Goal: Task Accomplishment & Management: Manage account settings

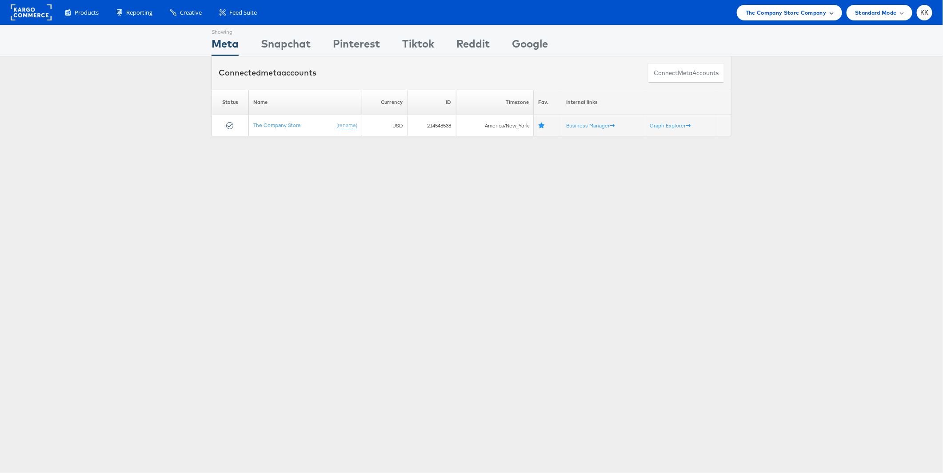
click at [785, 15] on span "The Company Store Company" at bounding box center [786, 12] width 81 height 9
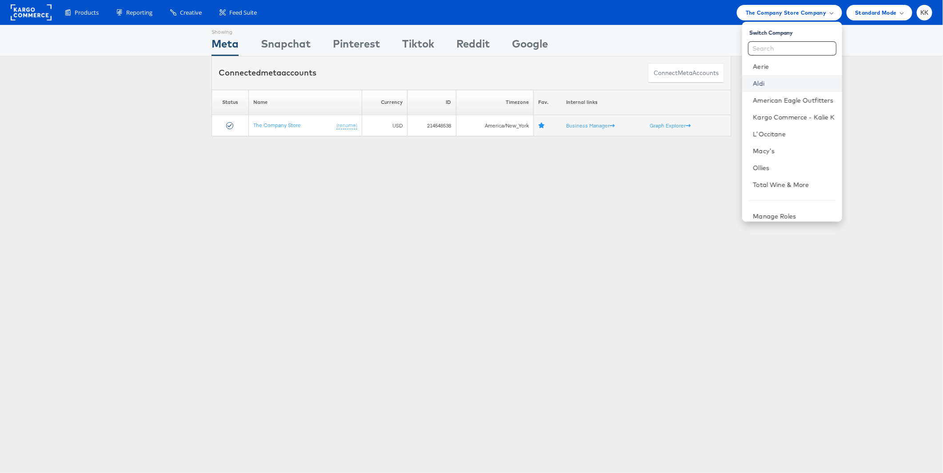
click at [767, 84] on link "Aldi" at bounding box center [794, 83] width 82 height 9
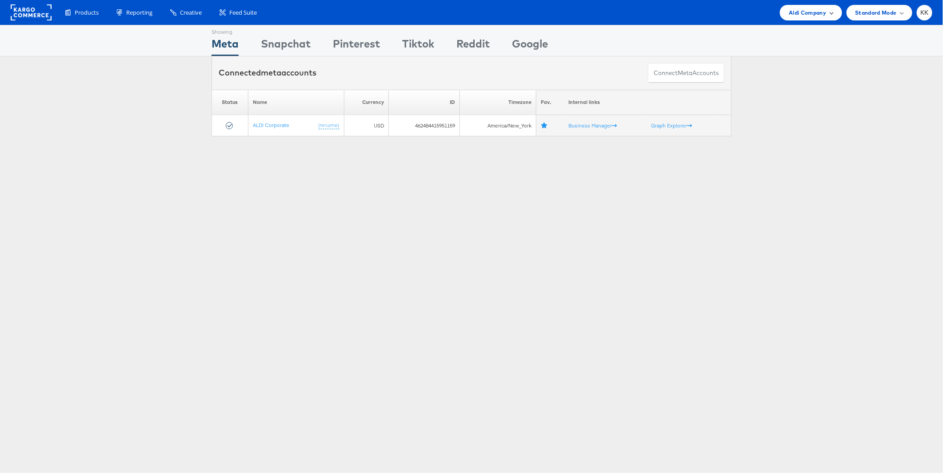
click at [815, 17] on div "Aldi Company" at bounding box center [811, 13] width 62 height 16
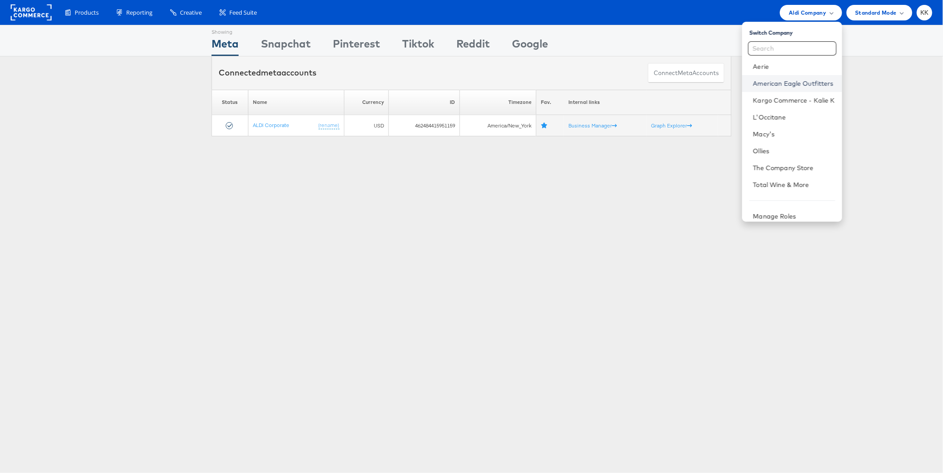
click at [782, 85] on link "American Eagle Outfitters" at bounding box center [794, 83] width 82 height 9
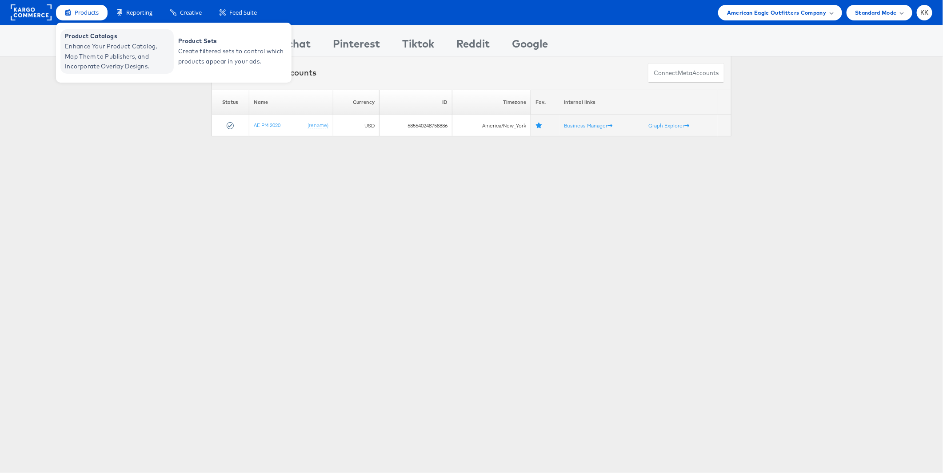
click at [83, 49] on span "Enhance Your Product Catalog, Map Them to Publishers, and Incorporate Overlay D…" at bounding box center [118, 56] width 107 height 30
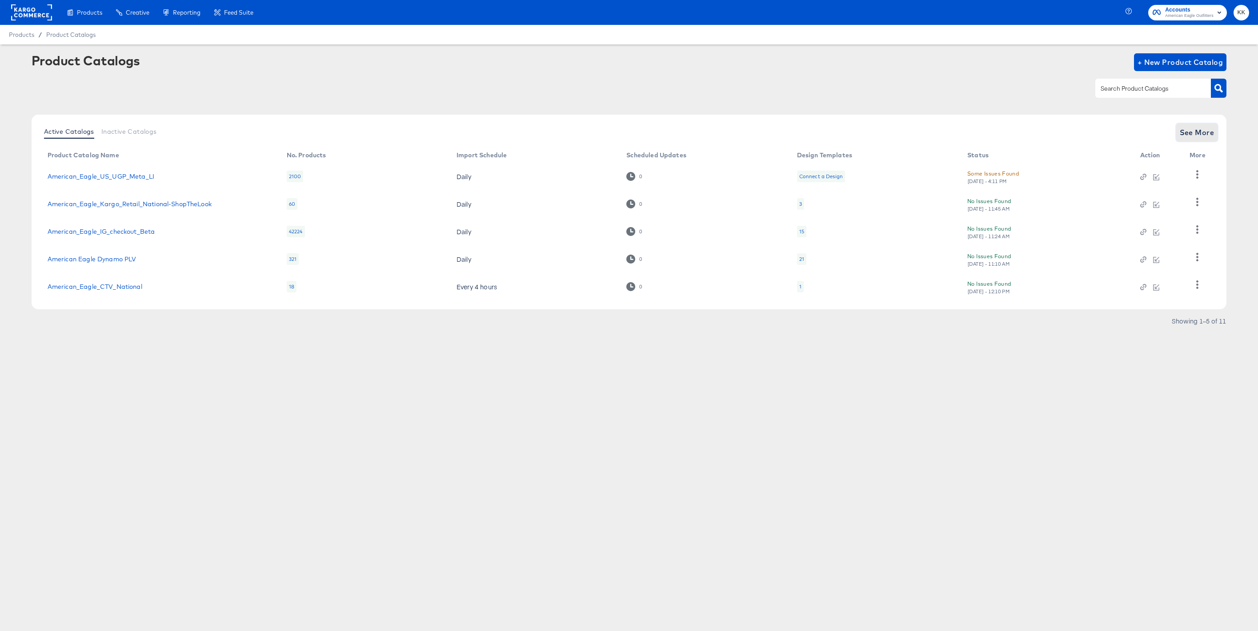
click at [1213, 124] on button "See More" at bounding box center [1197, 133] width 42 height 18
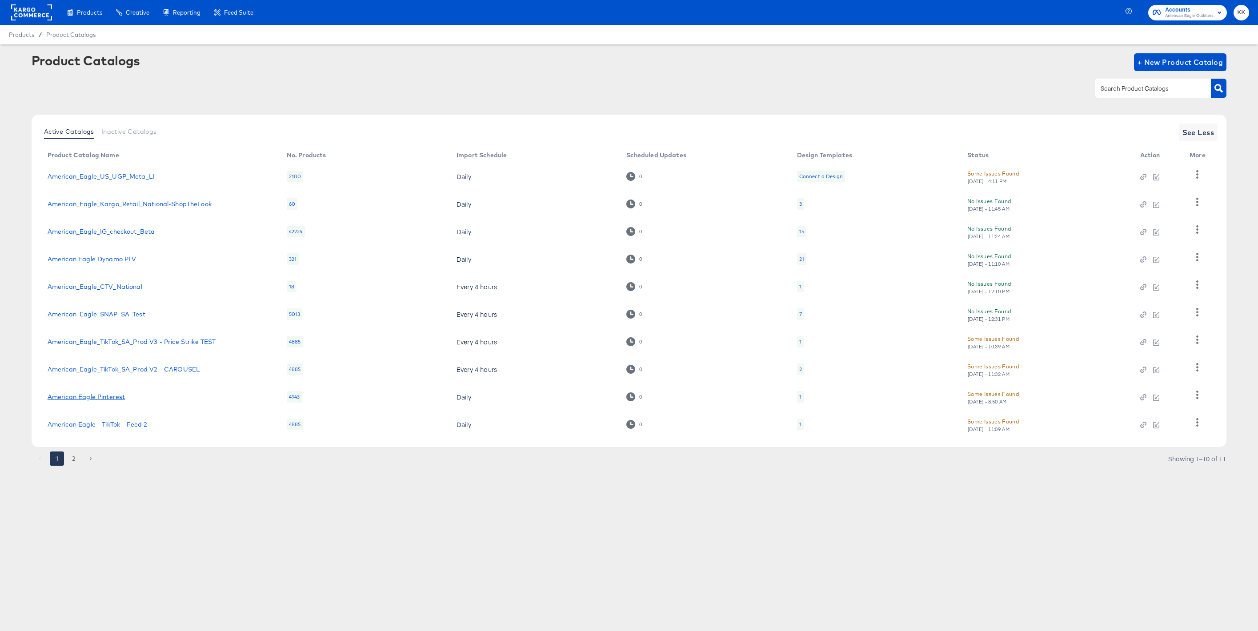
click at [103, 396] on link "American Eagle Pinterest" at bounding box center [87, 396] width 78 height 7
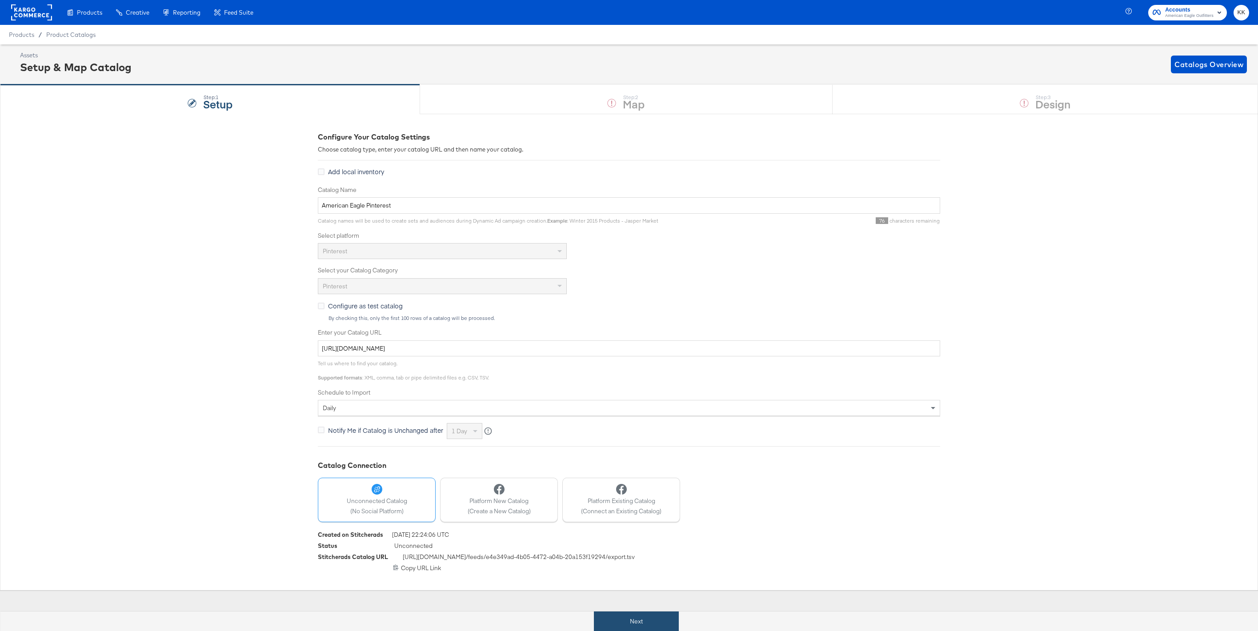
click at [622, 617] on button "Next" at bounding box center [636, 622] width 85 height 20
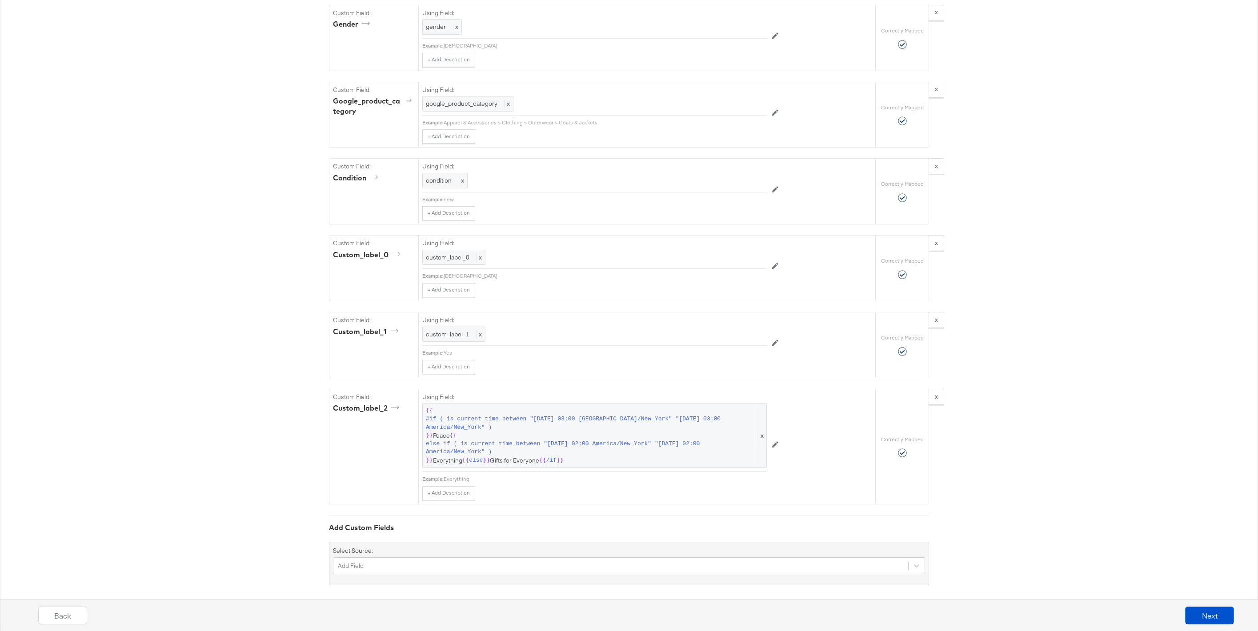
scroll to position [1109, 0]
click at [573, 416] on span "#if ( is_current_time_between "[DATE] 03:00 [GEOGRAPHIC_DATA]/New_York" "[DATE]…" at bounding box center [590, 418] width 328 height 16
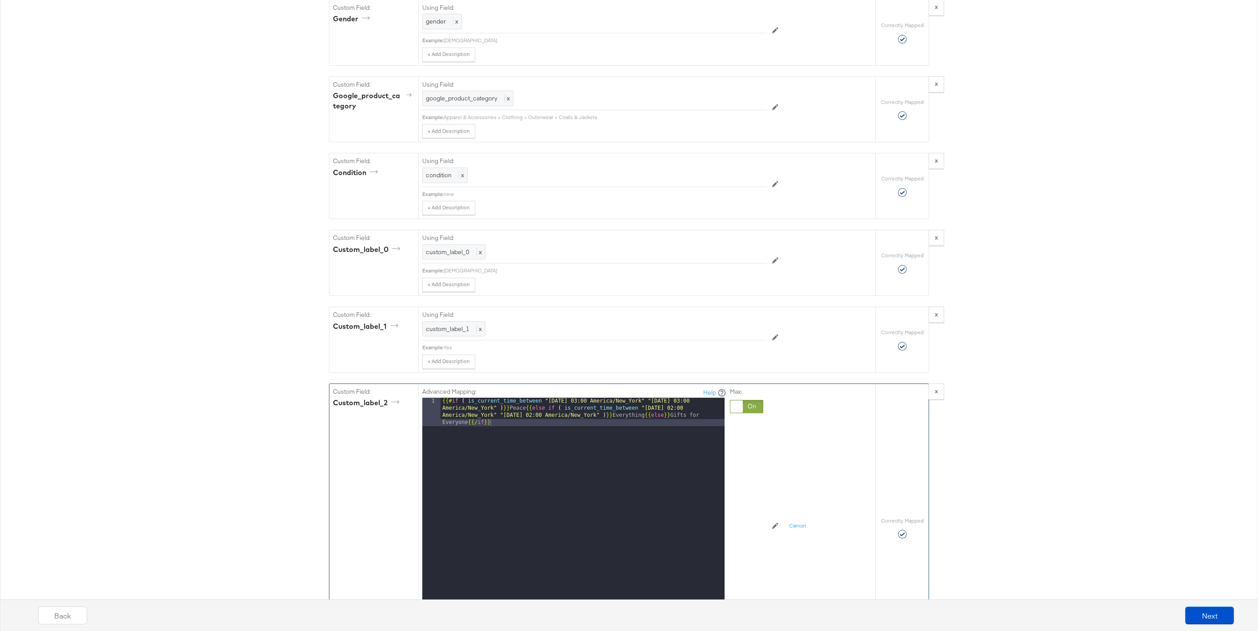
click at [525, 409] on div "{{# if ( is_current_time_between "[DATE] 03:00 [GEOGRAPHIC_DATA]/New_York" "[DA…" at bounding box center [583, 537] width 284 height 279
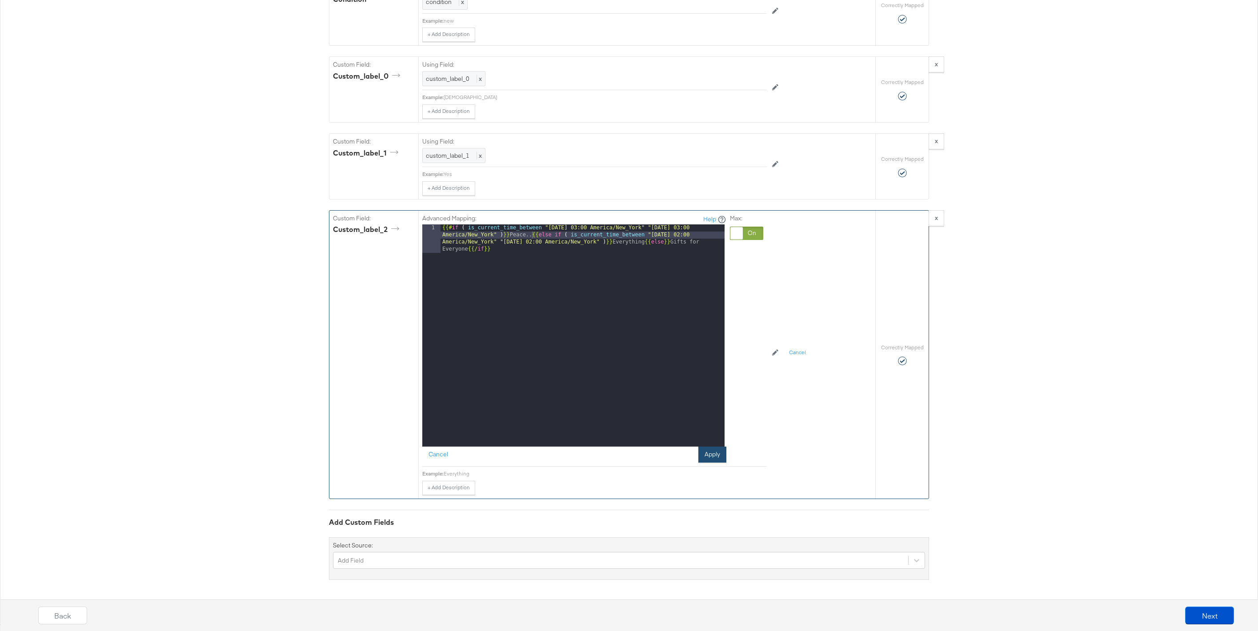
click at [702, 454] on button "Apply" at bounding box center [712, 455] width 28 height 16
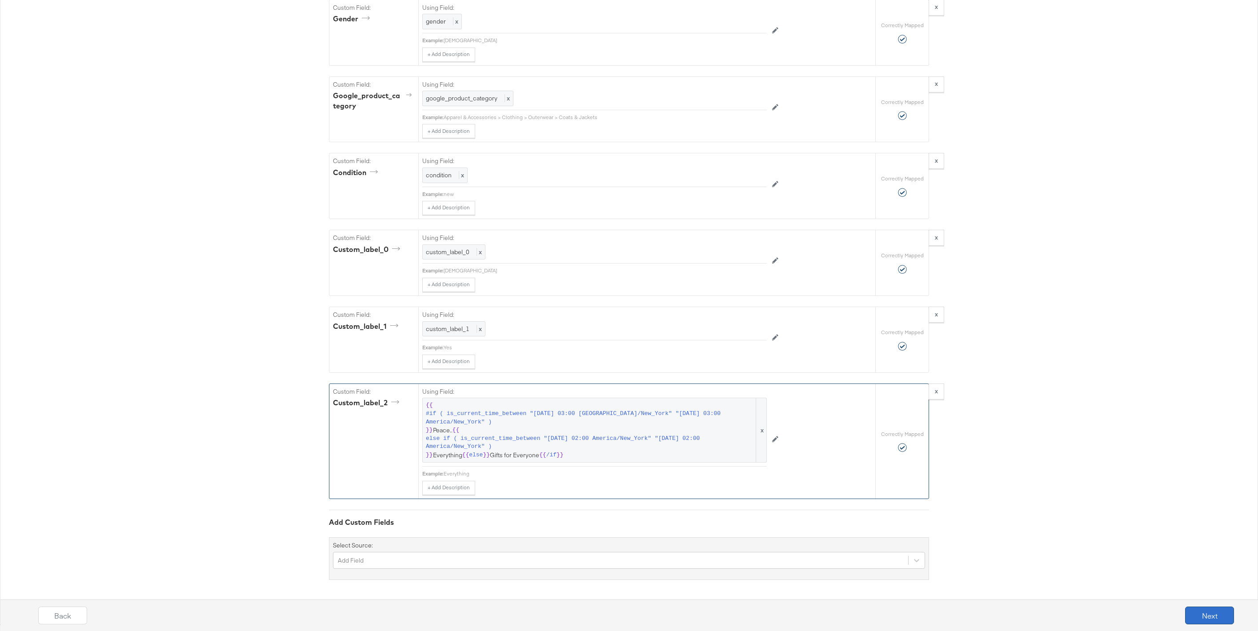
click at [1223, 616] on button "Next" at bounding box center [1209, 616] width 49 height 18
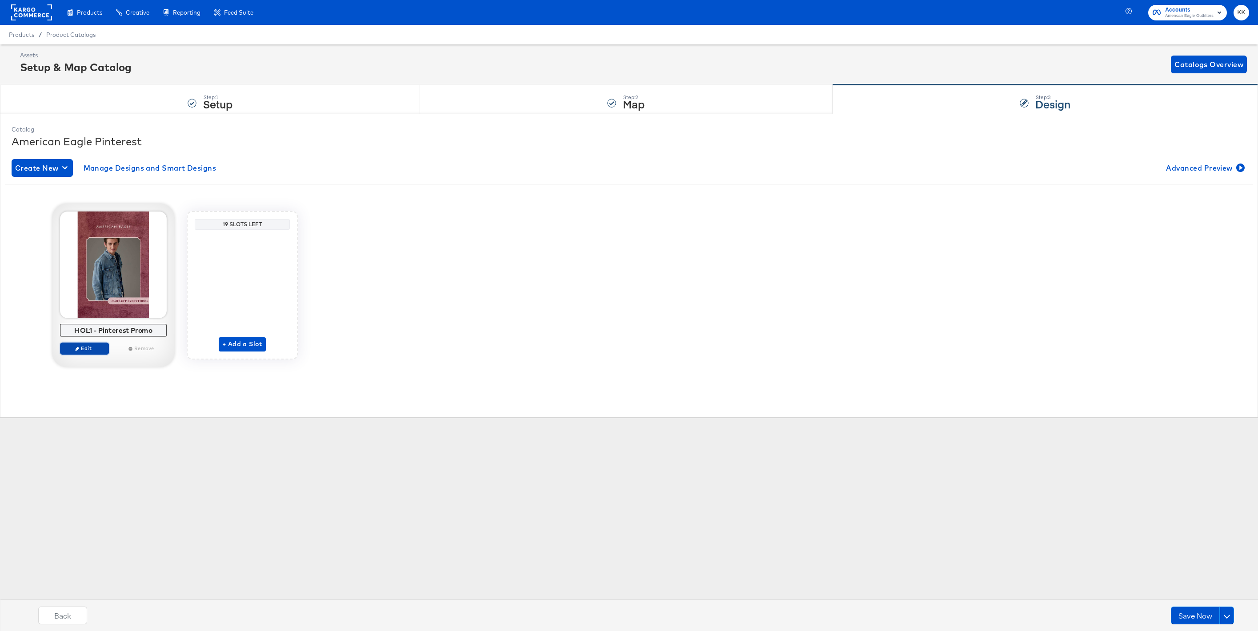
click at [82, 352] on span "Edit" at bounding box center [84, 348] width 41 height 7
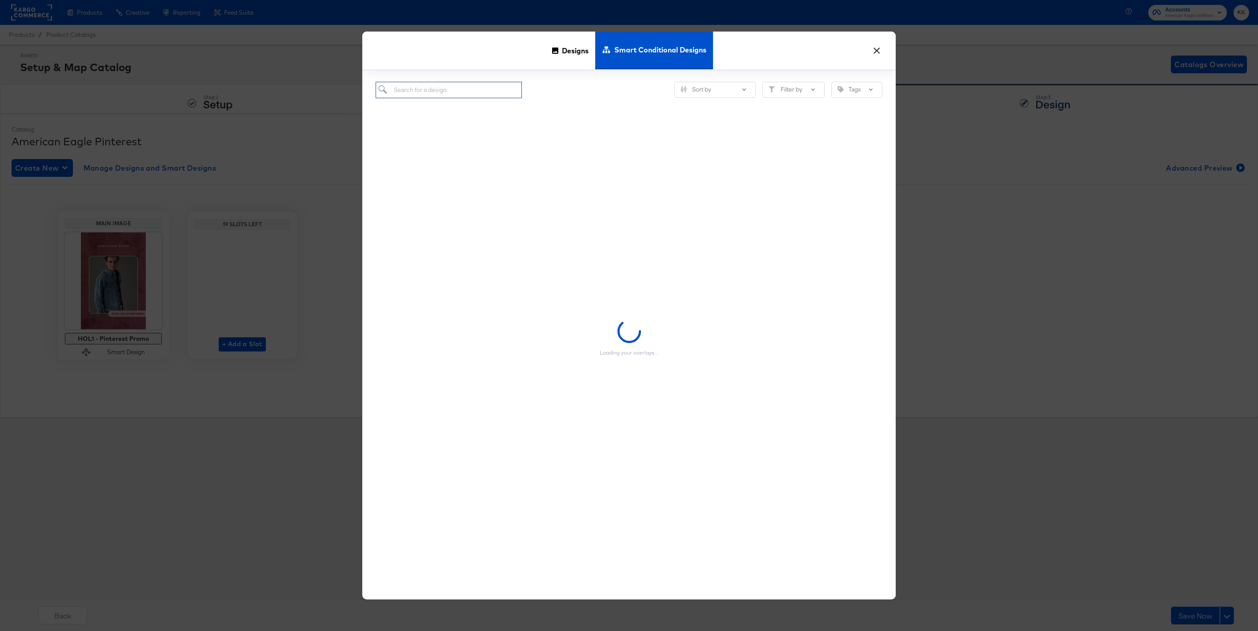
click at [423, 92] on input "search" at bounding box center [449, 90] width 146 height 16
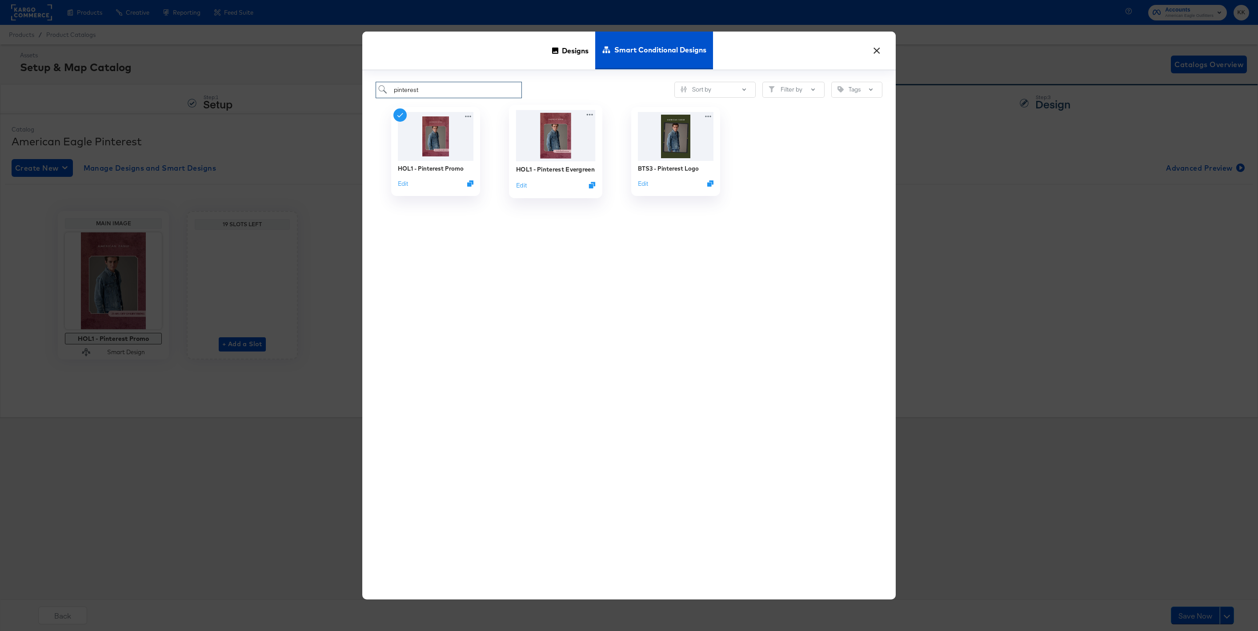
type input "pinterest"
click at [550, 170] on div "HOL1 - Pinterest Evergreen" at bounding box center [555, 169] width 79 height 8
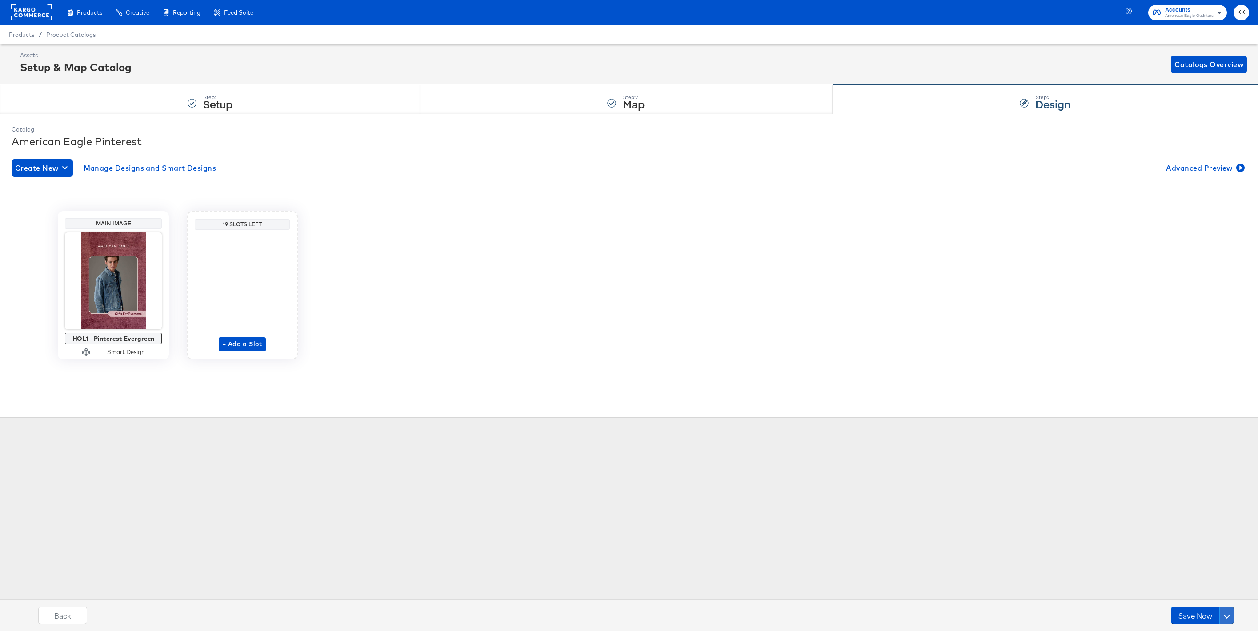
click at [1228, 609] on button at bounding box center [1227, 616] width 14 height 18
click at [1210, 593] on button "Schedule Save" at bounding box center [1202, 598] width 63 height 16
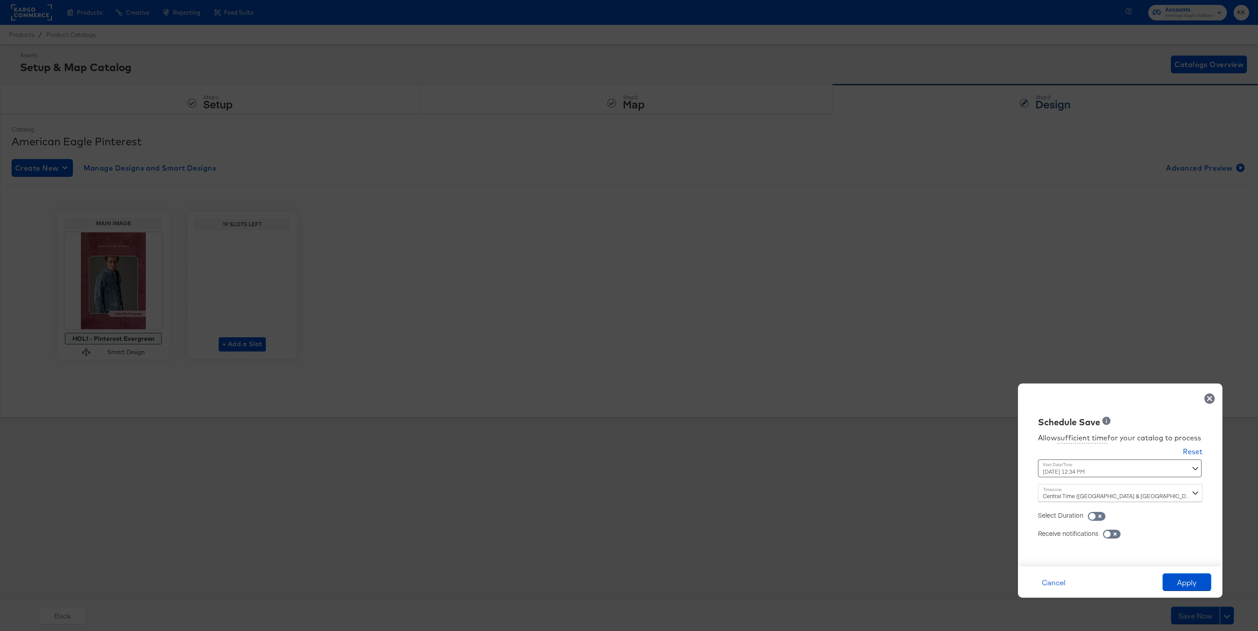
click at [1059, 474] on div "[DATE] 12:34 PM ‹ [DATE] › Su Mo Tu We Th Fr Sa 28 29 30 1 2 3 4 5 6 7 8 9 10 1…" at bounding box center [1098, 469] width 120 height 18
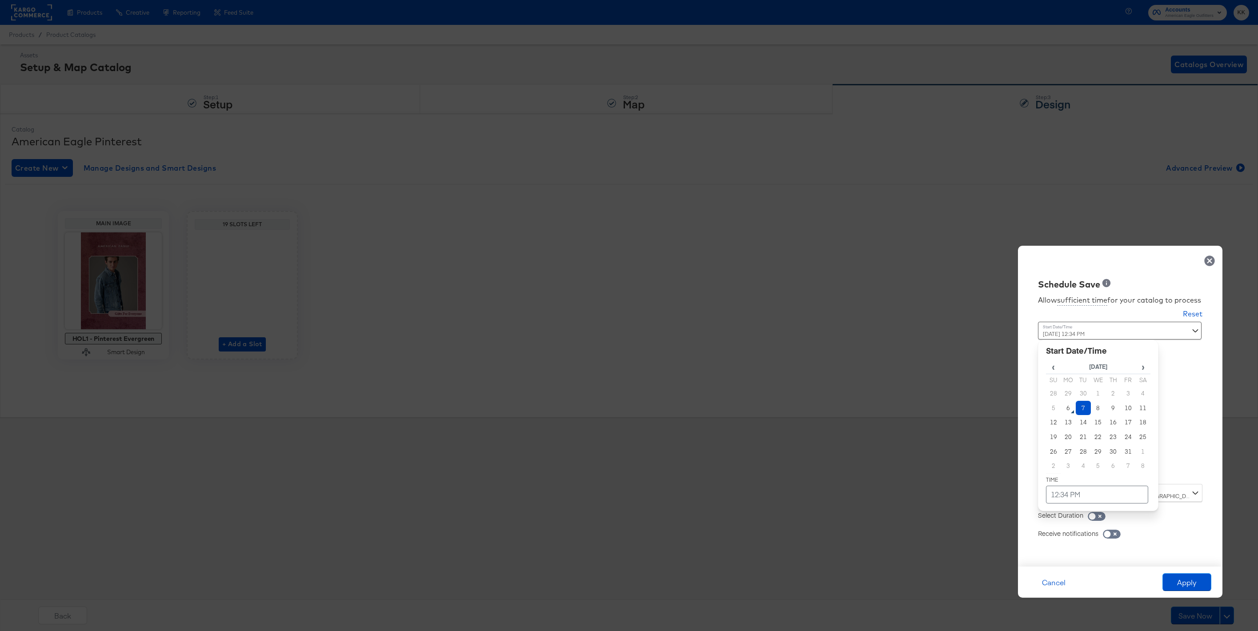
click at [1084, 409] on td "7" at bounding box center [1083, 408] width 15 height 15
click at [1076, 490] on td "12:34 PM" at bounding box center [1097, 495] width 102 height 18
click at [1077, 426] on span "▼" at bounding box center [1080, 428] width 18 height 18
click at [1079, 393] on span "▲" at bounding box center [1080, 401] width 18 height 18
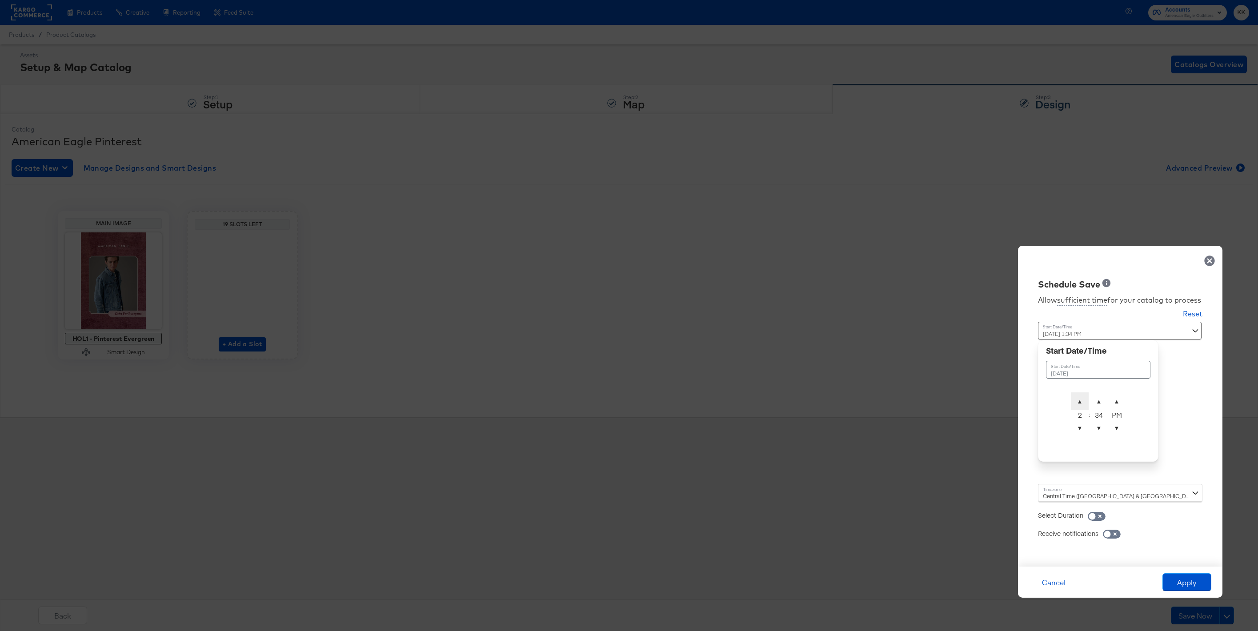
click at [1080, 393] on span "▲" at bounding box center [1080, 401] width 18 height 18
click at [1093, 423] on span "▼" at bounding box center [1099, 428] width 18 height 18
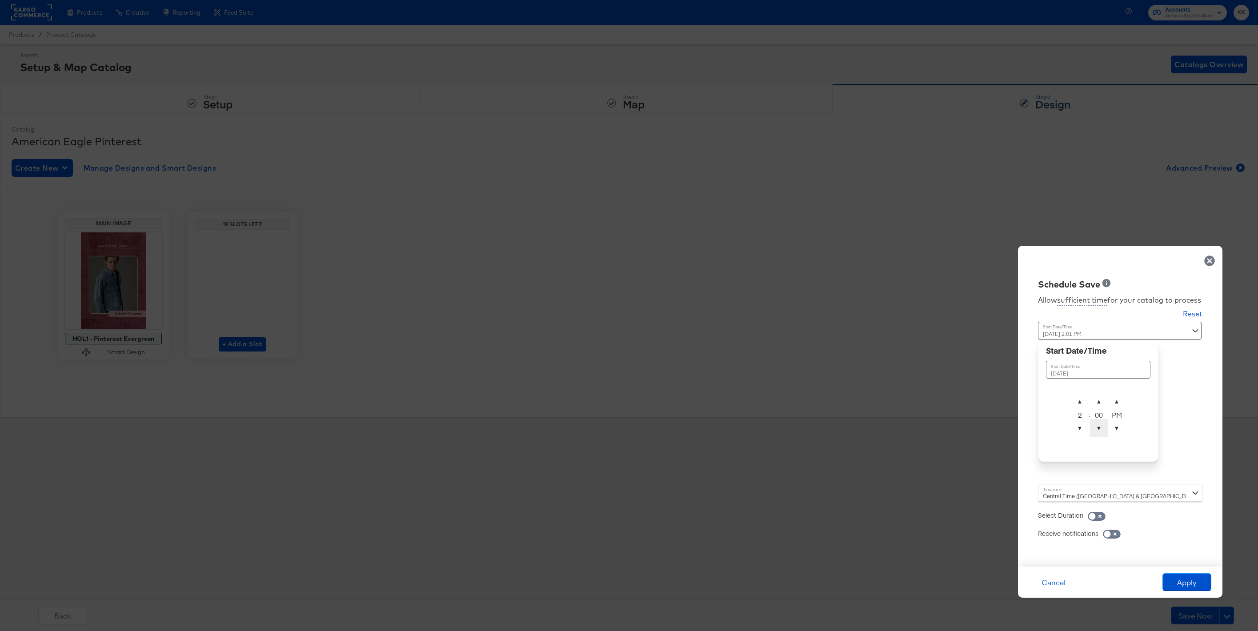
click at [1093, 423] on span "▼" at bounding box center [1099, 428] width 18 height 18
type input "[DATE] 2:00 AM"
click at [1117, 401] on span "▲" at bounding box center [1117, 401] width 18 height 18
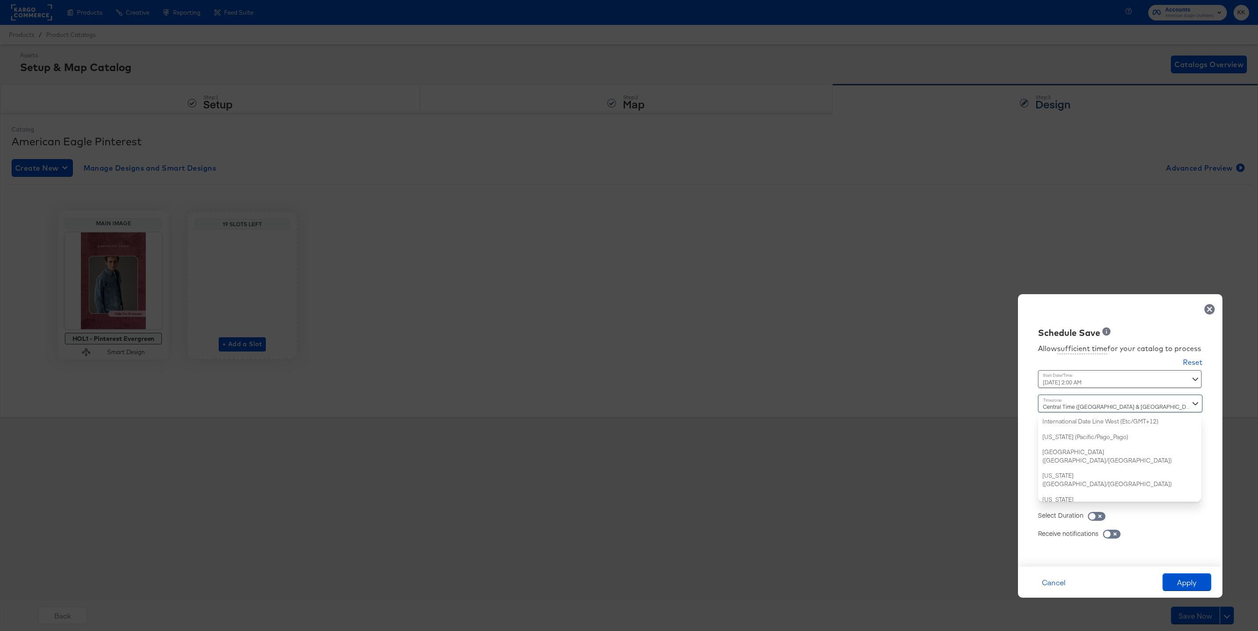
click at [1059, 487] on div "Central Time ([GEOGRAPHIC_DATA] & [GEOGRAPHIC_DATA]) ([GEOGRAPHIC_DATA]/[GEOGRA…" at bounding box center [1120, 448] width 164 height 107
type input "new"
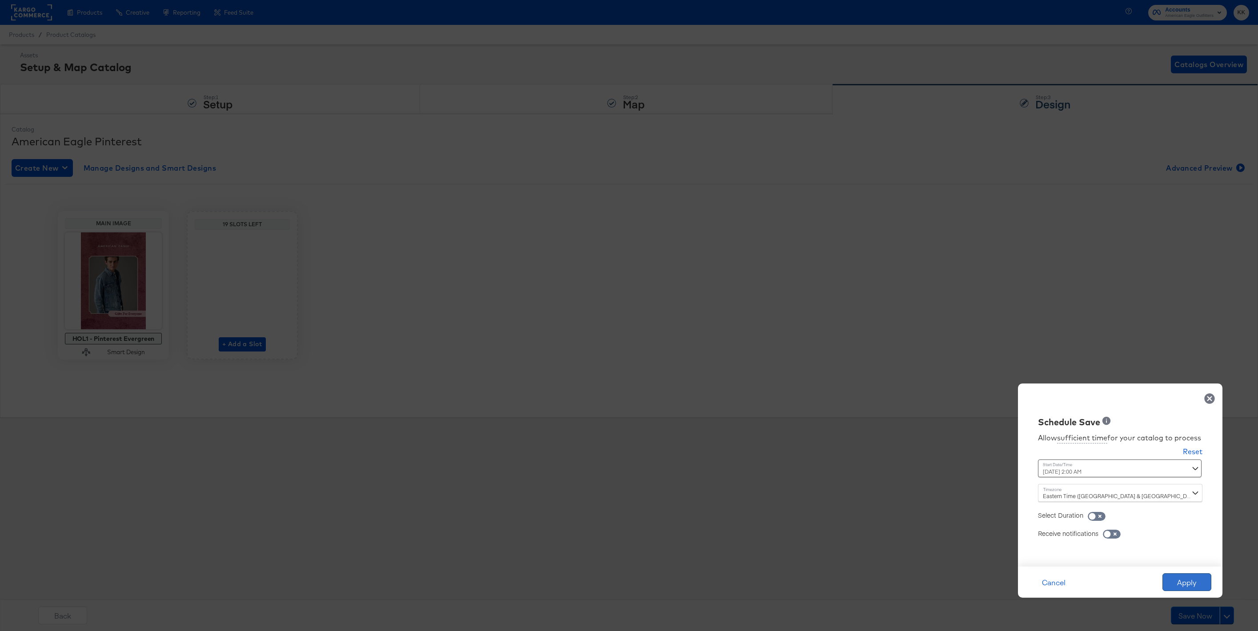
click at [1182, 583] on button "Apply" at bounding box center [1186, 582] width 49 height 18
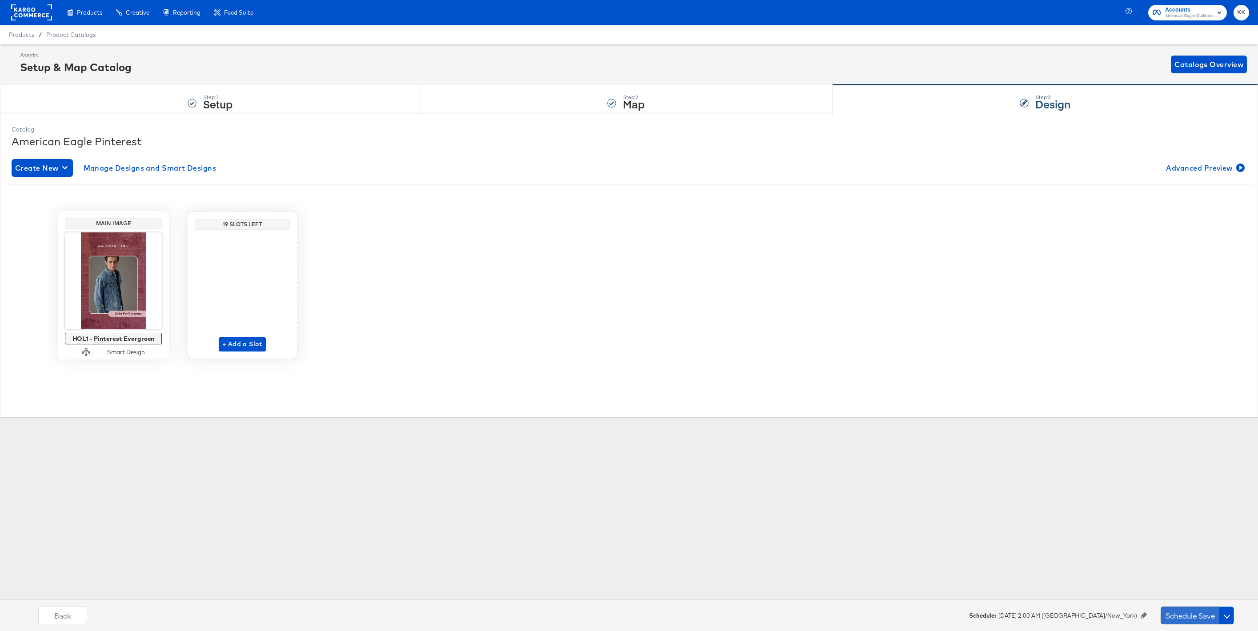
click at [1172, 619] on button "Schedule Save" at bounding box center [1190, 616] width 59 height 18
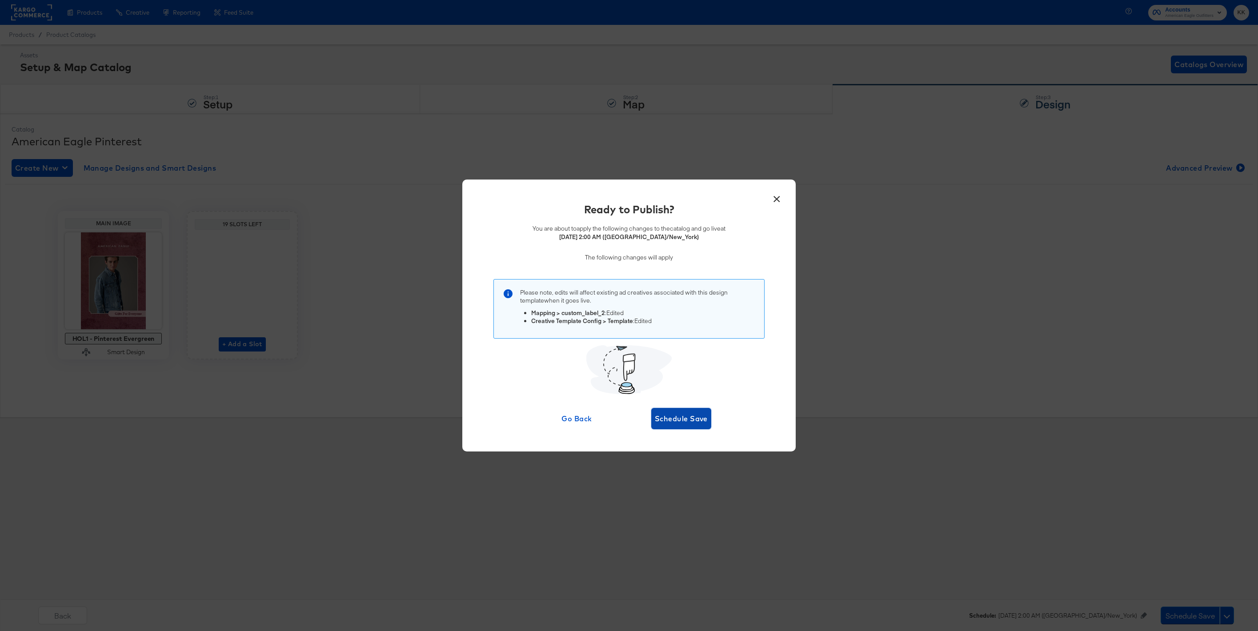
click at [673, 410] on button "Schedule Save" at bounding box center [681, 418] width 60 height 21
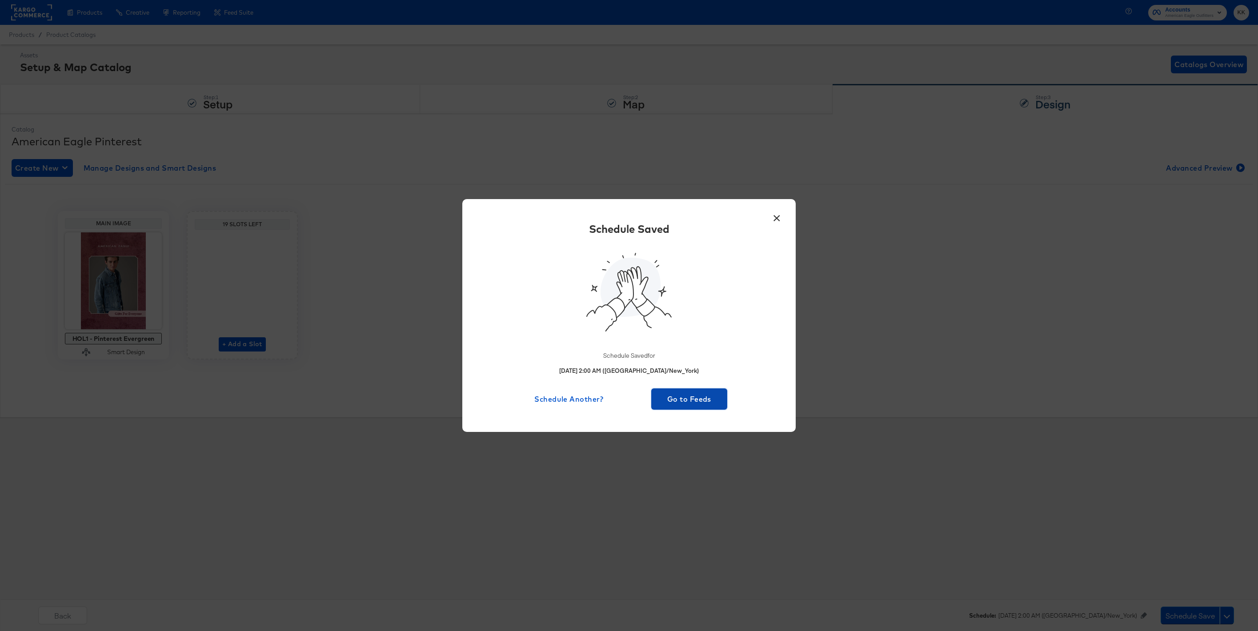
click at [677, 406] on button "Go to Feeds" at bounding box center [689, 398] width 76 height 21
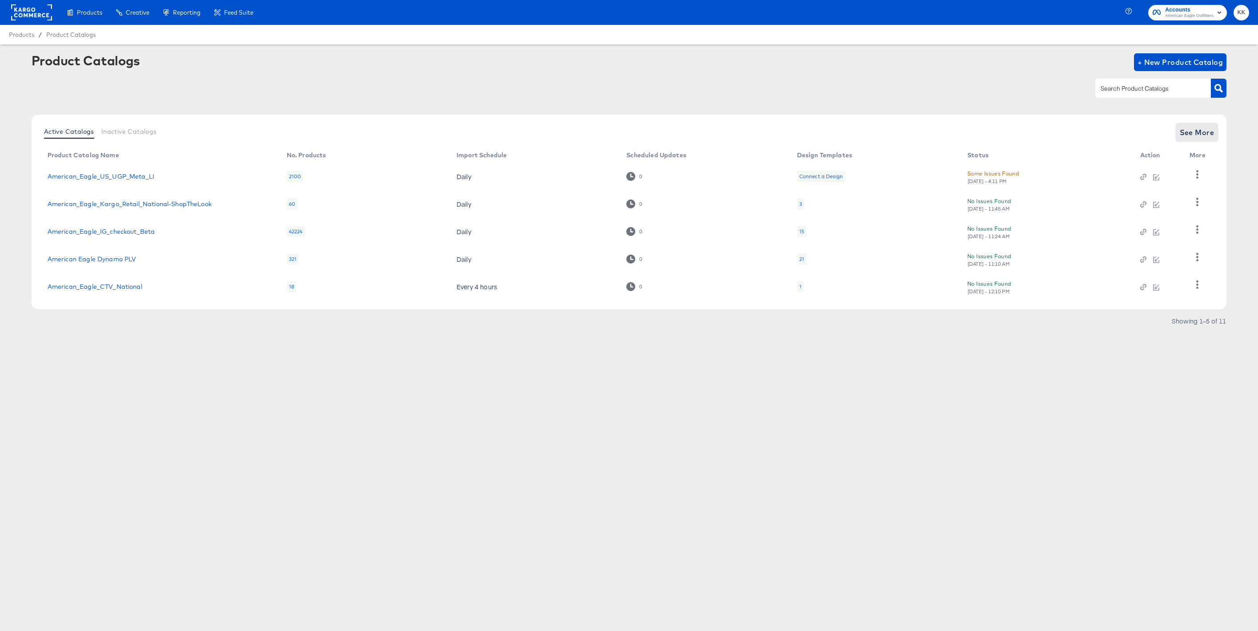
click at [1204, 124] on button "See More" at bounding box center [1197, 133] width 42 height 18
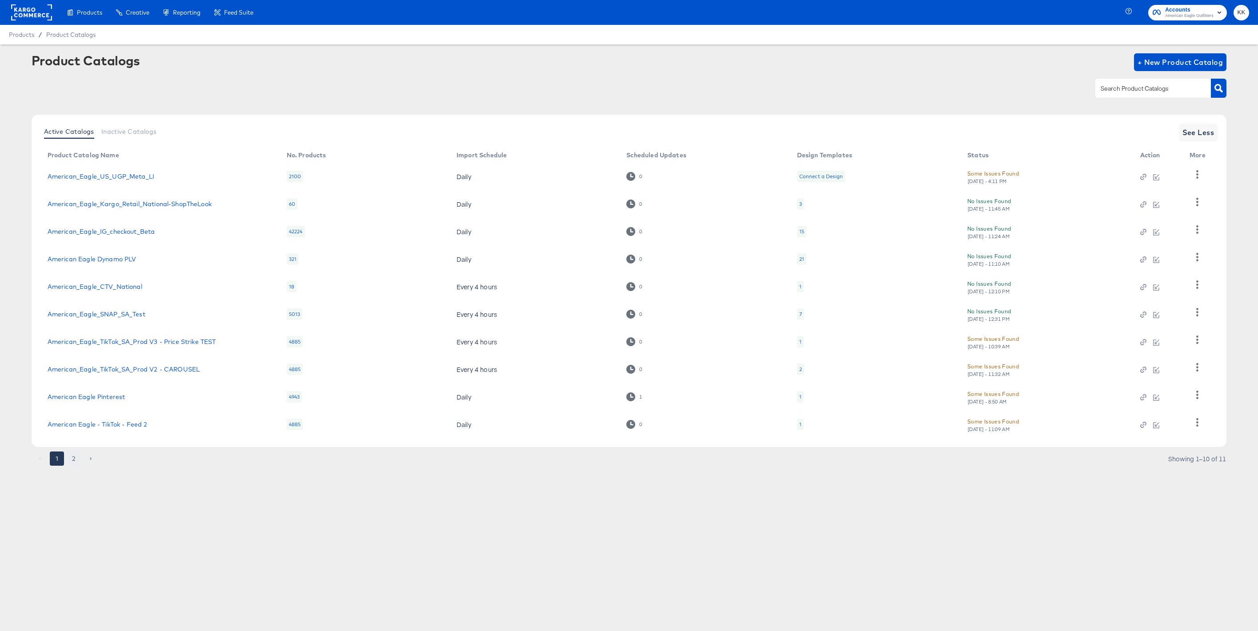
click at [76, 455] on button "2" at bounding box center [74, 459] width 14 height 14
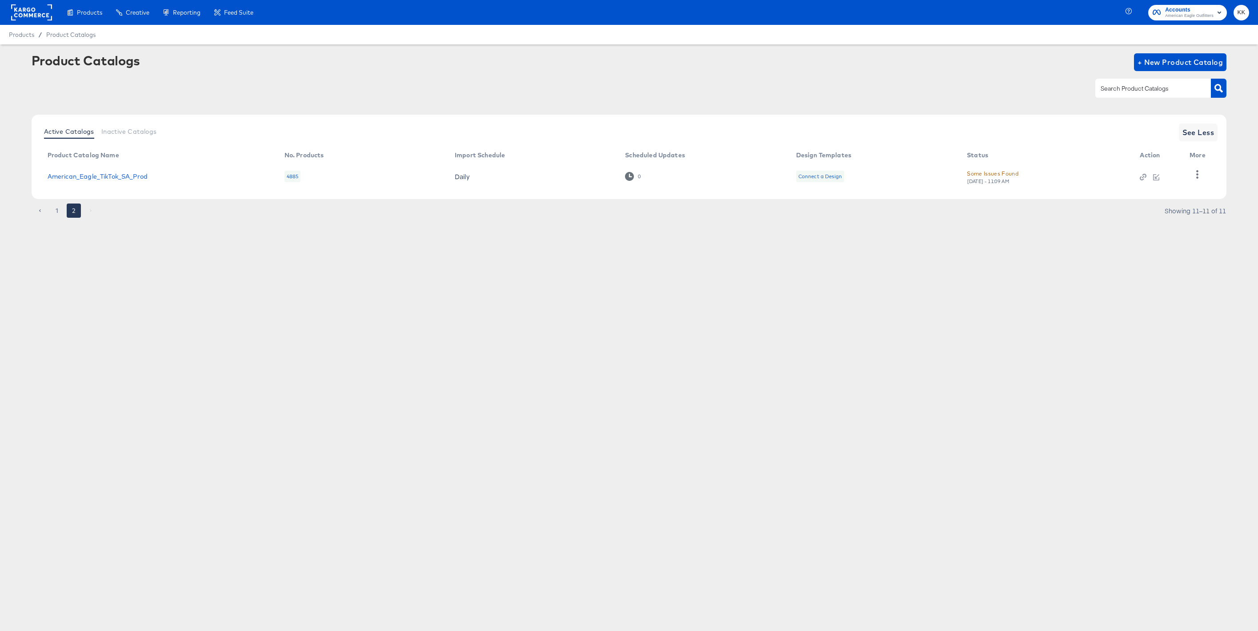
click at [62, 202] on div "Active Catalogs Inactive Catalogs See Less Product Catalog Name No. Products Im…" at bounding box center [629, 169] width 1195 height 108
click at [62, 206] on button "1" at bounding box center [57, 211] width 14 height 14
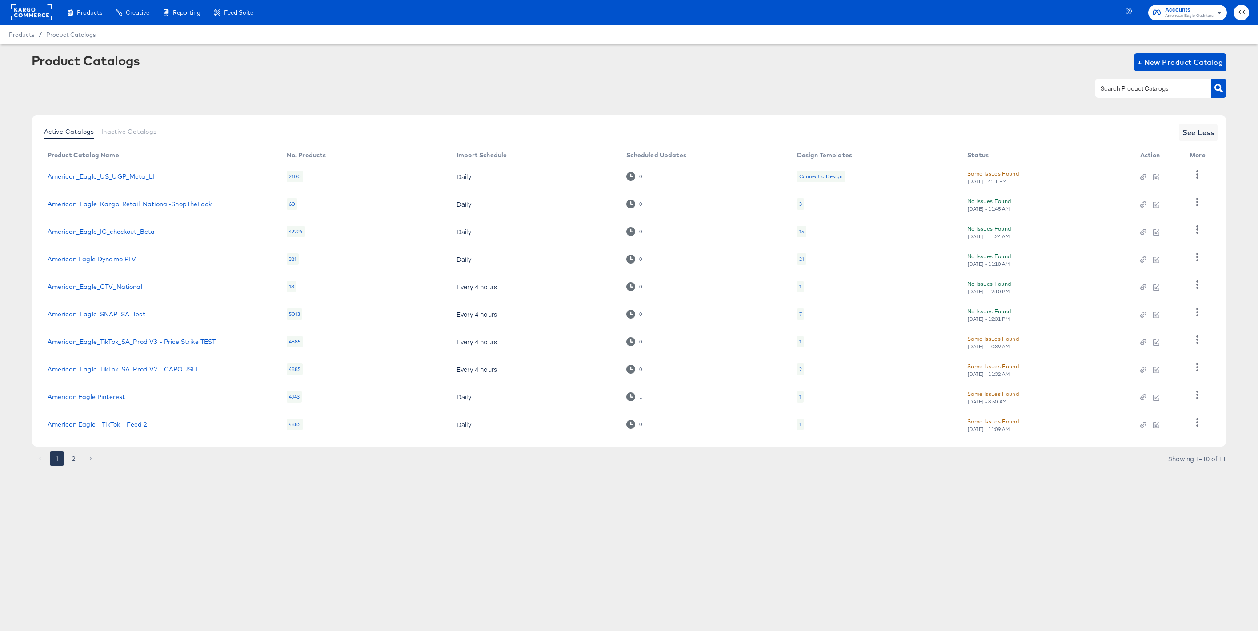
click at [100, 312] on link "American_Eagle_SNAP_SA_Test" at bounding box center [97, 314] width 98 height 7
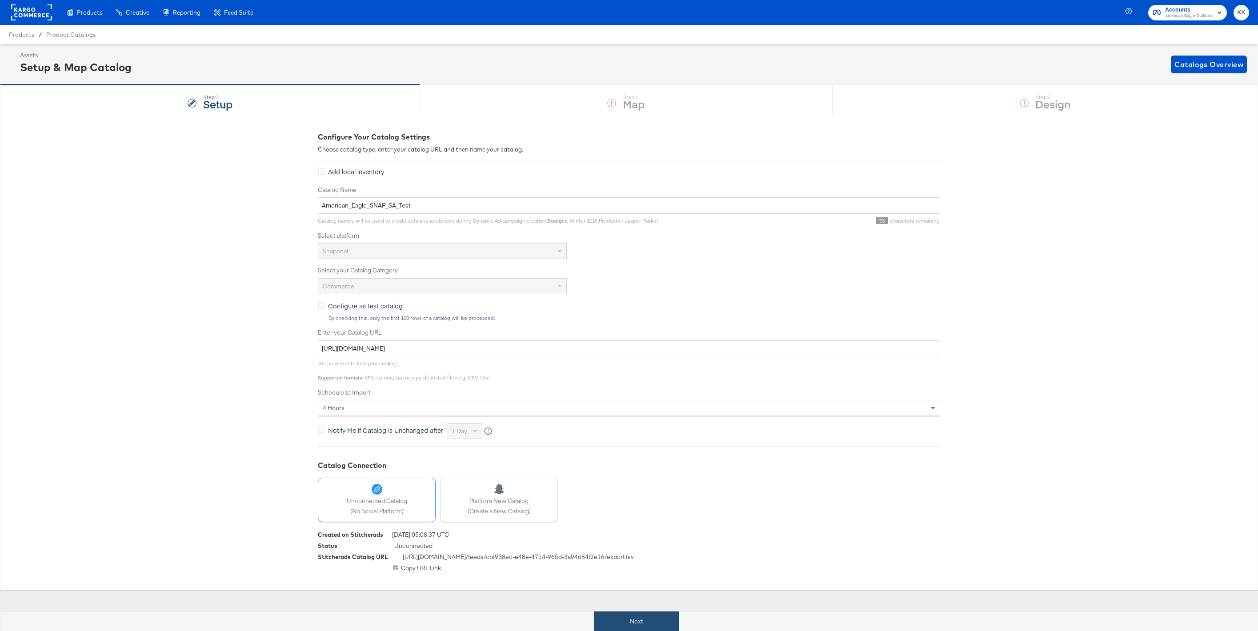
click at [625, 626] on button "Next" at bounding box center [636, 622] width 85 height 20
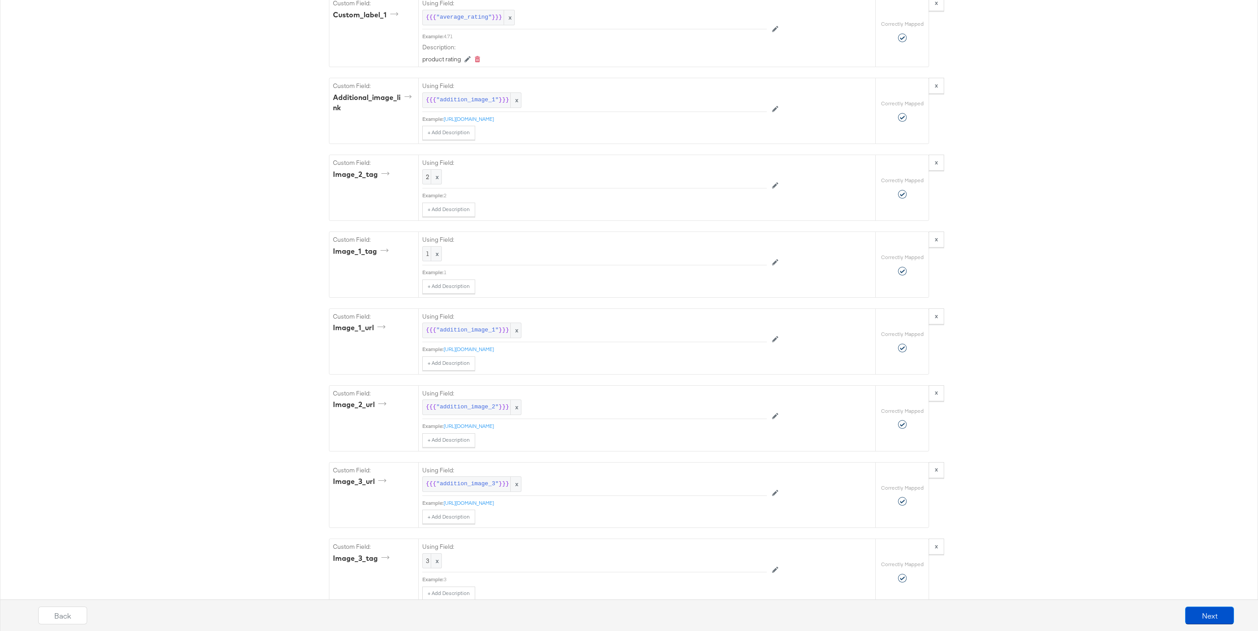
scroll to position [1204, 0]
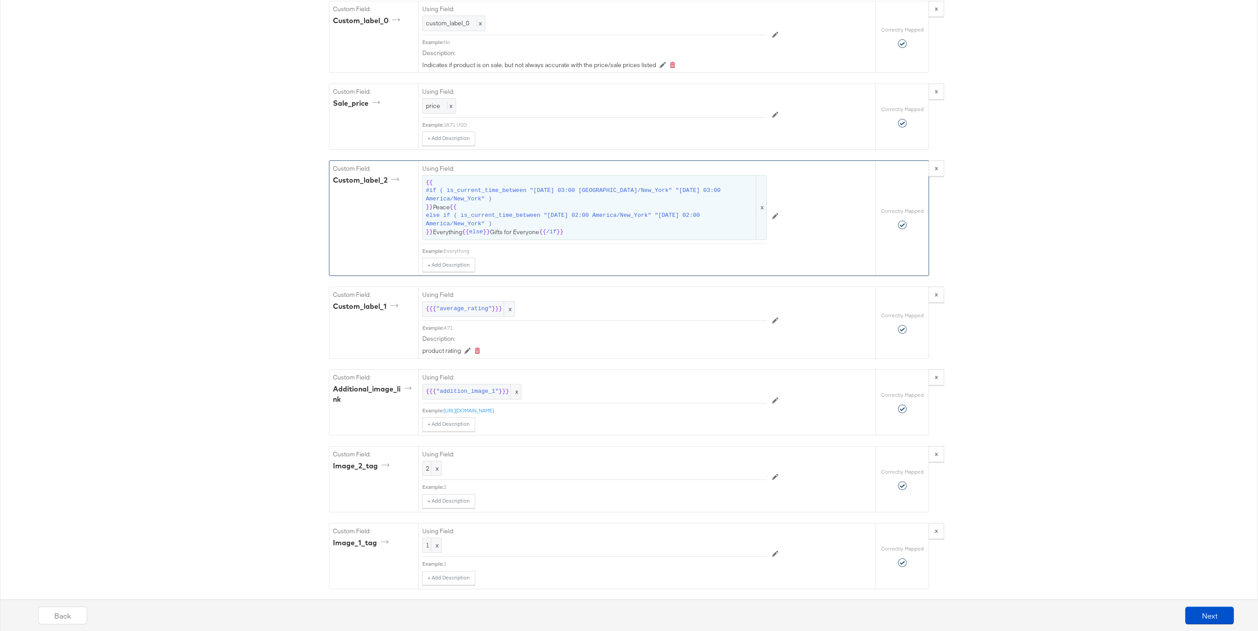
click at [566, 226] on span "else if ( is_current_time_between "[DATE] 02:00 America/New_York" "[DATE] 02:00…" at bounding box center [590, 220] width 328 height 16
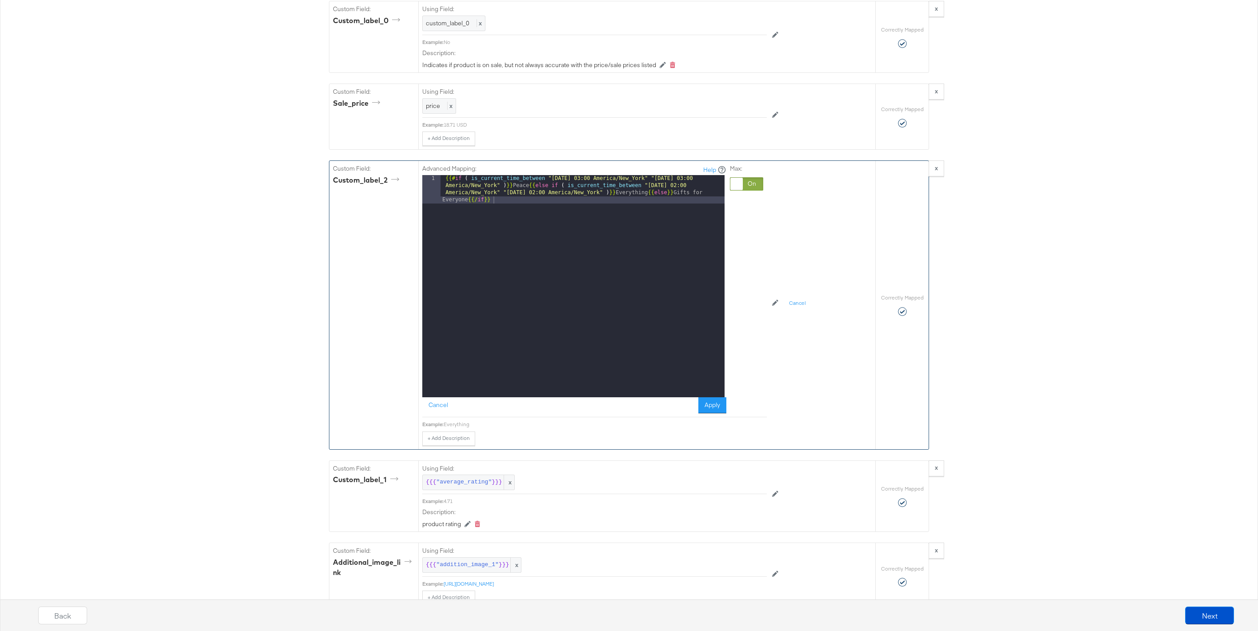
click at [529, 184] on div "{{# if ( is_current_time_between "[DATE] 03:00 [GEOGRAPHIC_DATA]/New_York" "[DA…" at bounding box center [583, 314] width 284 height 279
click at [711, 405] on button "Apply" at bounding box center [712, 405] width 28 height 16
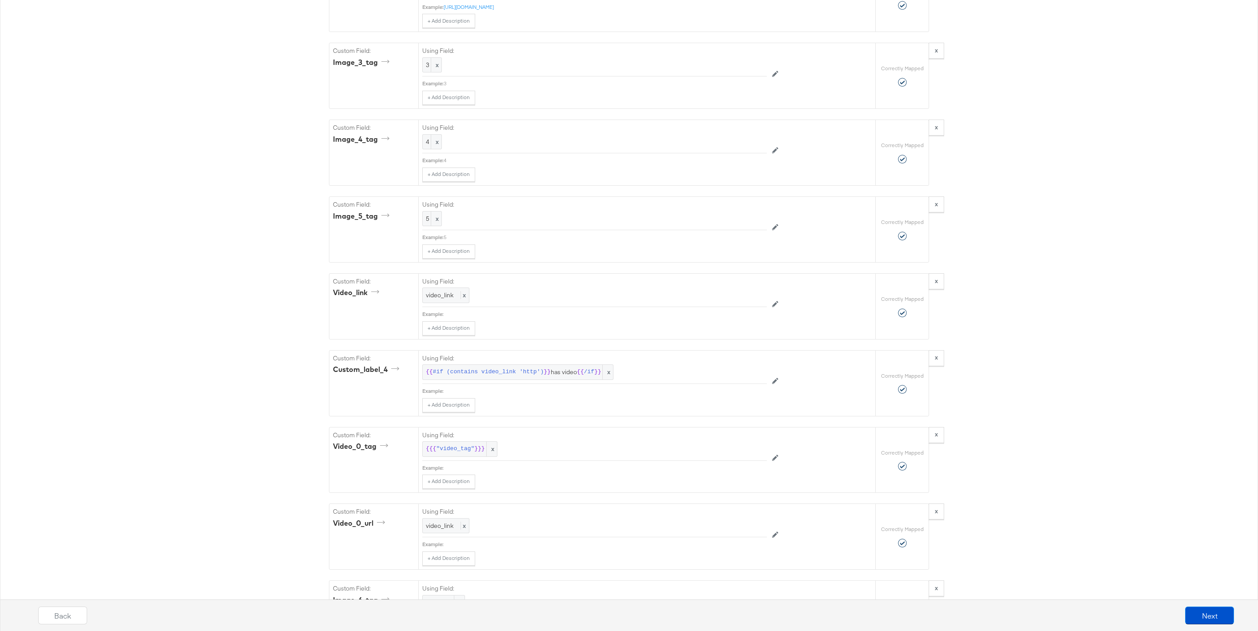
scroll to position [2139, 0]
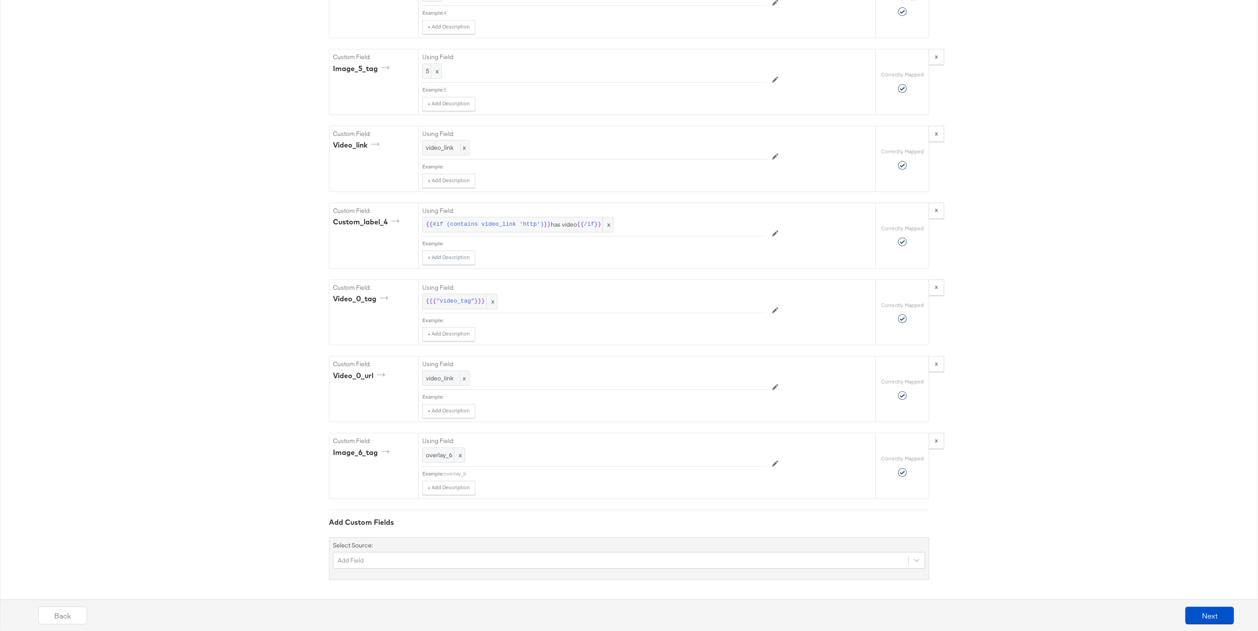
click at [1211, 603] on div "Back Next" at bounding box center [636, 618] width 1267 height 33
click at [1224, 609] on button "Next" at bounding box center [1209, 616] width 49 height 18
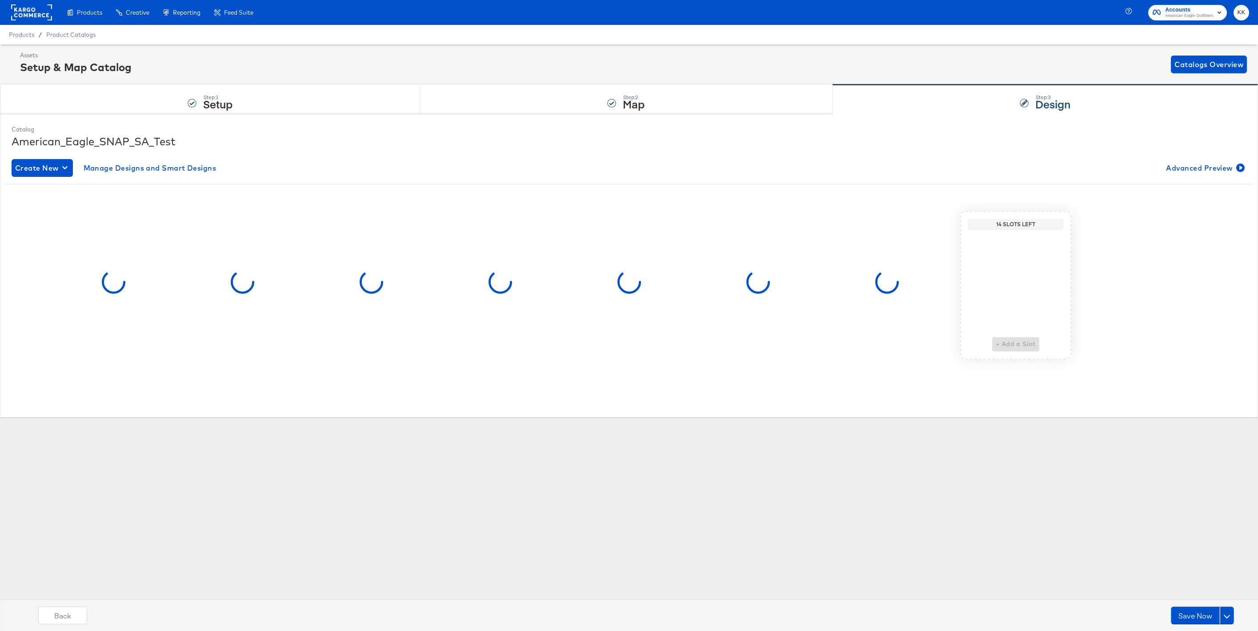
scroll to position [0, 0]
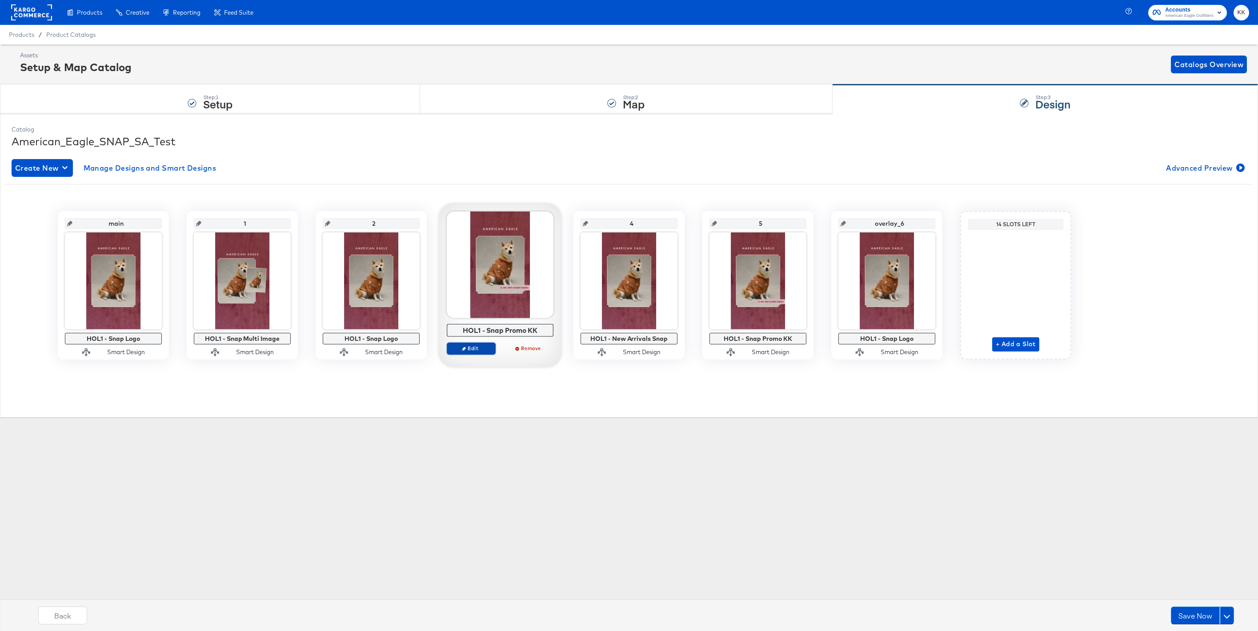
click at [477, 348] on span "Edit" at bounding box center [471, 348] width 41 height 7
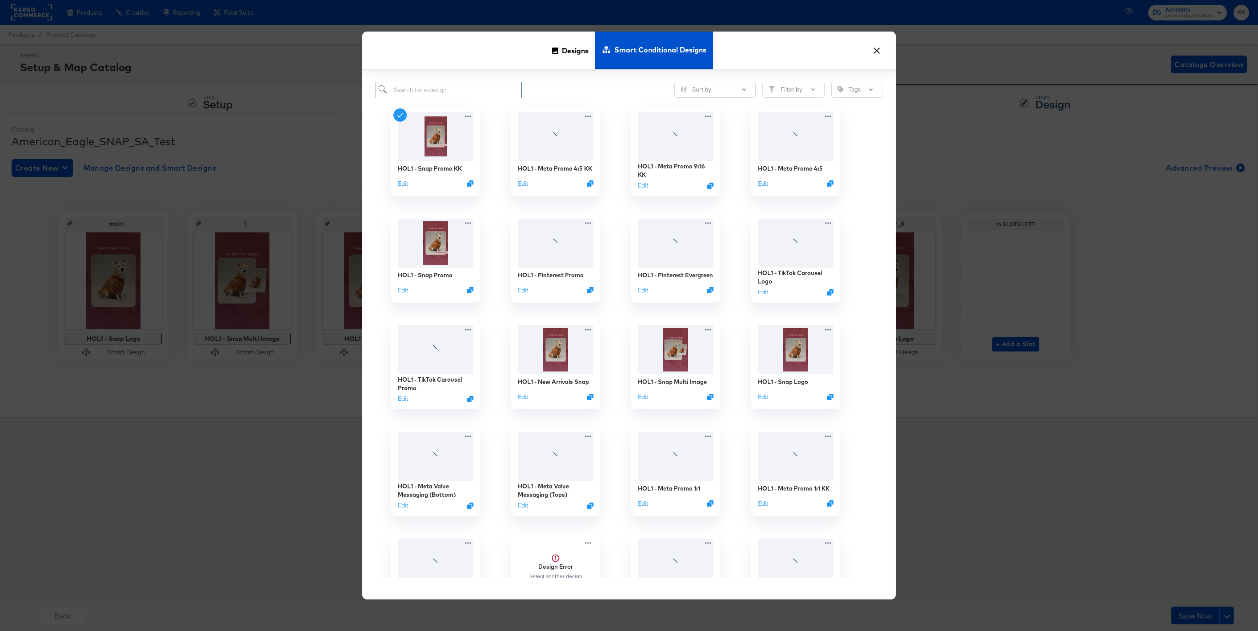
click at [435, 90] on input "search" at bounding box center [449, 90] width 146 height 16
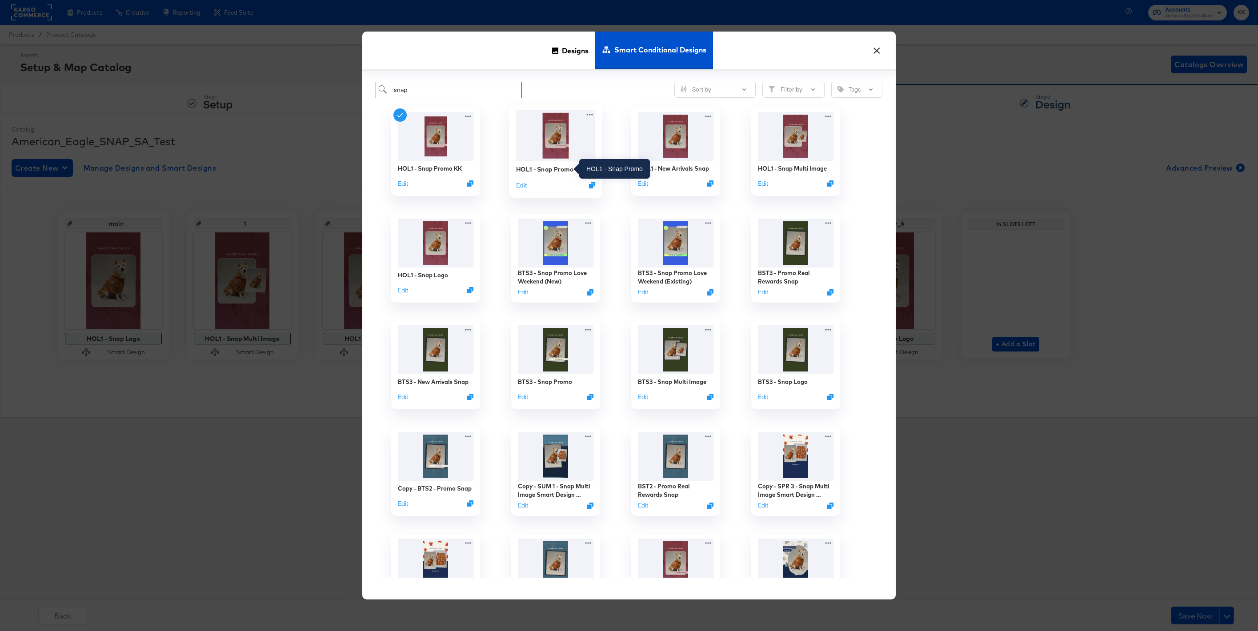
type input "snap"
click at [560, 167] on div "HOL1 - Snap Promo" at bounding box center [544, 169] width 57 height 8
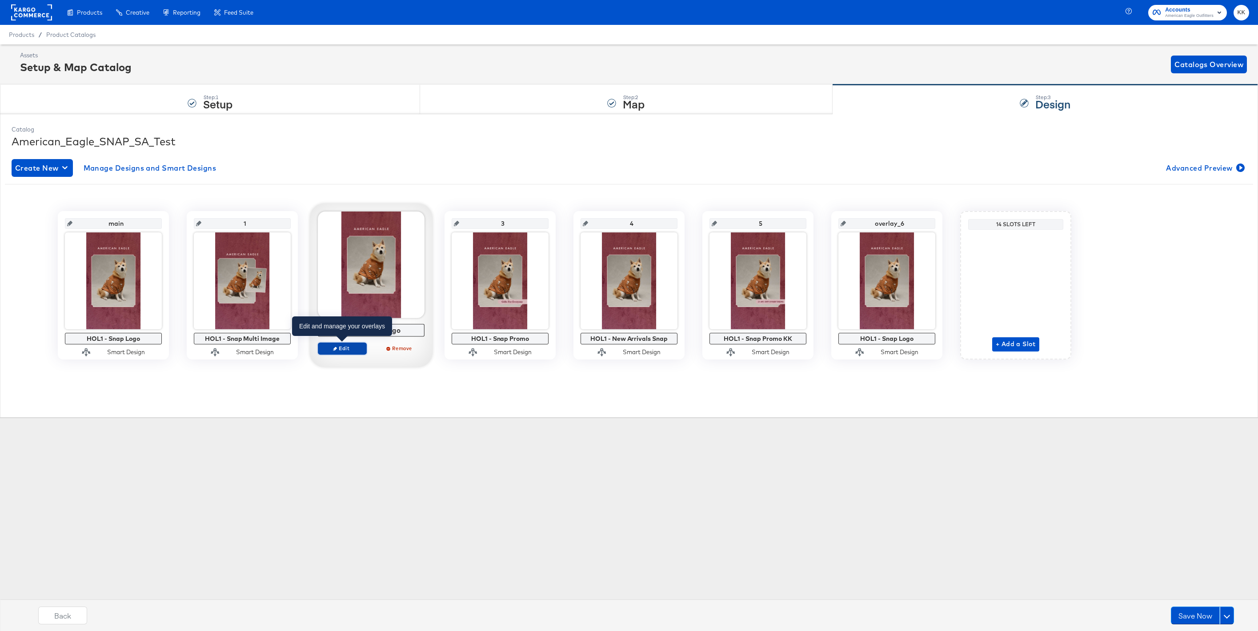
click at [352, 349] on span "Edit" at bounding box center [342, 348] width 41 height 7
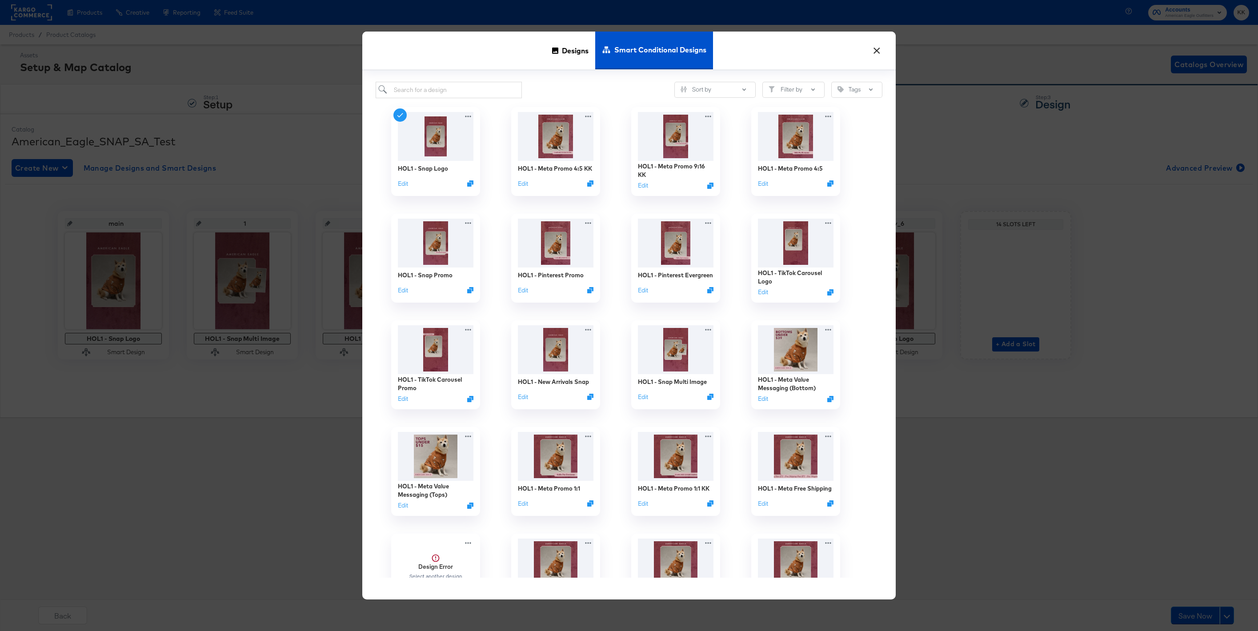
click at [880, 50] on button "×" at bounding box center [877, 48] width 16 height 16
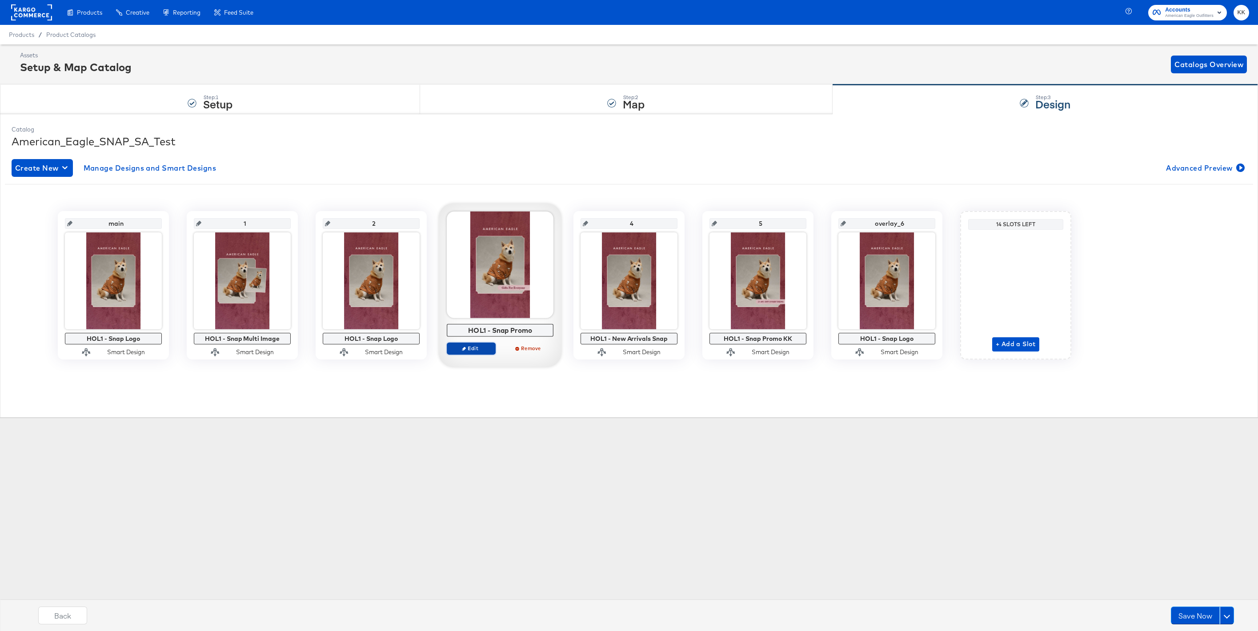
click at [467, 342] on button "Edit" at bounding box center [471, 348] width 49 height 12
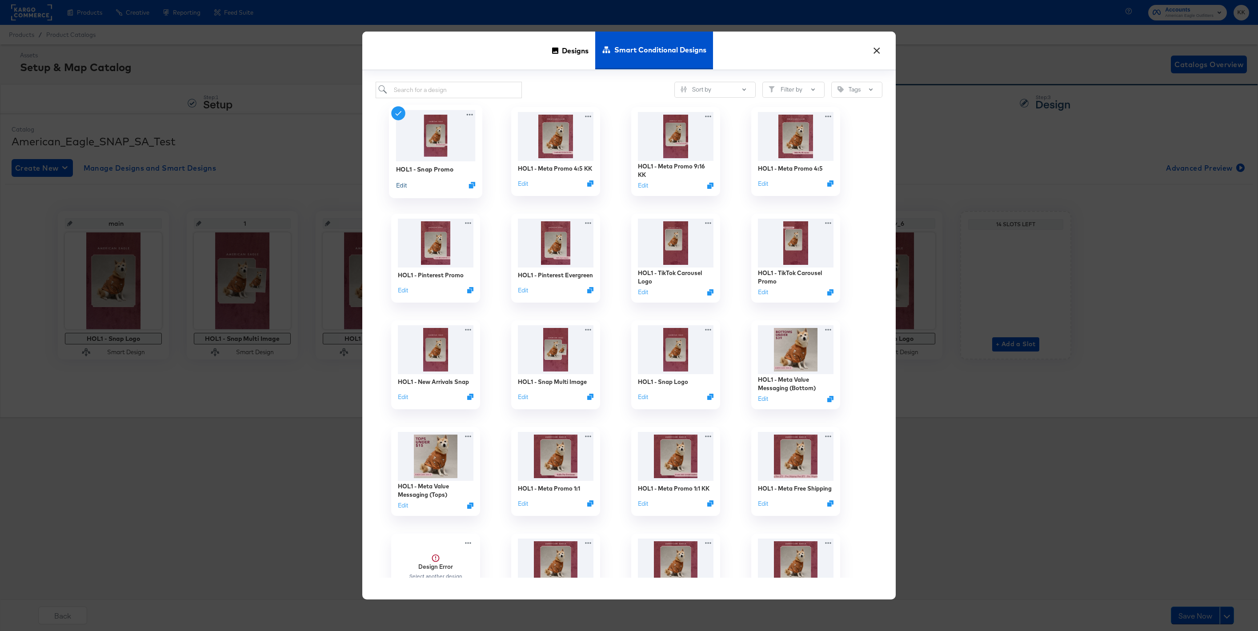
click at [398, 188] on button "Edit" at bounding box center [401, 184] width 11 height 8
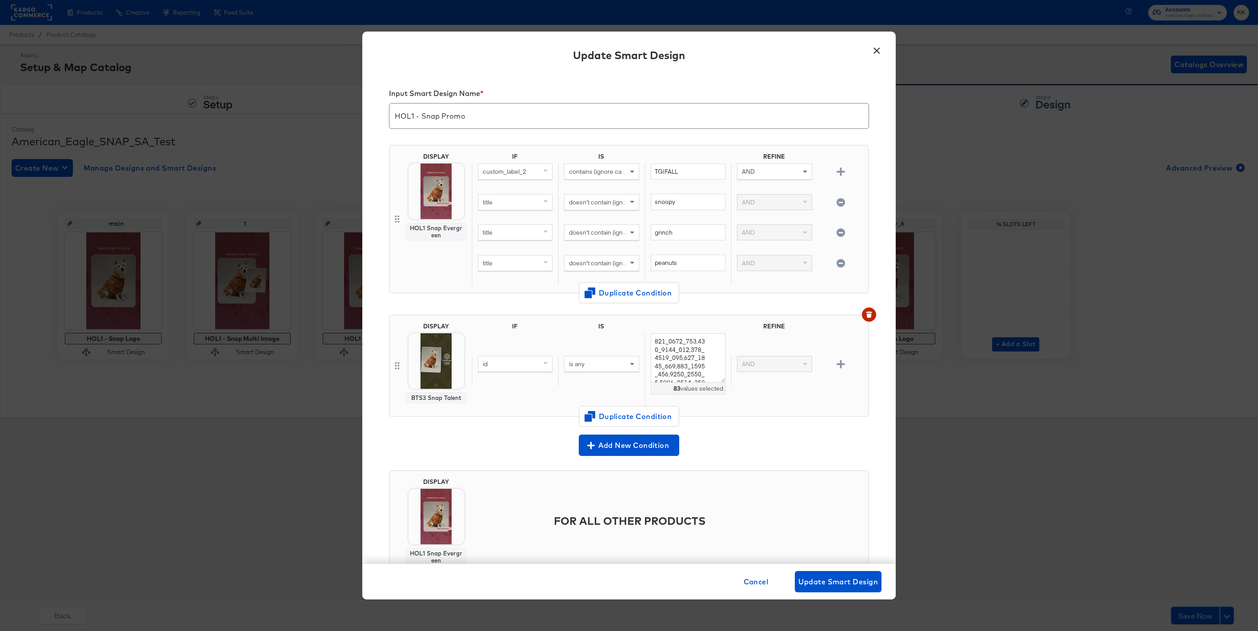
click at [466, 118] on input "HOL1 - Snap Promo" at bounding box center [628, 112] width 479 height 25
type input "HOL1 - Snap Evergreen"
click at [837, 577] on span "Update Smart Design" at bounding box center [838, 582] width 80 height 12
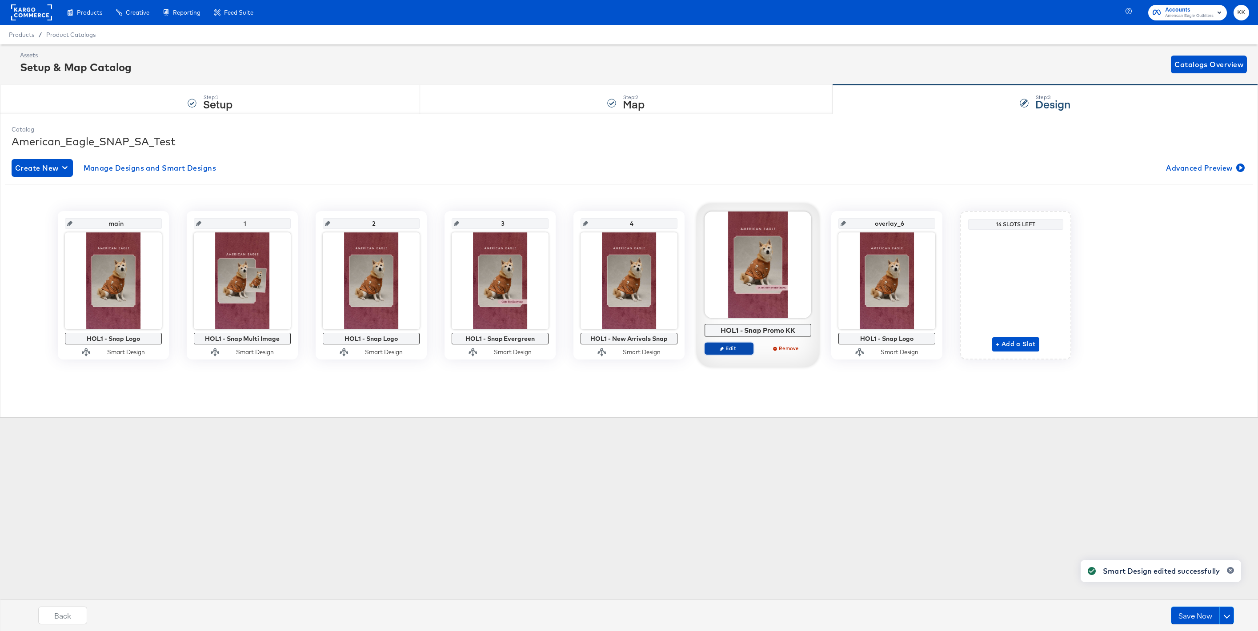
click at [743, 347] on span "Edit" at bounding box center [729, 348] width 41 height 7
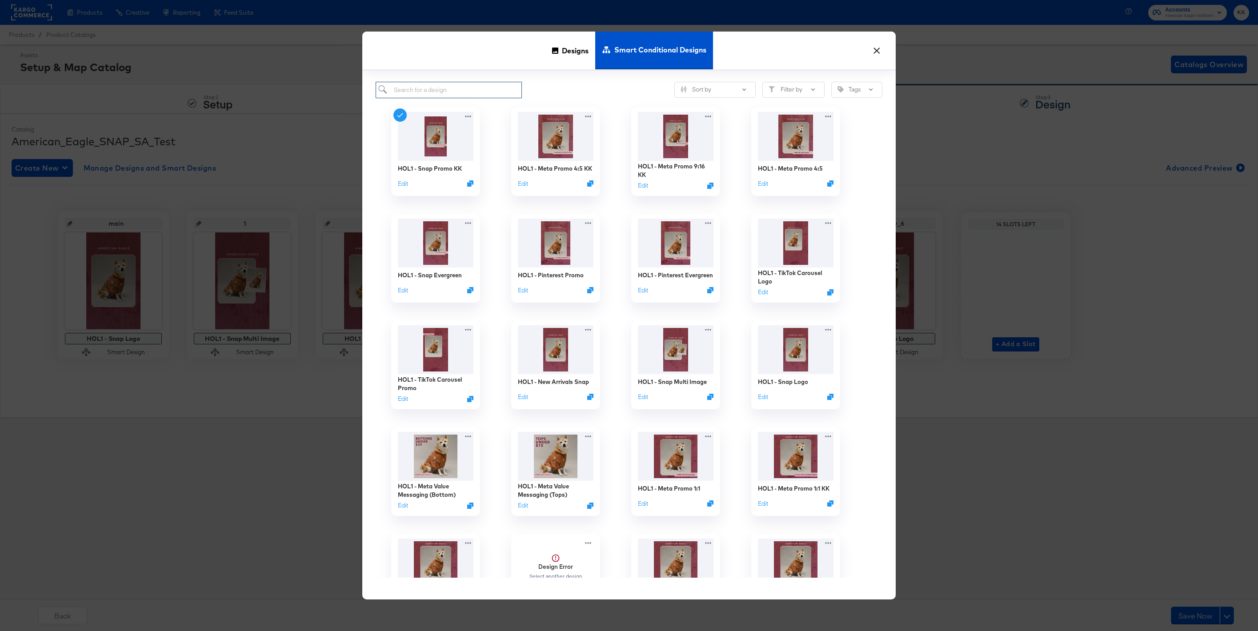
click at [429, 92] on input "search" at bounding box center [449, 90] width 146 height 16
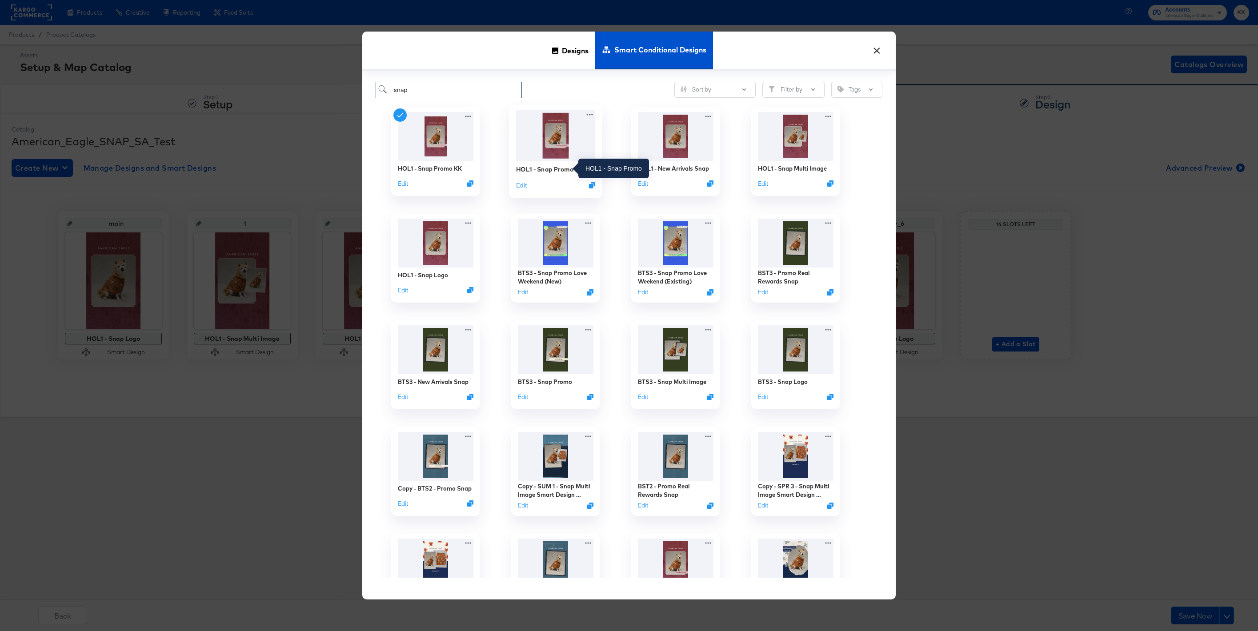
type input "snap"
click at [563, 171] on div "HOL1 - Snap Promo" at bounding box center [544, 169] width 57 height 8
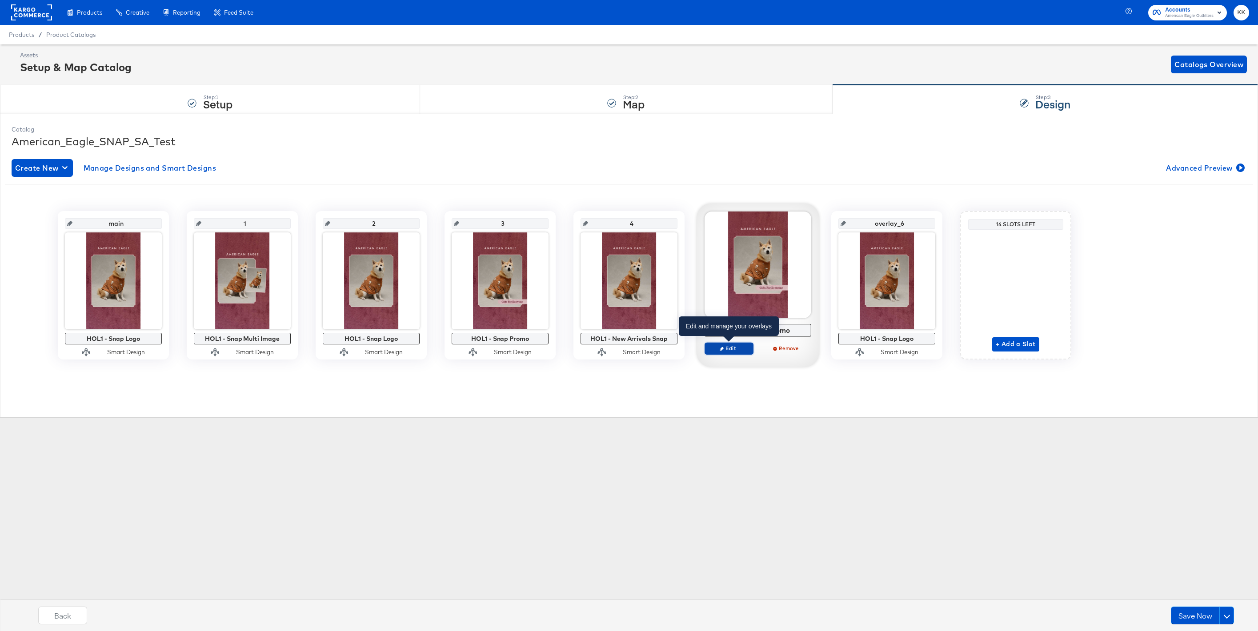
click at [739, 350] on span "Edit" at bounding box center [729, 348] width 41 height 7
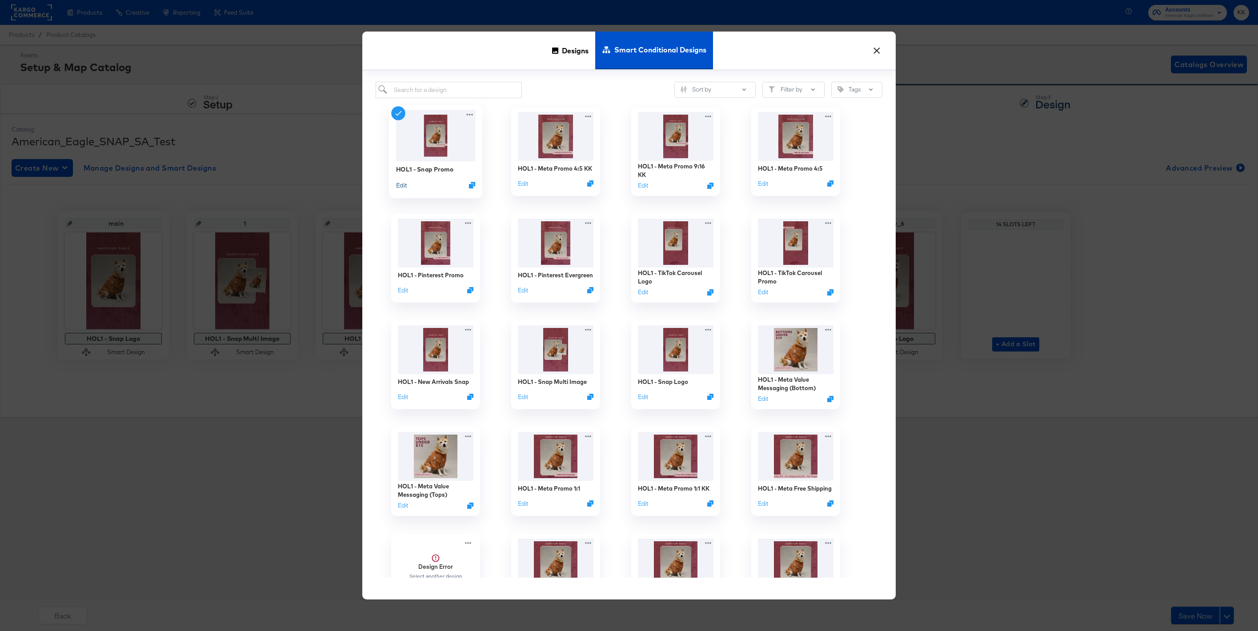
click at [403, 186] on button "Edit" at bounding box center [401, 184] width 11 height 8
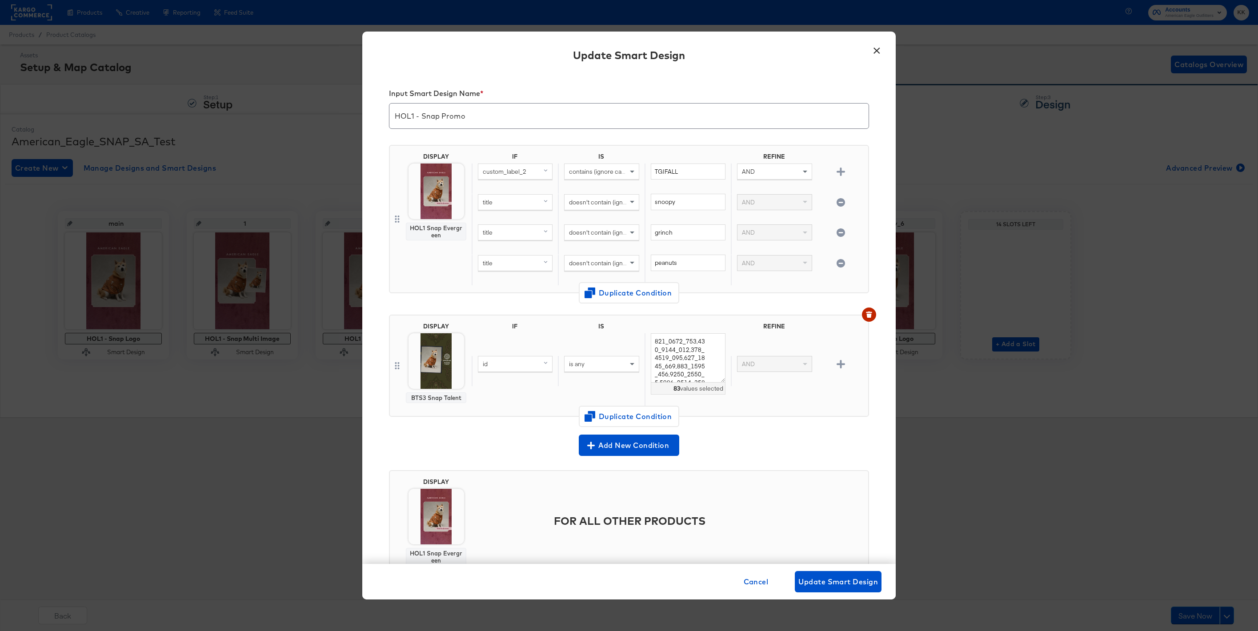
click at [473, 111] on input "HOL1 - Snap Promo" at bounding box center [628, 112] width 479 height 25
click at [461, 119] on input "HOL1 - Snap Promo" at bounding box center [628, 112] width 479 height 25
type input "HOL1 - Snap Evergreen"
click at [835, 583] on span "Update Smart Design" at bounding box center [838, 582] width 80 height 12
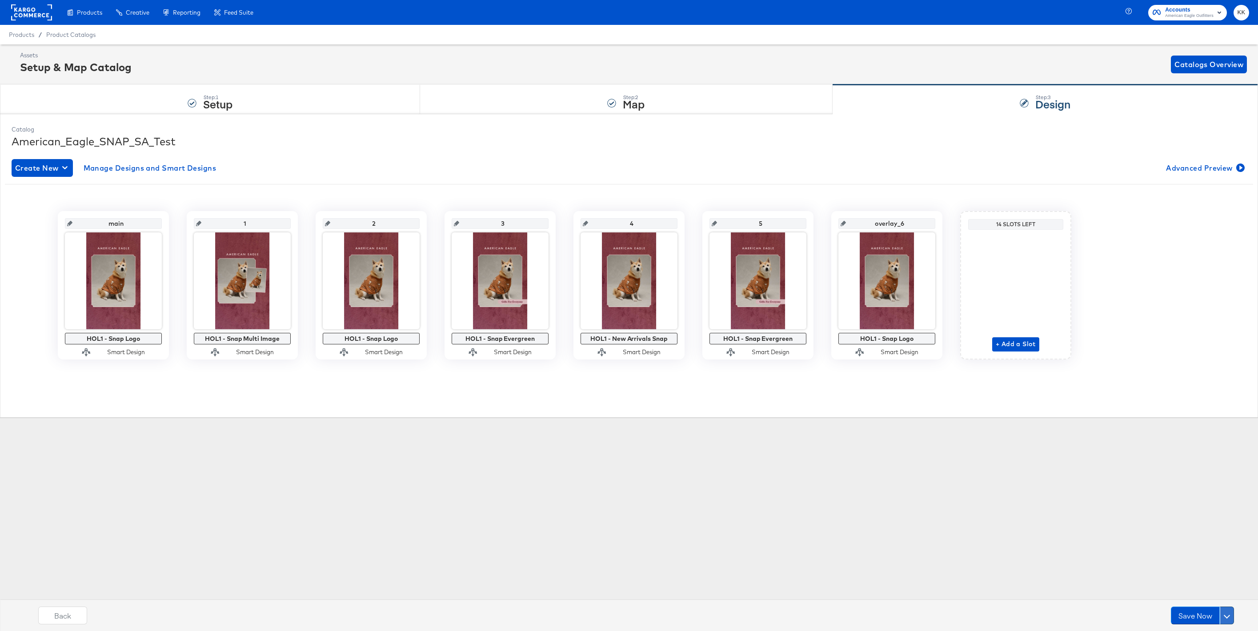
click at [1228, 622] on button at bounding box center [1227, 616] width 14 height 18
click at [1215, 598] on div "Schedule Save" at bounding box center [1205, 598] width 40 height 8
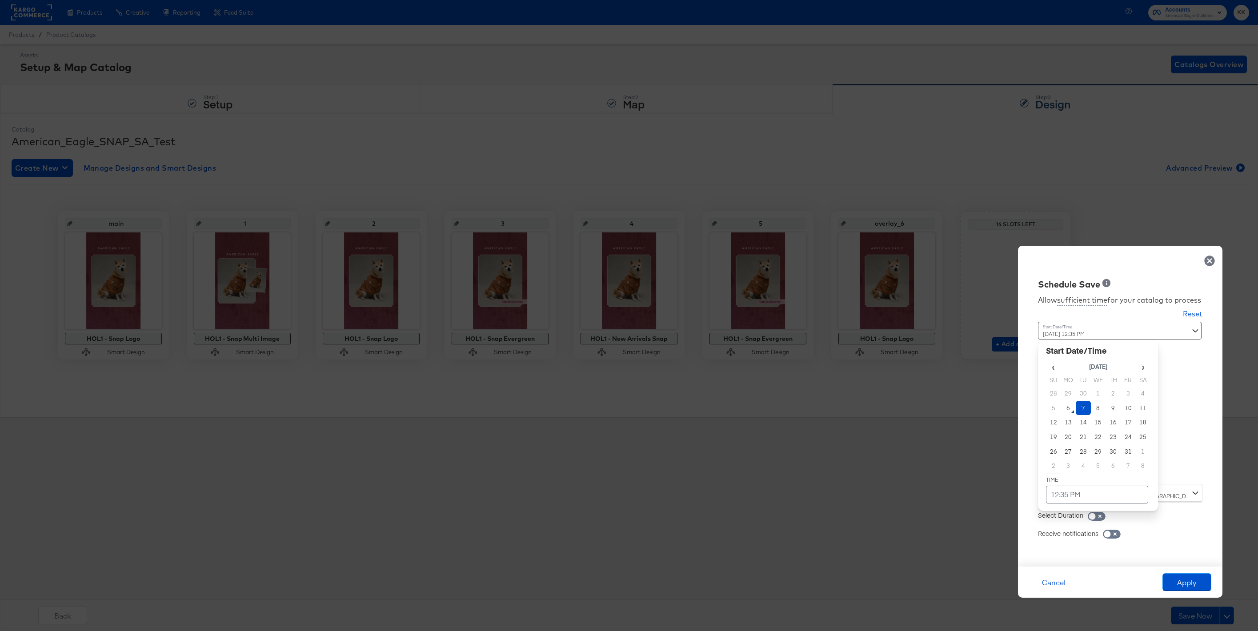
click at [1077, 466] on div "[DATE] 12:35 PM ‹ [DATE] › Su Mo Tu We Th Fr Sa 28 29 30 1 2 3 4 5 6 7 8 9 10 1…" at bounding box center [1098, 400] width 120 height 156
drag, startPoint x: 1077, startPoint y: 410, endPoint x: 1077, endPoint y: 416, distance: 6.2
click at [1077, 410] on td "7" at bounding box center [1083, 408] width 15 height 15
click at [1078, 493] on td "12:35 PM" at bounding box center [1097, 495] width 102 height 18
click at [1077, 424] on span "▼" at bounding box center [1080, 428] width 18 height 18
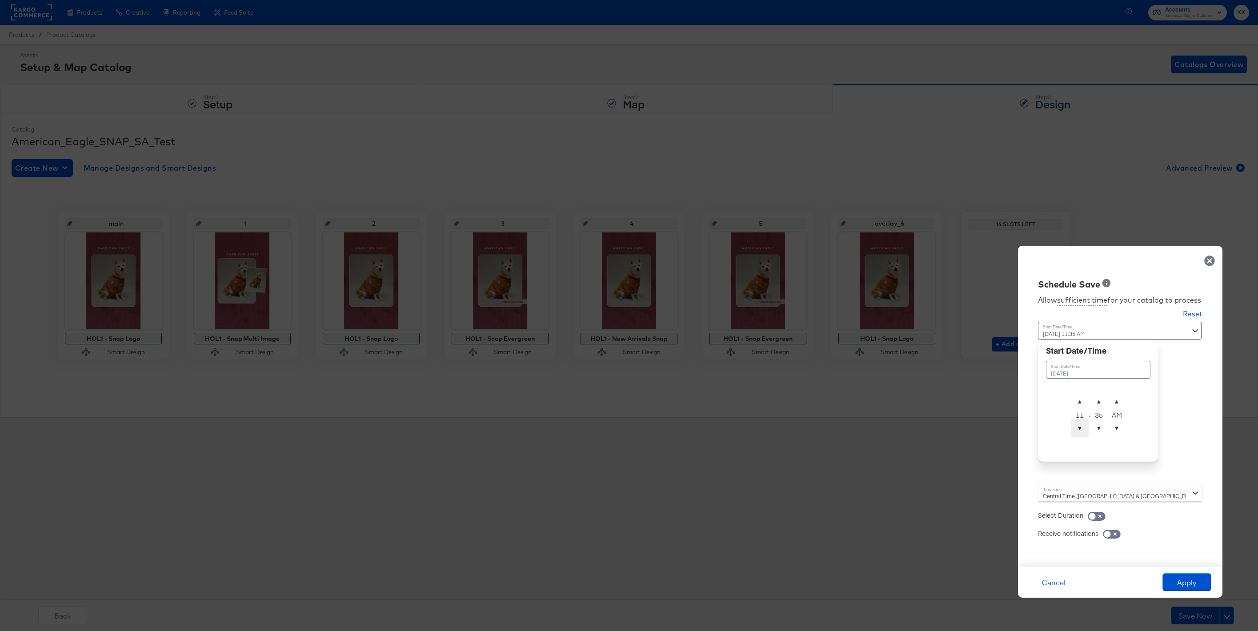
click at [1077, 424] on span "▼" at bounding box center [1080, 428] width 18 height 18
click at [1080, 389] on table "[DATE] ▲ 10 ▼ : ▲ 35 ▼ ▲ AM ▼" at bounding box center [1098, 397] width 104 height 83
click at [1080, 395] on span "▲" at bounding box center [1080, 401] width 18 height 18
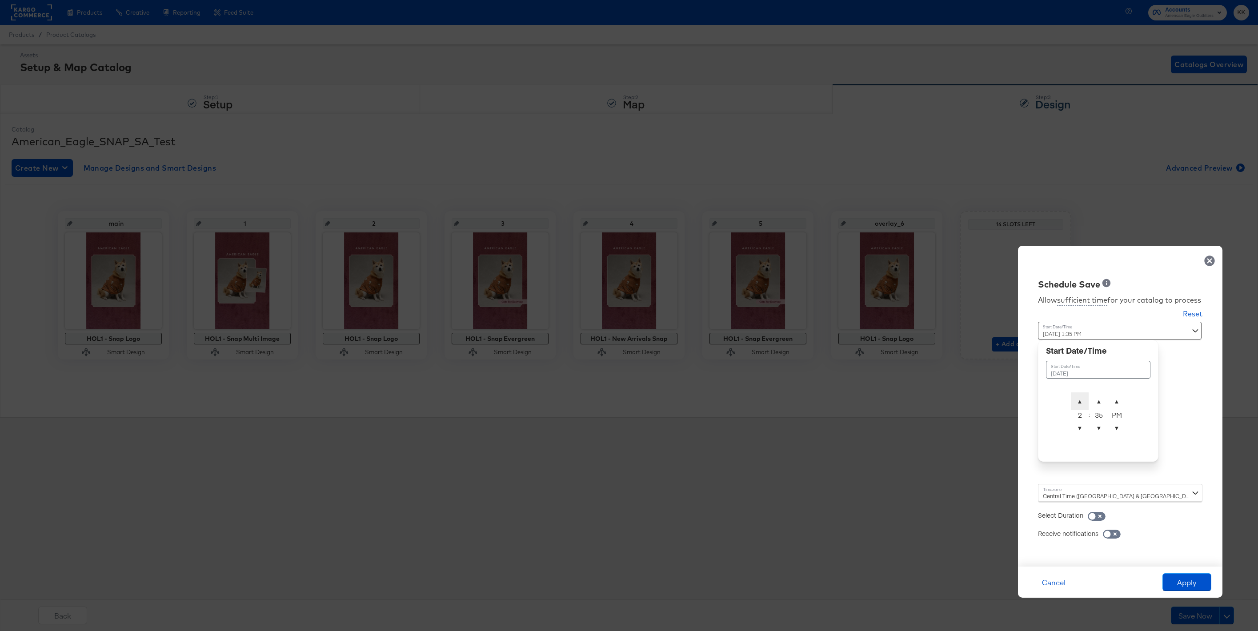
click at [1082, 401] on span "▲" at bounding box center [1080, 401] width 18 height 18
click at [1098, 392] on td "▲ 2 ▼ : ▲ 35 ▼ ▲ PM ▼" at bounding box center [1098, 416] width 56 height 48
click at [1097, 394] on span "▲" at bounding box center [1099, 401] width 18 height 18
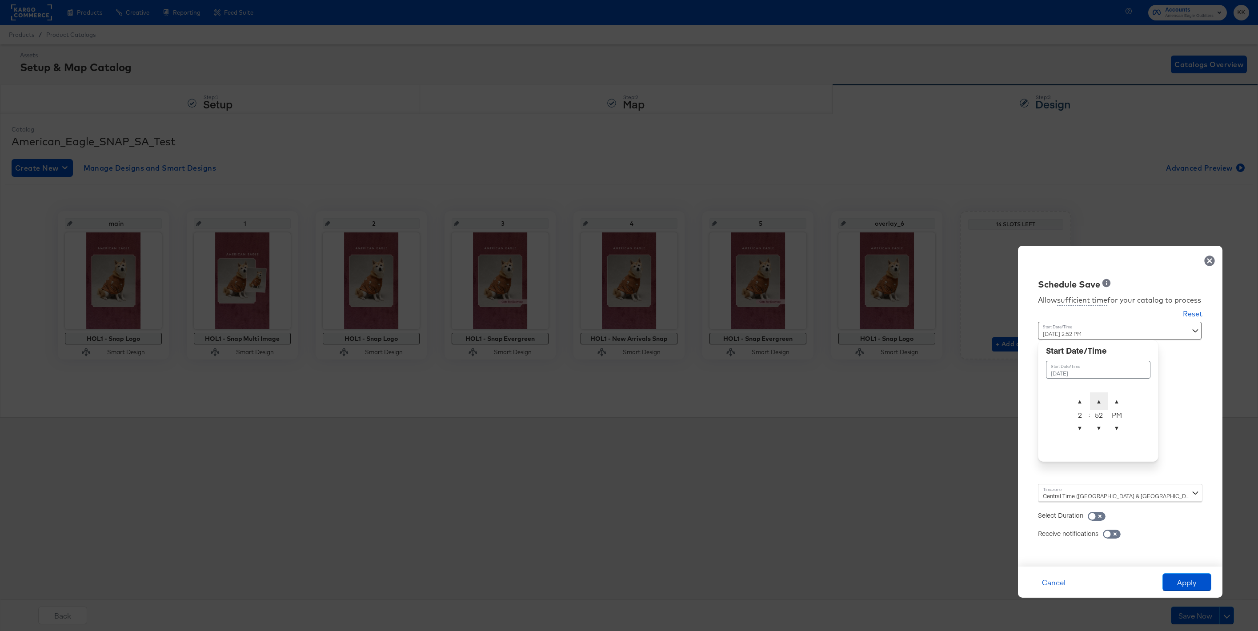
click at [1097, 394] on span "▲" at bounding box center [1099, 401] width 18 height 18
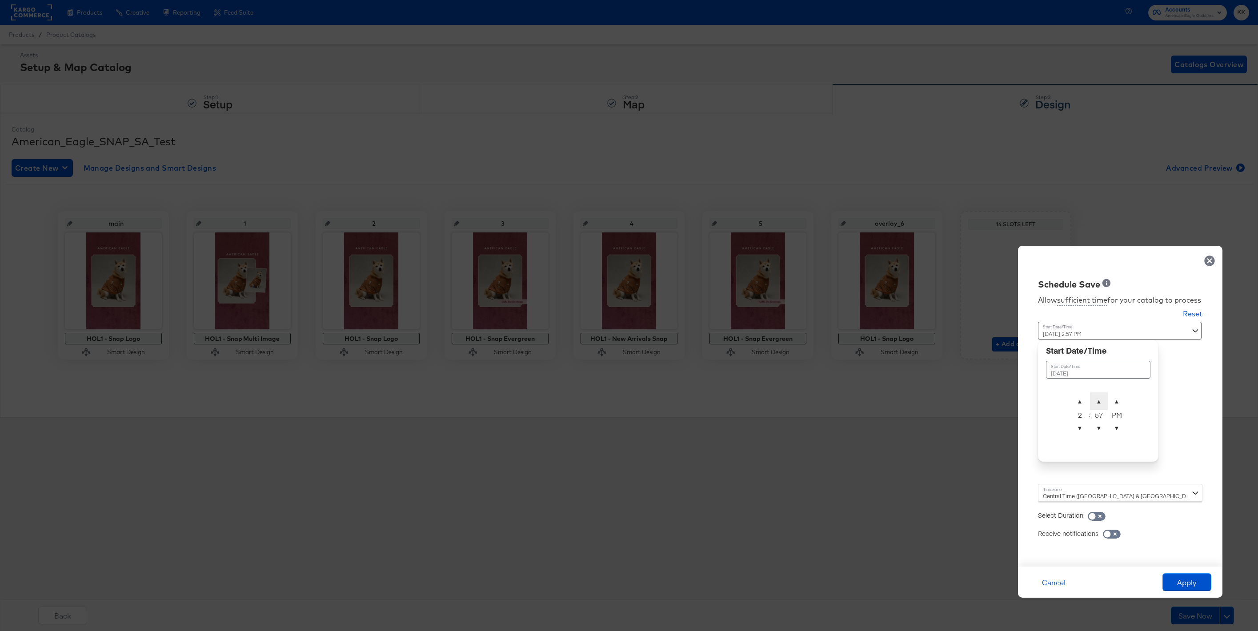
click at [1097, 394] on span "▲" at bounding box center [1099, 401] width 18 height 18
type input "[DATE] 2:00 AM"
click at [1123, 401] on span "▲" at bounding box center [1117, 401] width 18 height 18
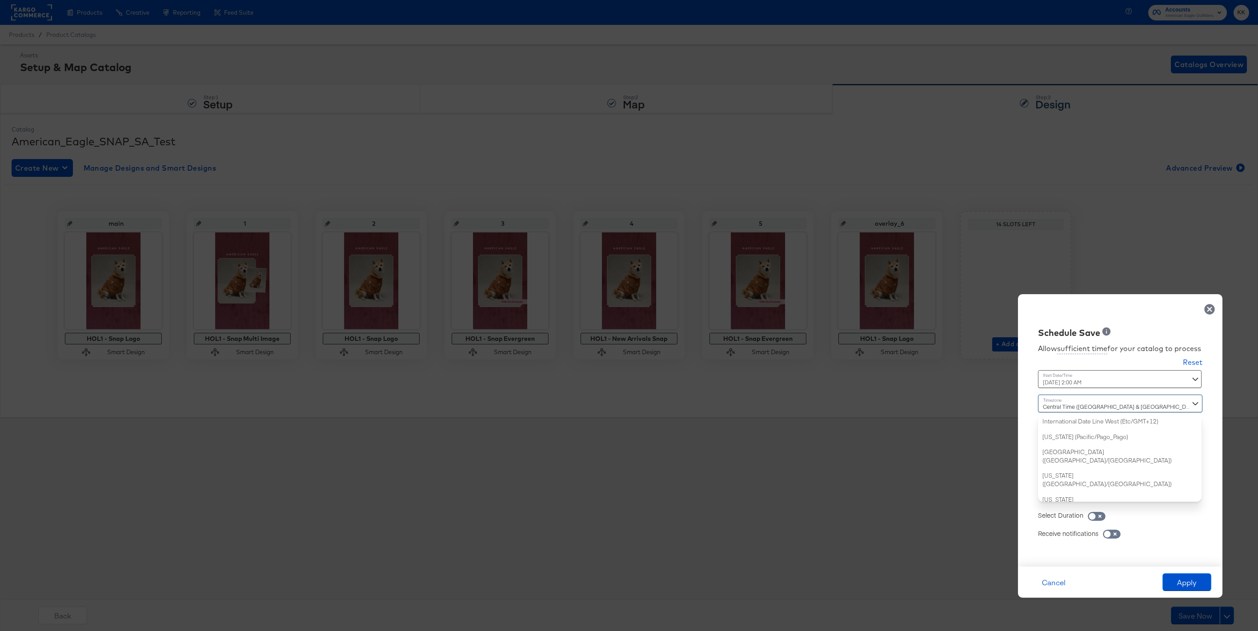
click at [1075, 490] on div "Central Time ([GEOGRAPHIC_DATA] & [GEOGRAPHIC_DATA]) ([GEOGRAPHIC_DATA]/[GEOGRA…" at bounding box center [1120, 448] width 164 height 107
type input "new"
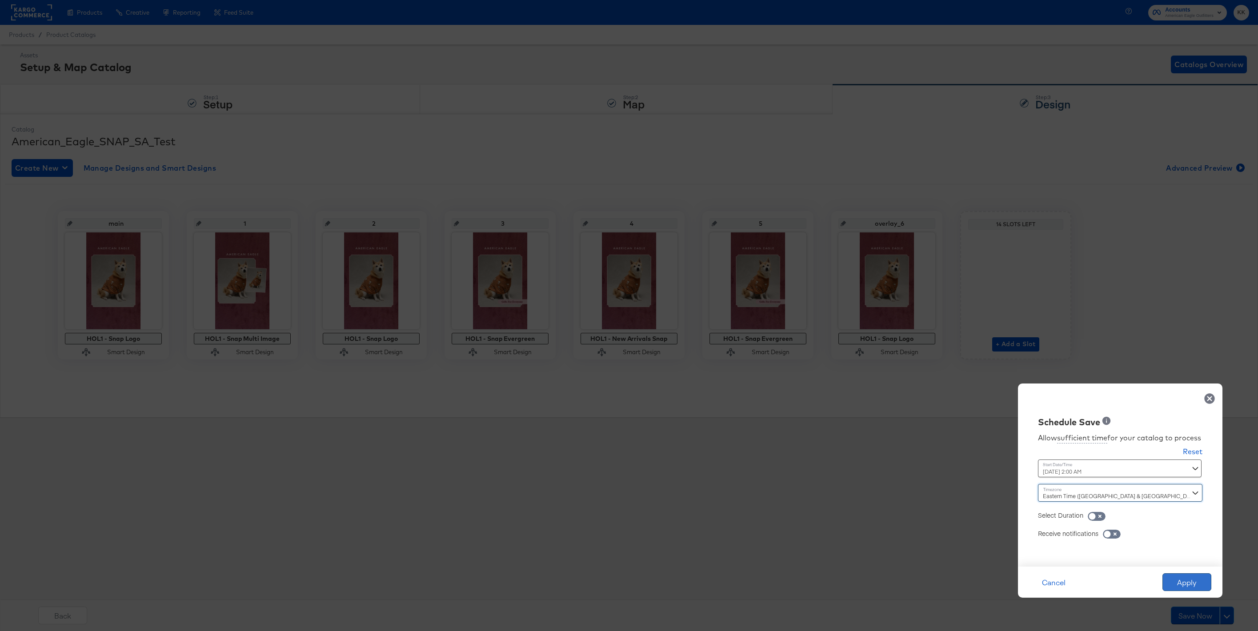
click at [1188, 583] on button "Apply" at bounding box center [1186, 582] width 49 height 18
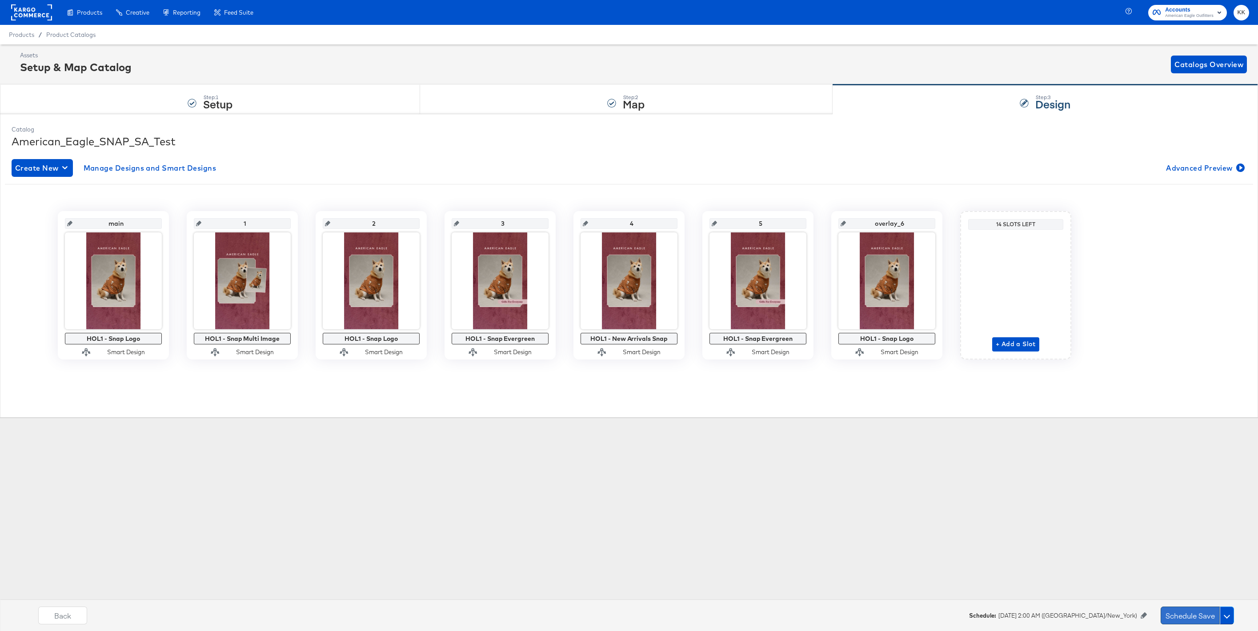
click at [1172, 615] on button "Schedule Save" at bounding box center [1190, 616] width 59 height 18
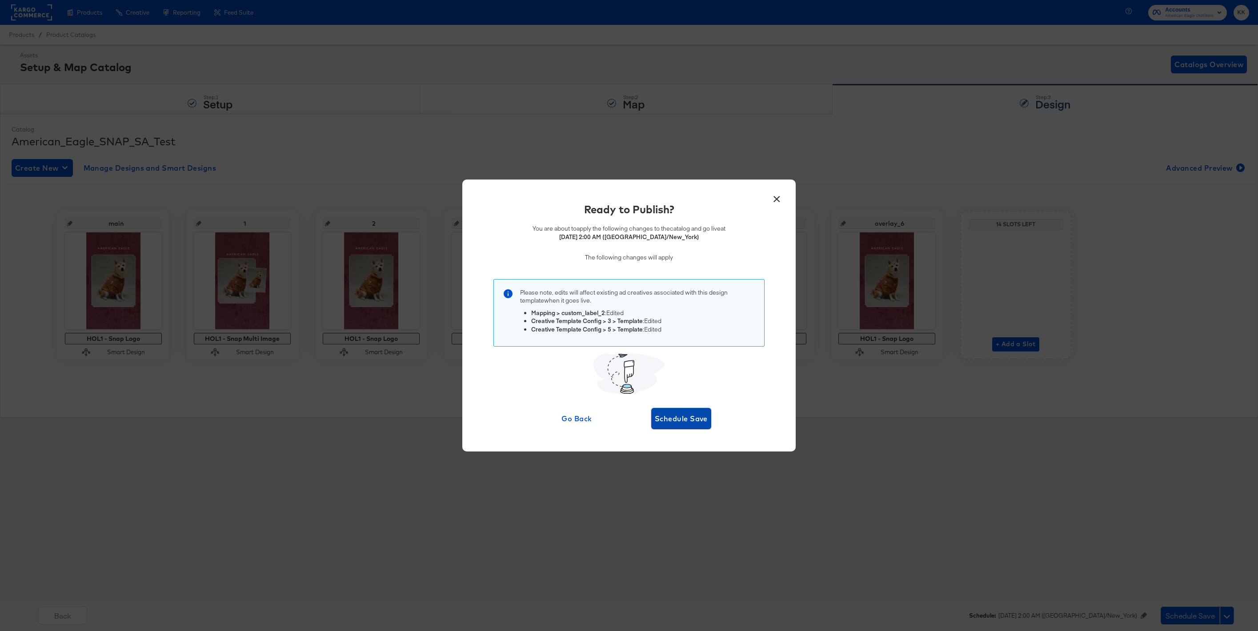
click at [659, 413] on span "Schedule Save" at bounding box center [681, 418] width 53 height 12
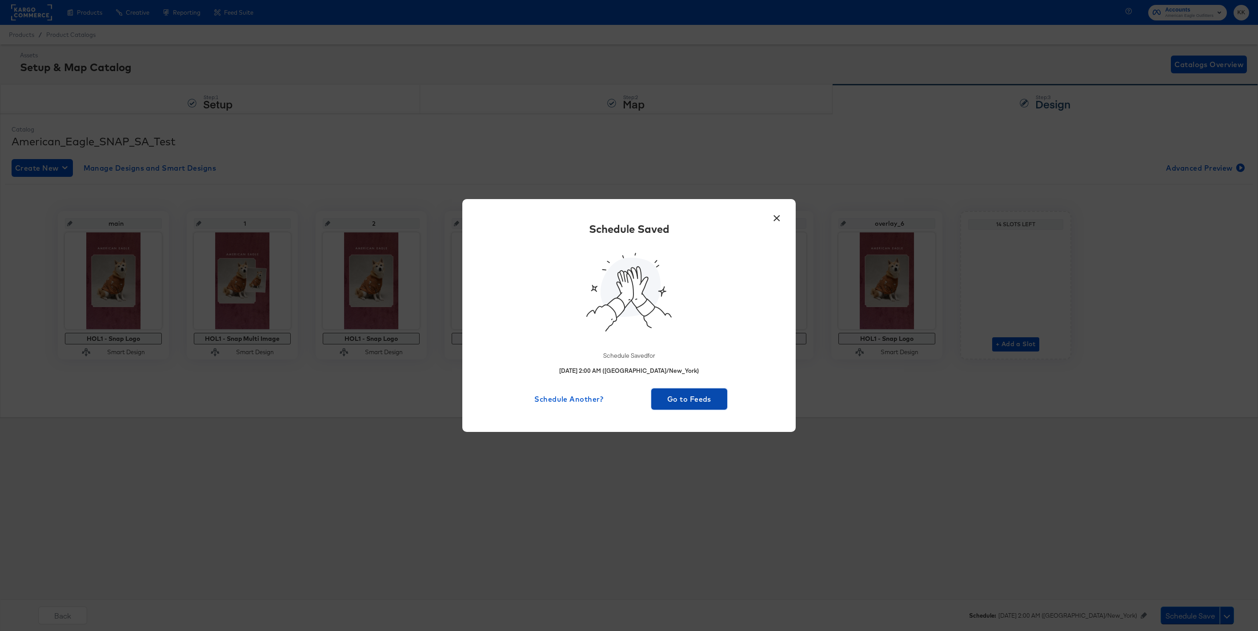
click at [696, 398] on span "Go to Feeds" at bounding box center [689, 399] width 69 height 12
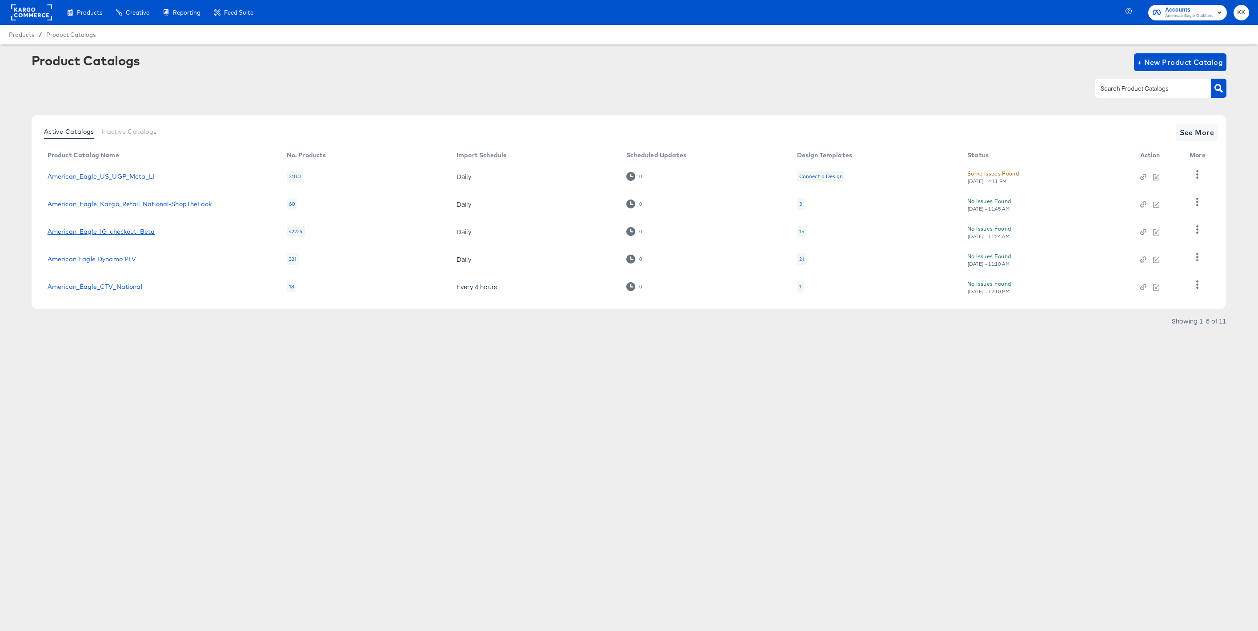
click at [119, 232] on link "American_Eagle_IG_checkout_Beta" at bounding box center [102, 231] width 108 height 7
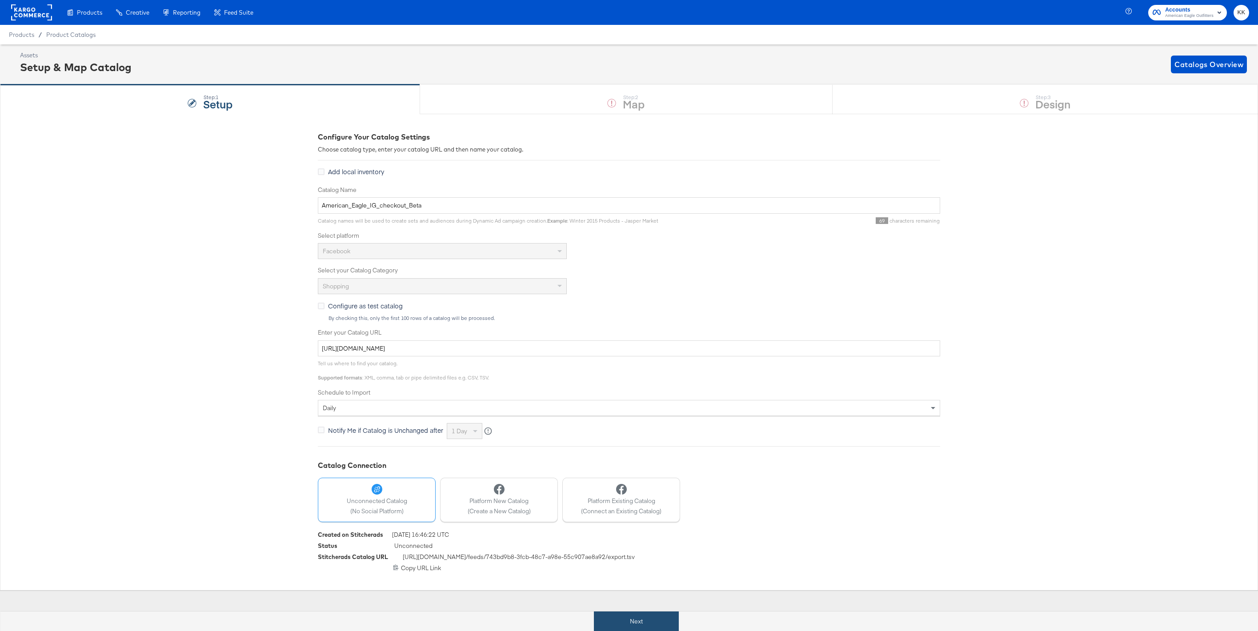
click at [619, 624] on button "Next" at bounding box center [636, 622] width 85 height 20
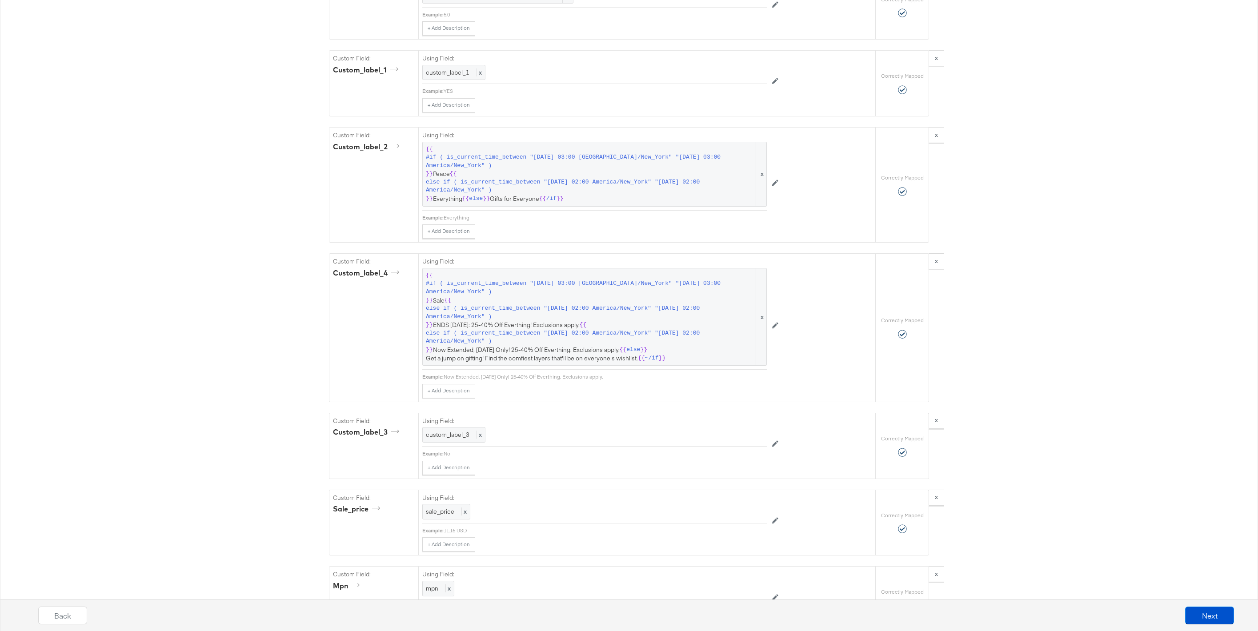
scroll to position [1119, 0]
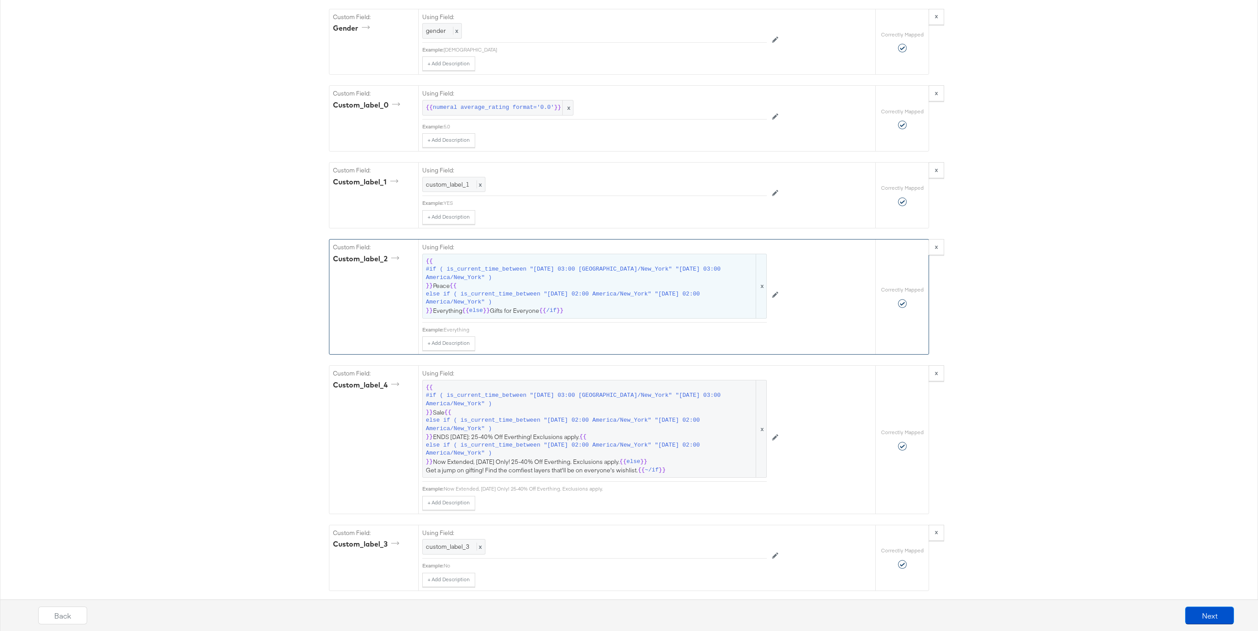
click at [541, 285] on span "{{ #if ( is_current_time_between "[DATE] 03:00 [GEOGRAPHIC_DATA]/New_York" "[DA…" at bounding box center [594, 286] width 337 height 58
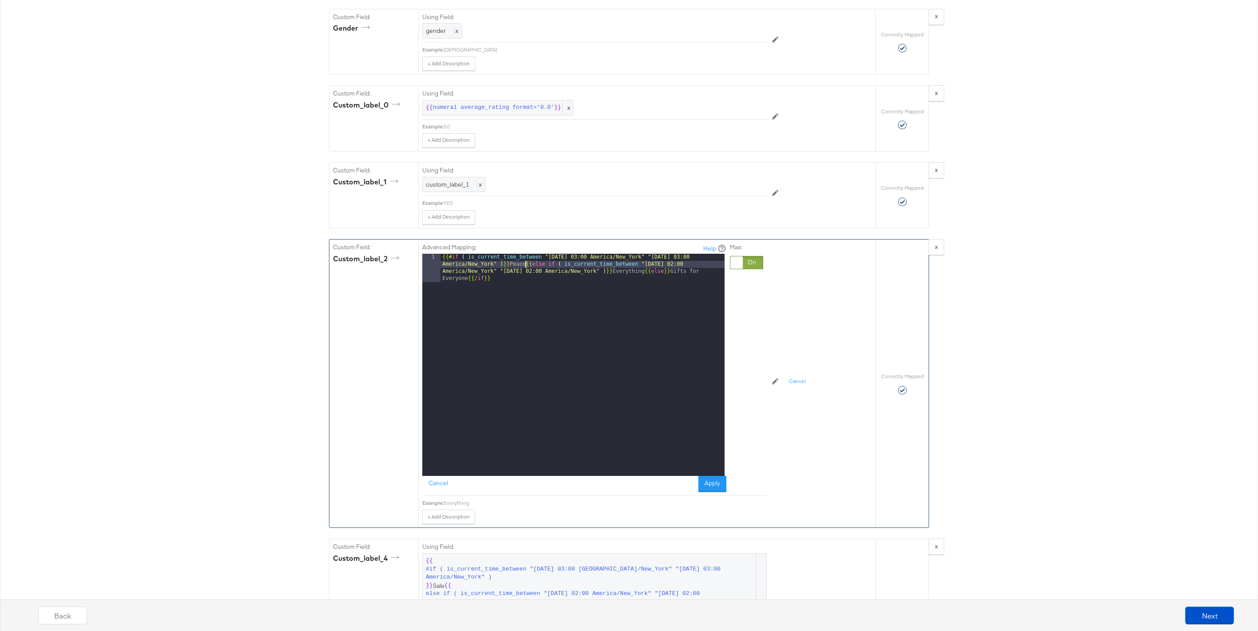
click at [525, 265] on div "{{# if ( is_current_time_between "[DATE] 03:00 [GEOGRAPHIC_DATA]/New_York" "[DA…" at bounding box center [583, 393] width 284 height 279
click at [706, 478] on button "Apply" at bounding box center [712, 484] width 28 height 16
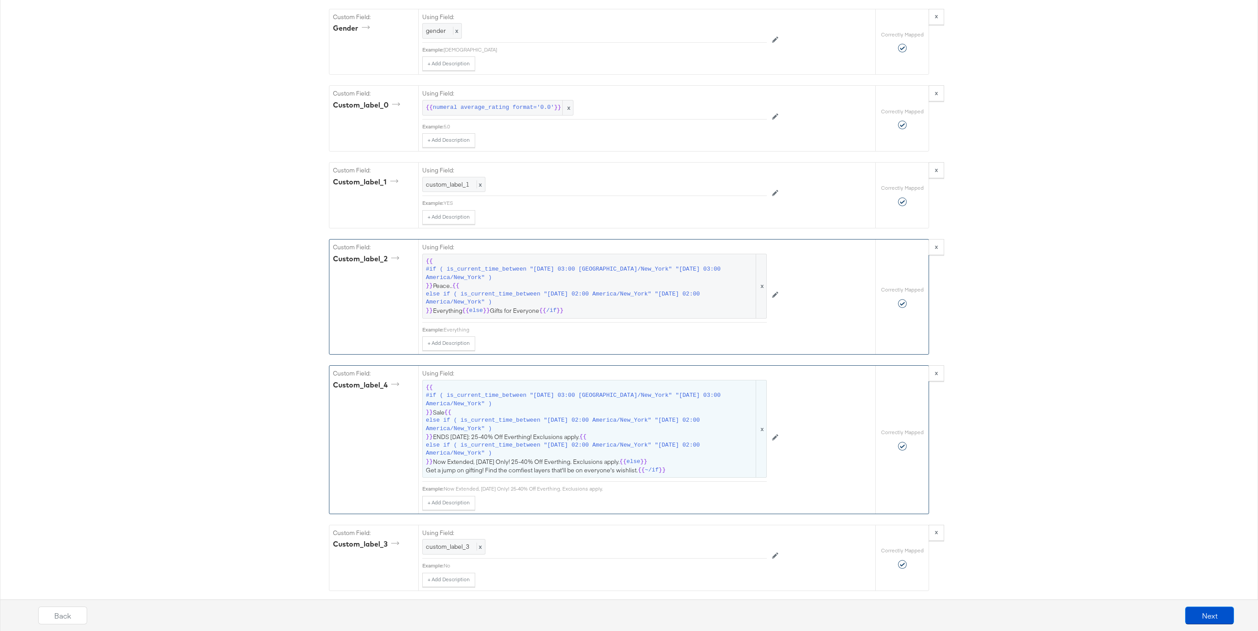
click at [591, 418] on span "else if ( is_current_time_between "[DATE] 02:00 America/New_York" "[DATE] 02:00…" at bounding box center [590, 424] width 328 height 16
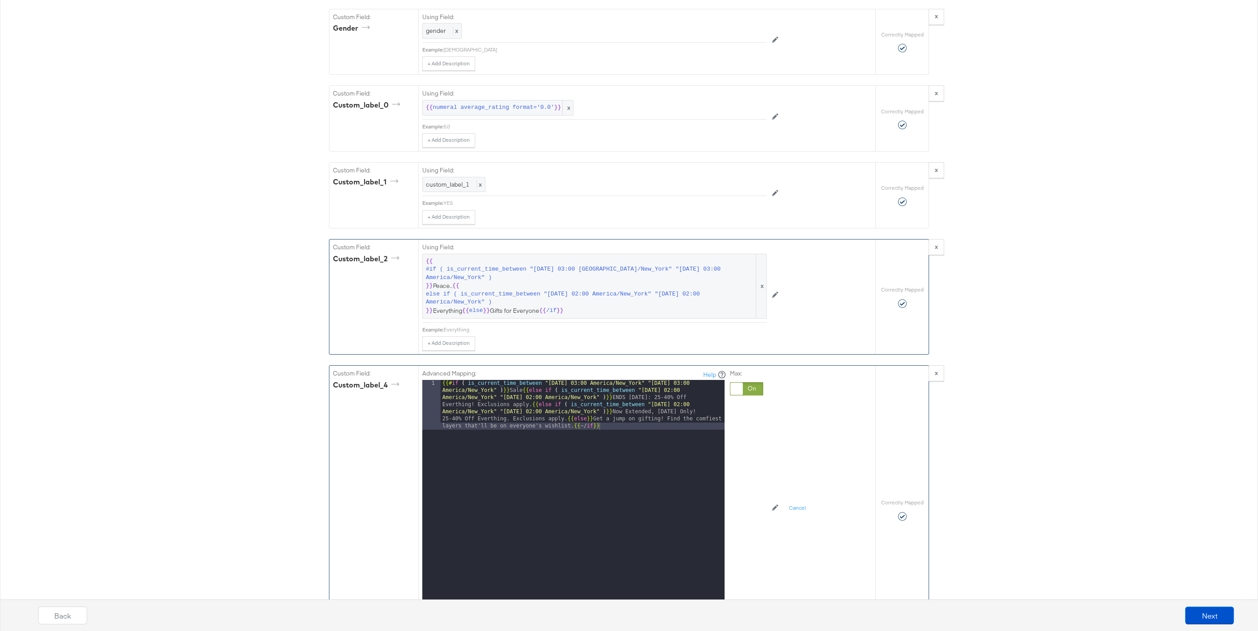
click at [568, 419] on div "{{# if ( is_current_time_between "[DATE] 03:00 [GEOGRAPHIC_DATA]/New_York" "[DA…" at bounding box center [583, 541] width 284 height 322
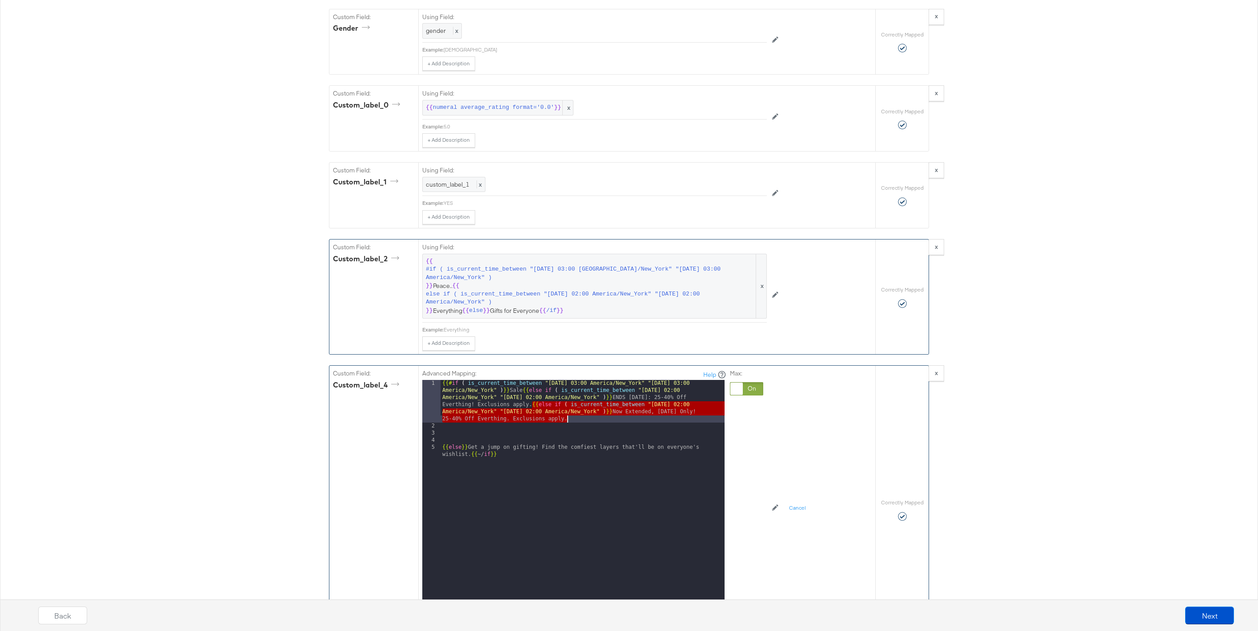
drag, startPoint x: 533, startPoint y: 404, endPoint x: 574, endPoint y: 418, distance: 43.2
click at [574, 418] on div "{{# if ( is_current_time_between "[DATE] 03:00 [GEOGRAPHIC_DATA]/New_York" "[DA…" at bounding box center [583, 519] width 284 height 279
click at [578, 418] on div "{{# if ( is_current_time_between "[DATE] 03:00 [GEOGRAPHIC_DATA]/New_York" "[DA…" at bounding box center [583, 519] width 284 height 279
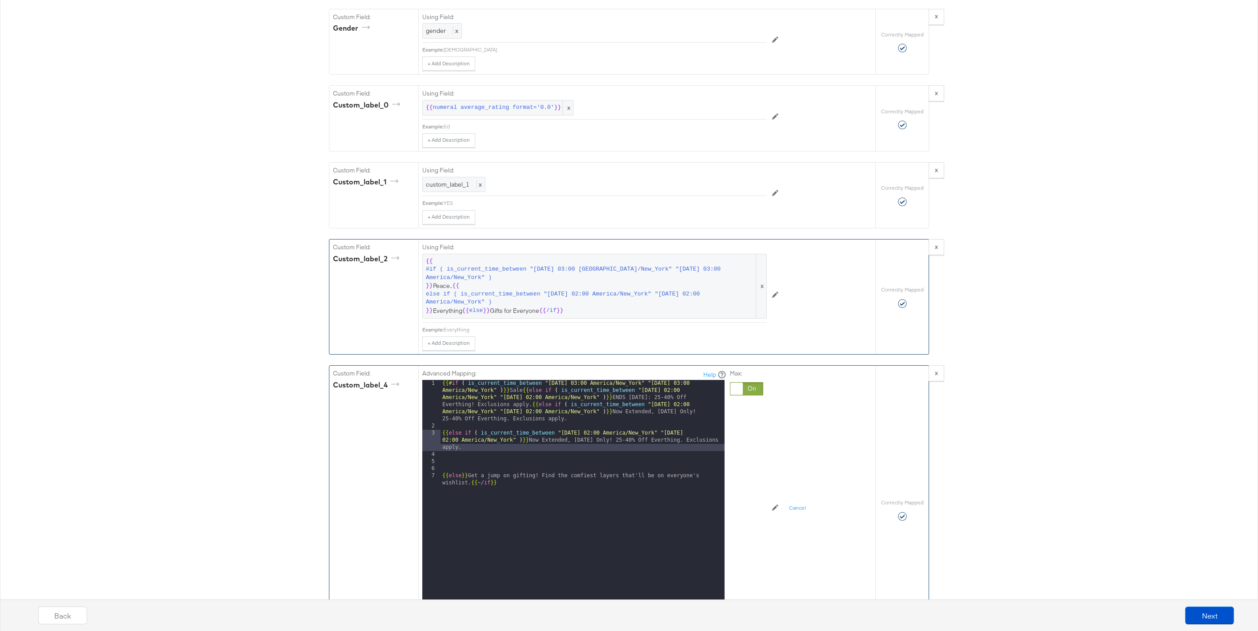
click at [592, 434] on div "{{# if ( is_current_time_between "[DATE] 03:00 [GEOGRAPHIC_DATA]/New_York" "[DA…" at bounding box center [583, 519] width 284 height 279
click at [530, 407] on div "{{# if ( is_current_time_between "[DATE] 03:00 [GEOGRAPHIC_DATA]/New_York" "[DA…" at bounding box center [583, 519] width 284 height 279
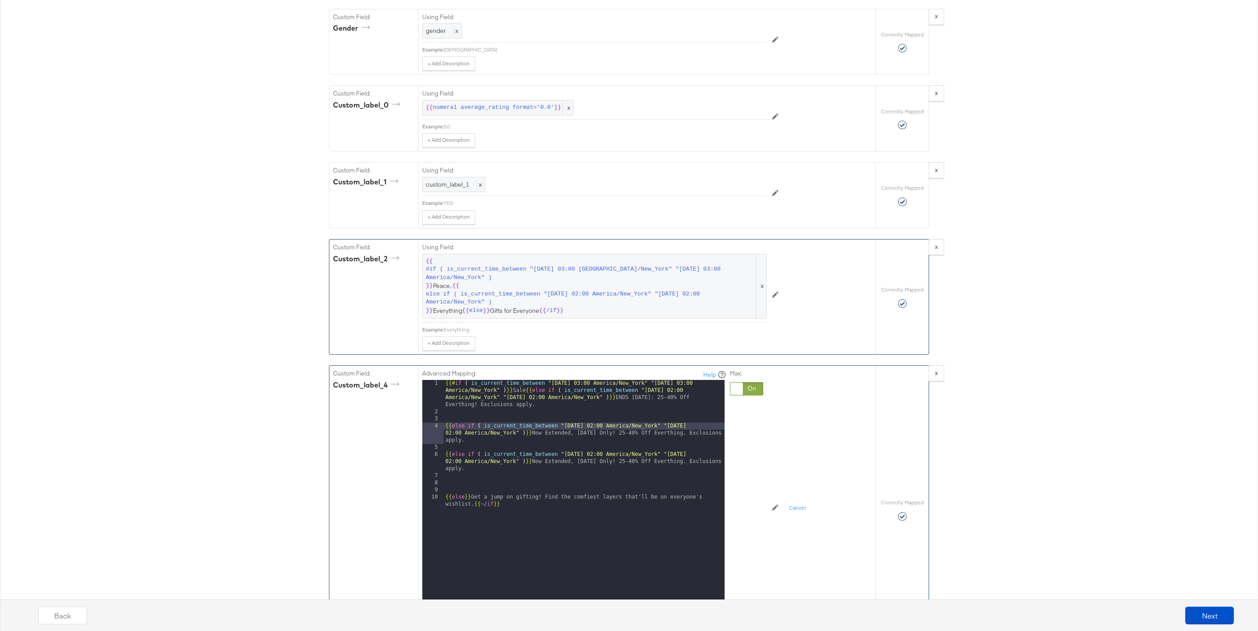
click at [523, 393] on div "{{# if ( is_current_time_between "[DATE] 03:00 [GEOGRAPHIC_DATA]/New_York" "[DA…" at bounding box center [584, 512] width 281 height 265
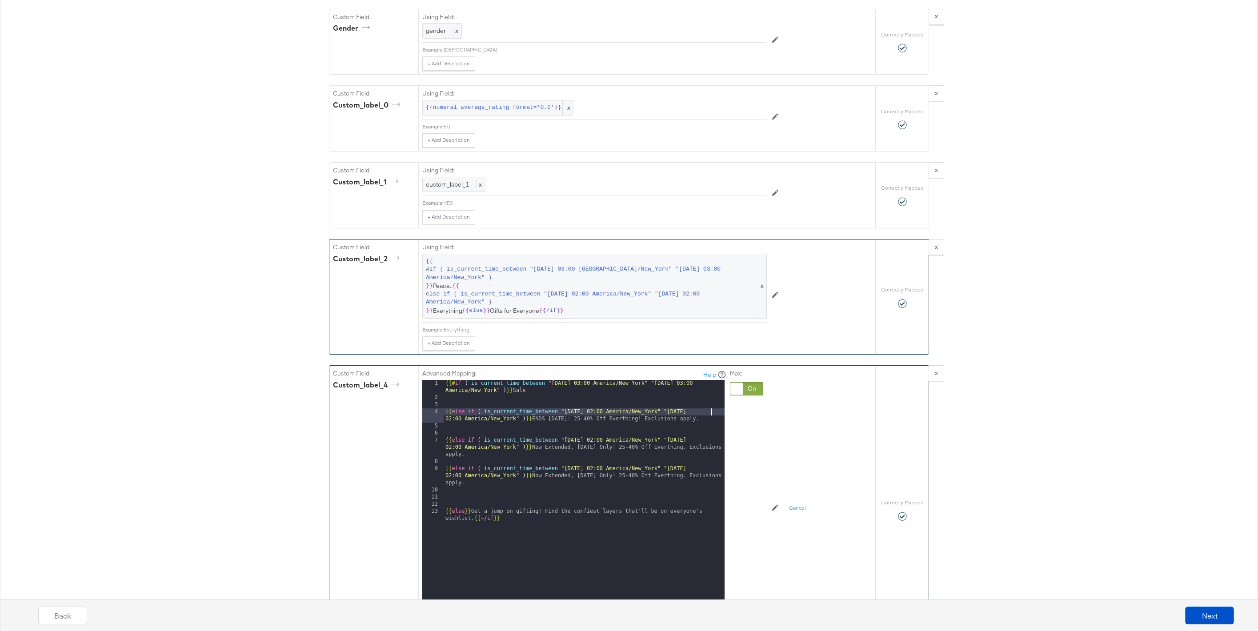
click at [712, 412] on div "{{# if ( is_current_time_between "[DATE] 03:00 [GEOGRAPHIC_DATA]/New_York" "[DA…" at bounding box center [584, 505] width 281 height 251
click at [570, 437] on div "{{# if ( is_current_time_between "[DATE] 03:00 [GEOGRAPHIC_DATA]/New_York" "[DA…" at bounding box center [584, 505] width 281 height 251
click at [700, 433] on div "{{# if ( is_current_time_between "[DATE] 03:00 [GEOGRAPHIC_DATA]/New_York" "[DA…" at bounding box center [584, 505] width 281 height 251
click at [589, 473] on div "{{# if ( is_current_time_between "[DATE] 03:00 [GEOGRAPHIC_DATA]/New_York" "[DA…" at bounding box center [584, 505] width 281 height 251
click at [711, 468] on div "{{# if ( is_current_time_between "[DATE] 03:00 [GEOGRAPHIC_DATA]/New_York" "[DA…" at bounding box center [584, 505] width 281 height 251
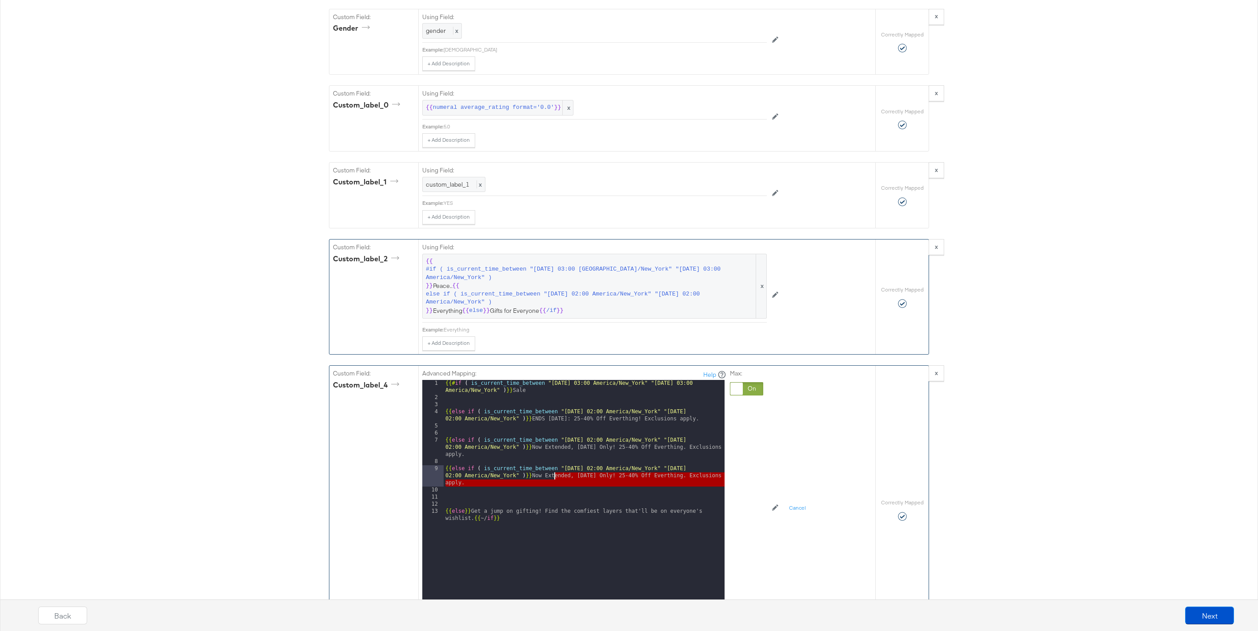
drag, startPoint x: 556, startPoint y: 488, endPoint x: 555, endPoint y: 478, distance: 9.8
click at [555, 478] on div "{{# if ( is_current_time_between "[DATE] 03:00 [GEOGRAPHIC_DATA]/New_York" "[DA…" at bounding box center [584, 505] width 281 height 251
click at [549, 477] on div "{{# if ( is_current_time_between "[DATE] 03:00 [GEOGRAPHIC_DATA]/New_York" "[DA…" at bounding box center [584, 505] width 281 height 251
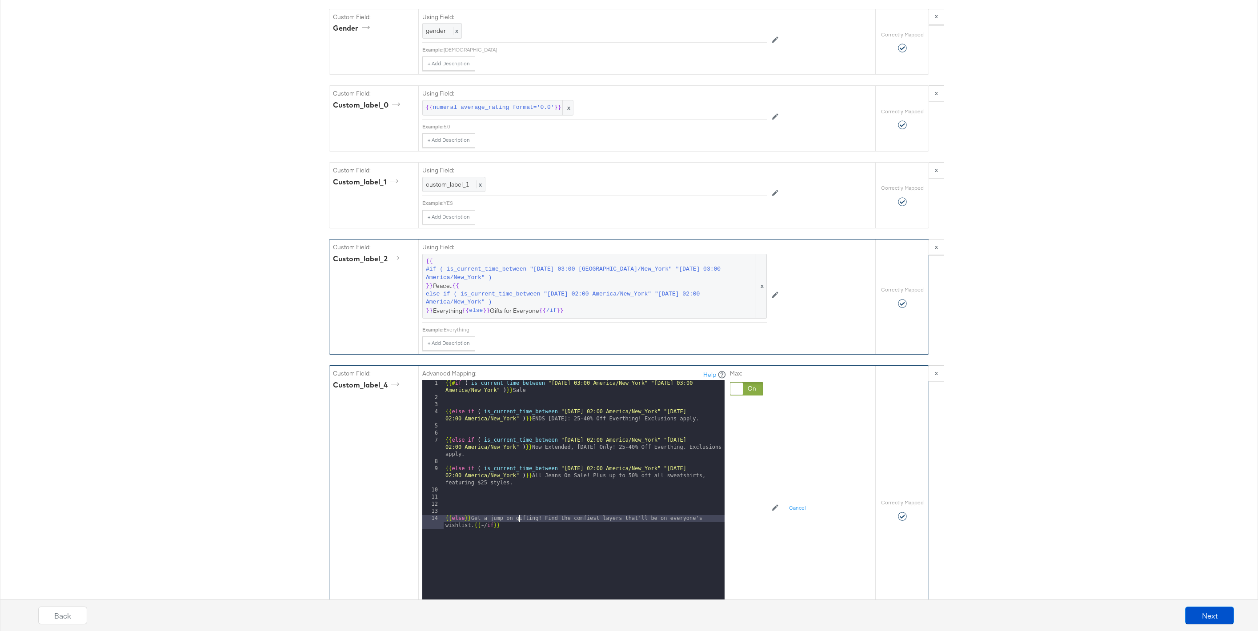
click at [520, 517] on div "{{# if ( is_current_time_between "[DATE] 03:00 [GEOGRAPHIC_DATA]/New_York" "[DA…" at bounding box center [584, 505] width 281 height 251
click at [493, 512] on div "{{# if ( is_current_time_between "[DATE] 03:00 [GEOGRAPHIC_DATA]/New_York" "[DA…" at bounding box center [584, 505] width 281 height 251
click at [445, 412] on div "{{# if ( is_current_time_between "[DATE] 03:00 [GEOGRAPHIC_DATA]/New_York" "[DA…" at bounding box center [584, 505] width 281 height 251
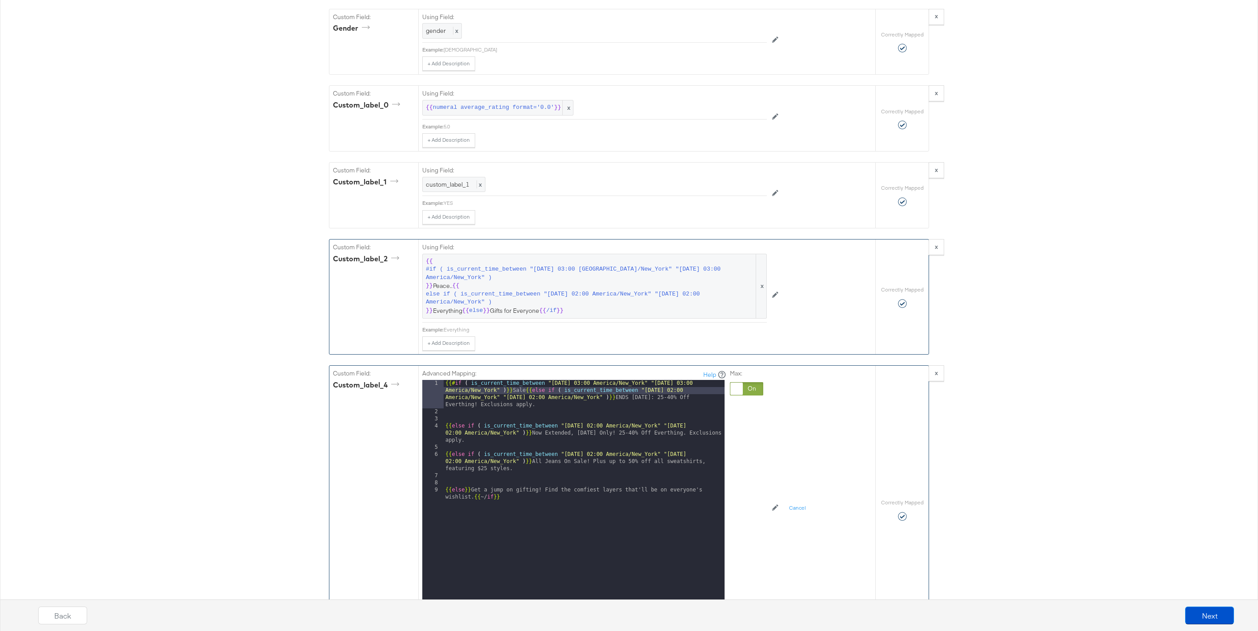
click at [446, 430] on div "{{# if ( is_current_time_between "[DATE] 03:00 [GEOGRAPHIC_DATA]/New_York" "[DA…" at bounding box center [584, 512] width 281 height 265
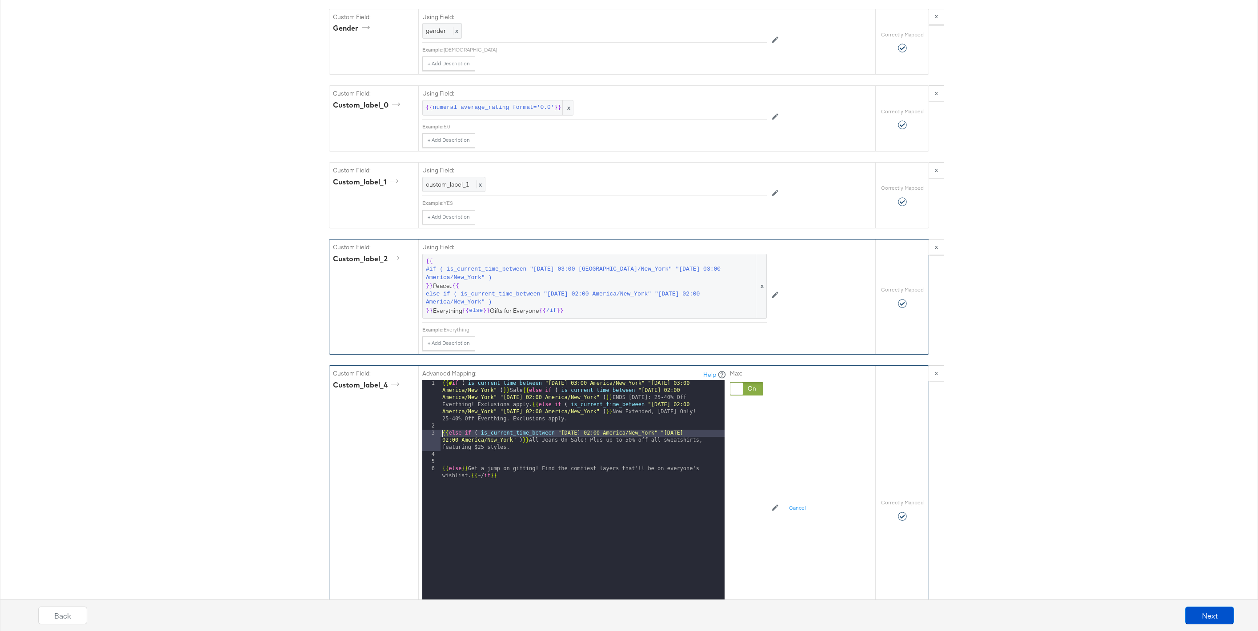
click at [444, 433] on div "{{# if ( is_current_time_between "[DATE] 03:00 [GEOGRAPHIC_DATA]/New_York" "[DA…" at bounding box center [583, 519] width 284 height 279
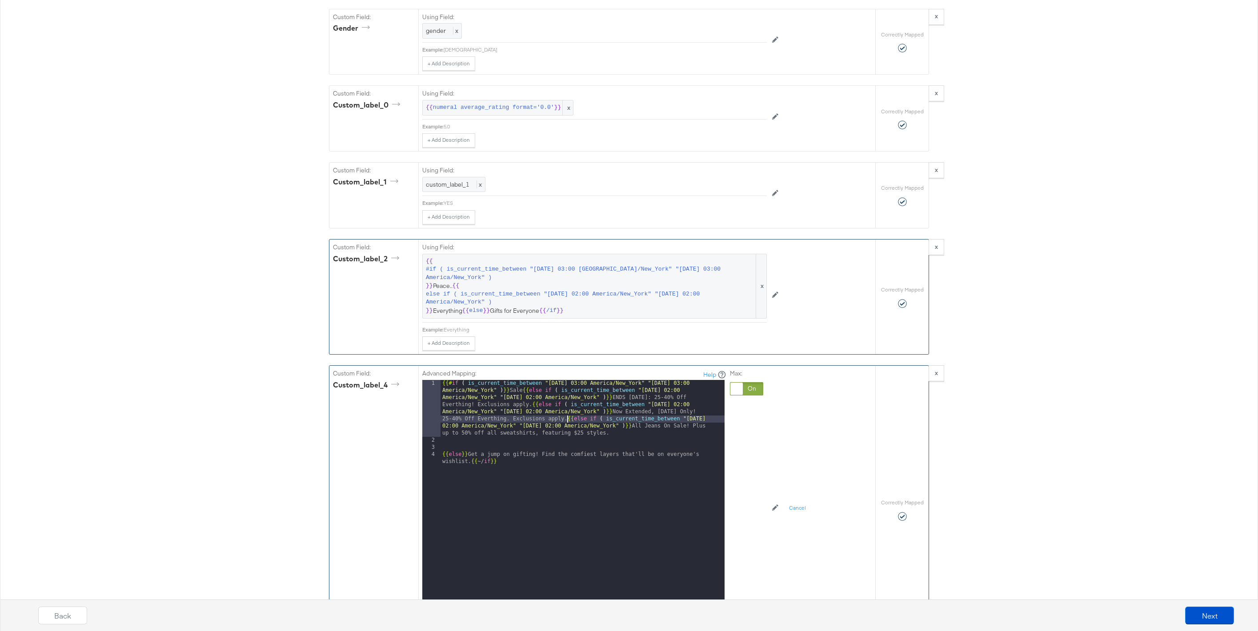
click at [441, 453] on div "{{# if ( is_current_time_between "[DATE] 03:00 [GEOGRAPHIC_DATA]/New_York" "[DA…" at bounding box center [583, 526] width 284 height 293
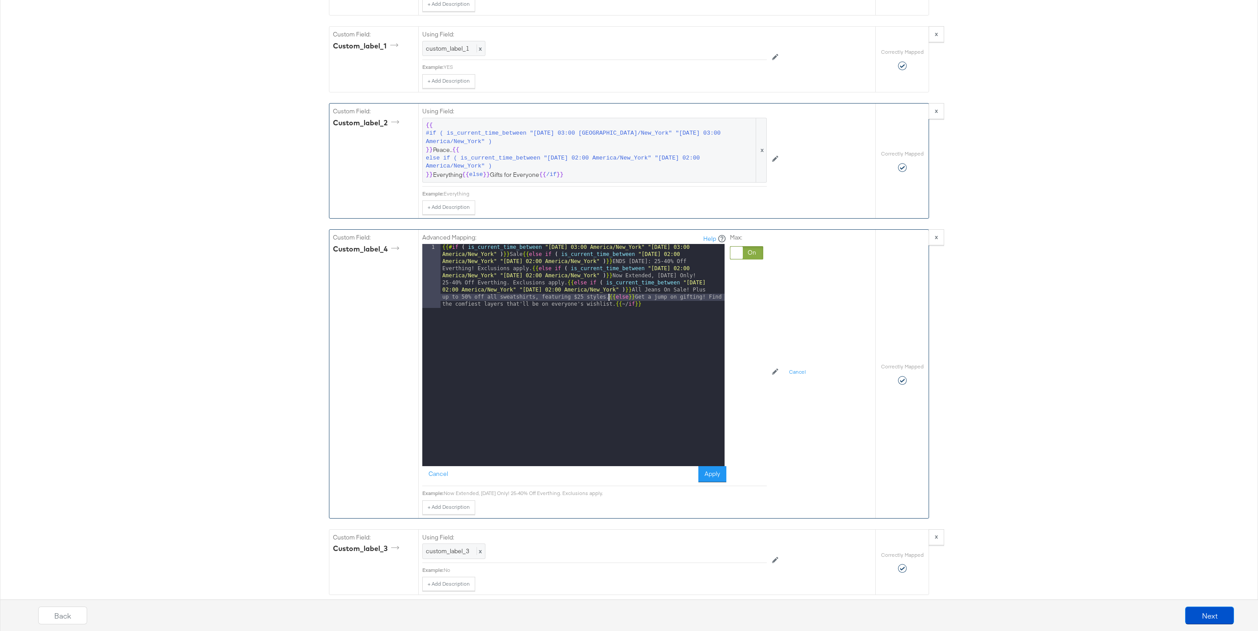
scroll to position [1247, 0]
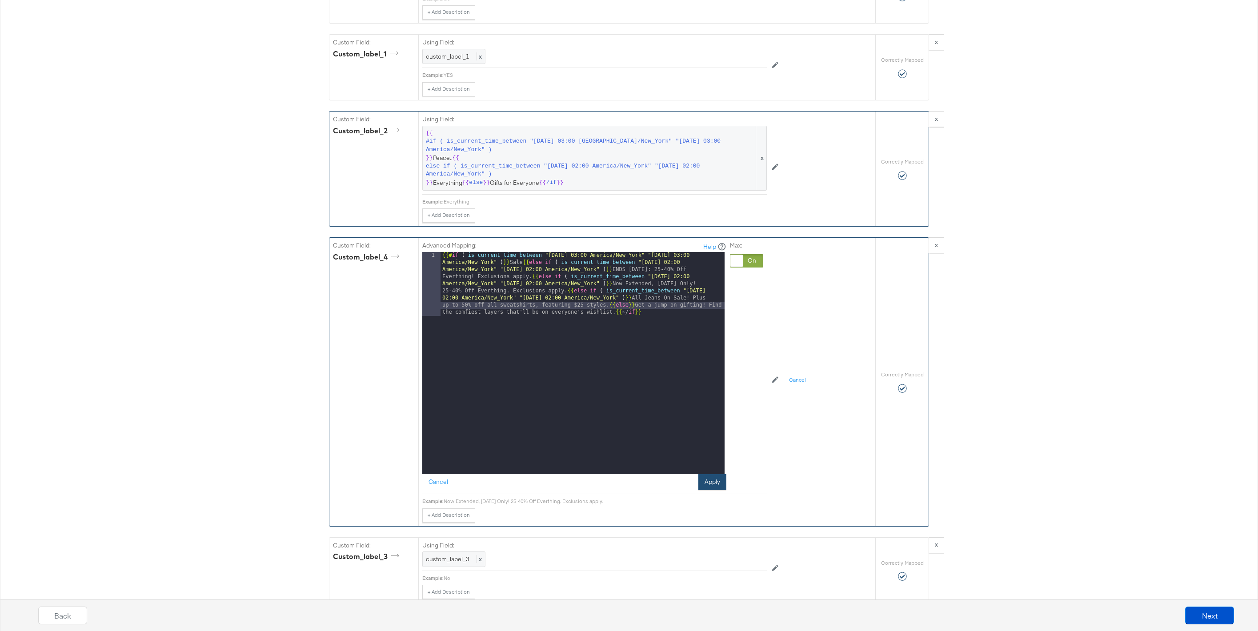
click at [709, 486] on button "Apply" at bounding box center [712, 482] width 28 height 16
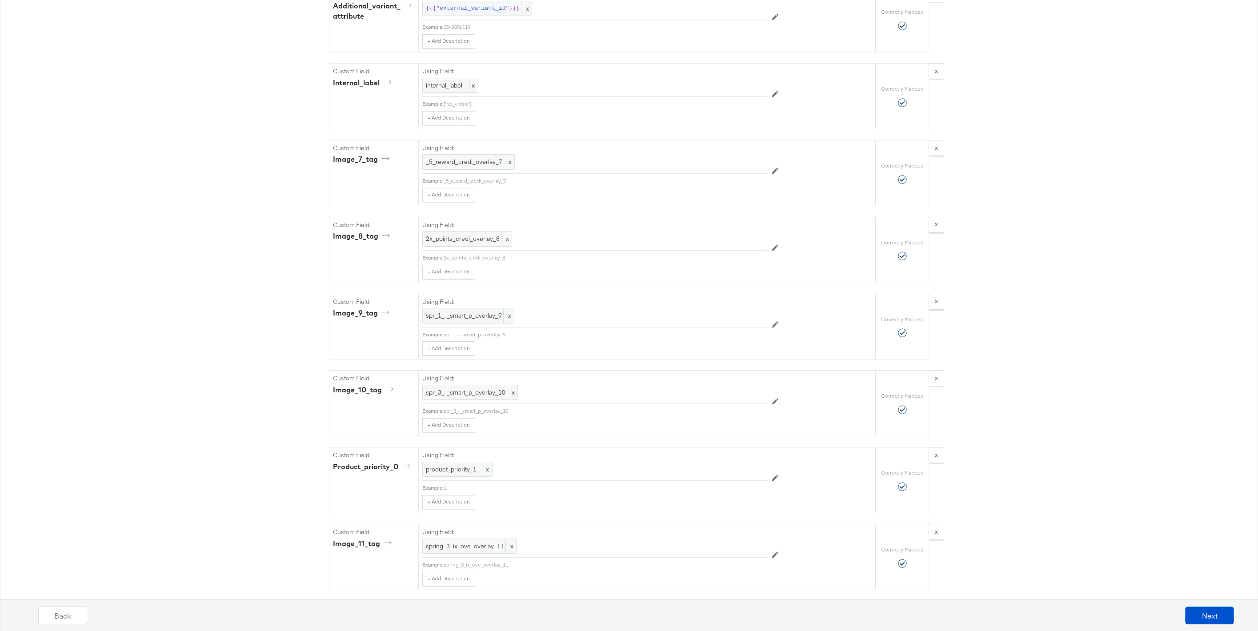
scroll to position [3310, 0]
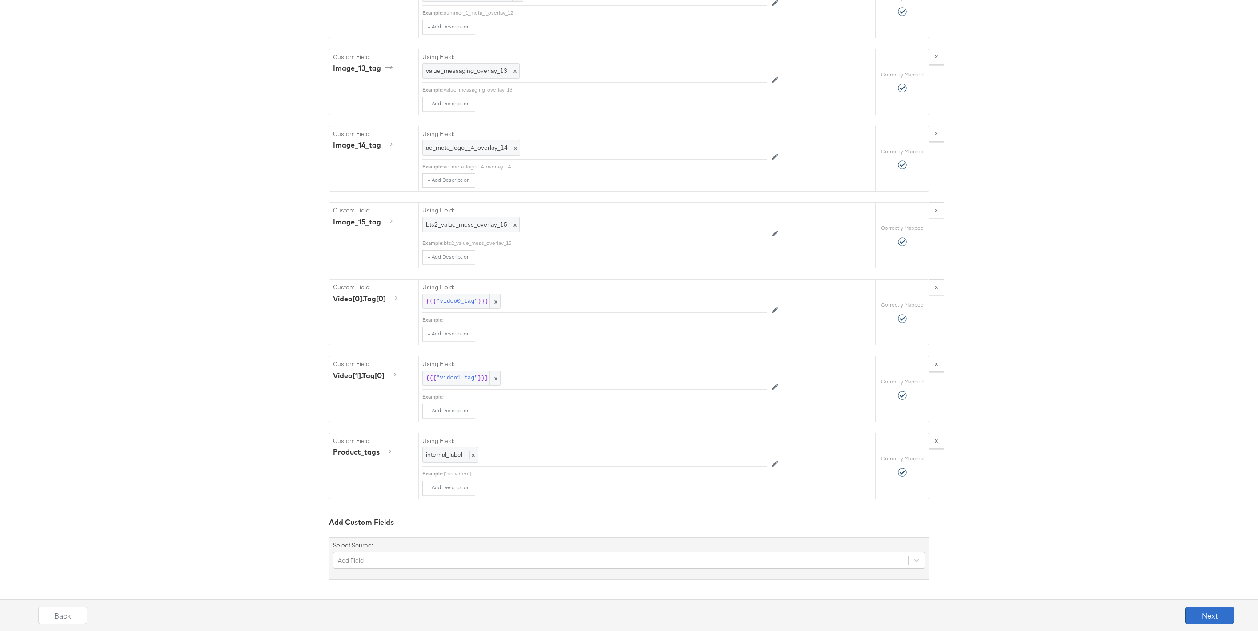
click at [1220, 617] on button "Next" at bounding box center [1209, 616] width 49 height 18
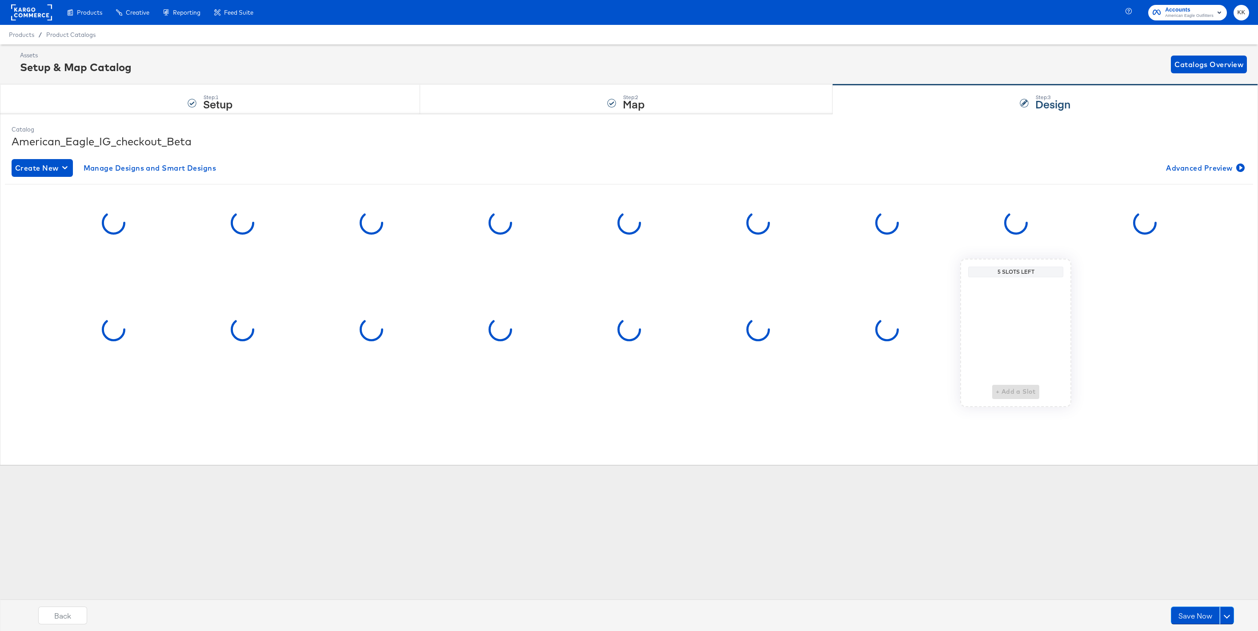
scroll to position [0, 0]
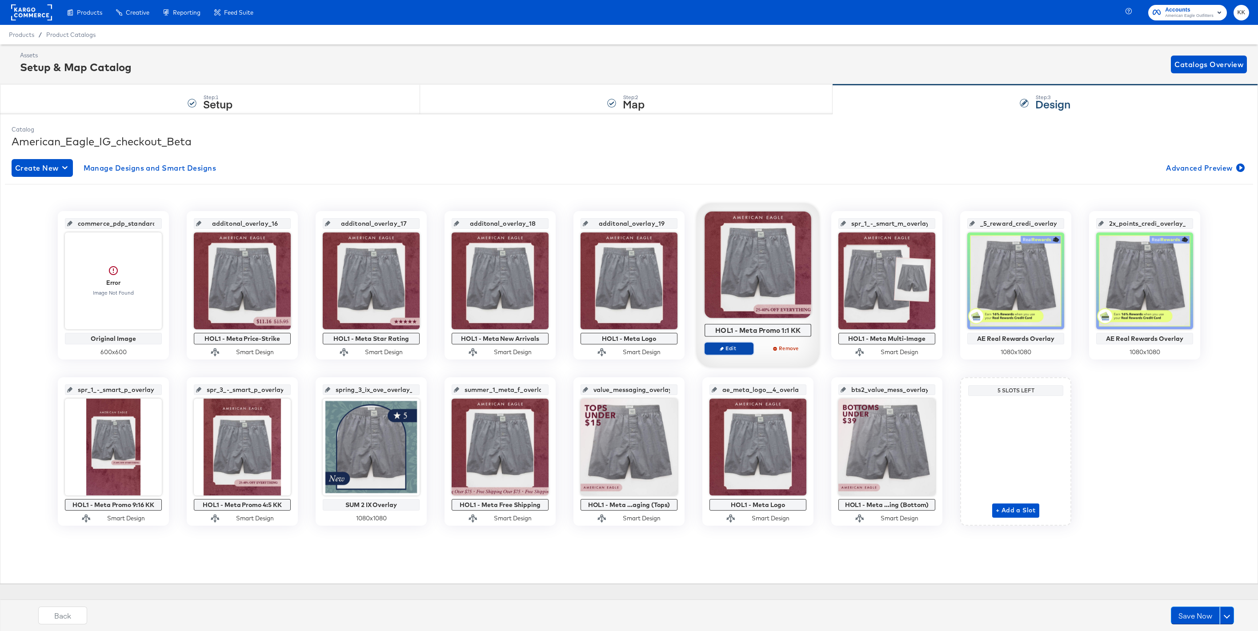
click at [732, 346] on span "Edit" at bounding box center [729, 348] width 41 height 7
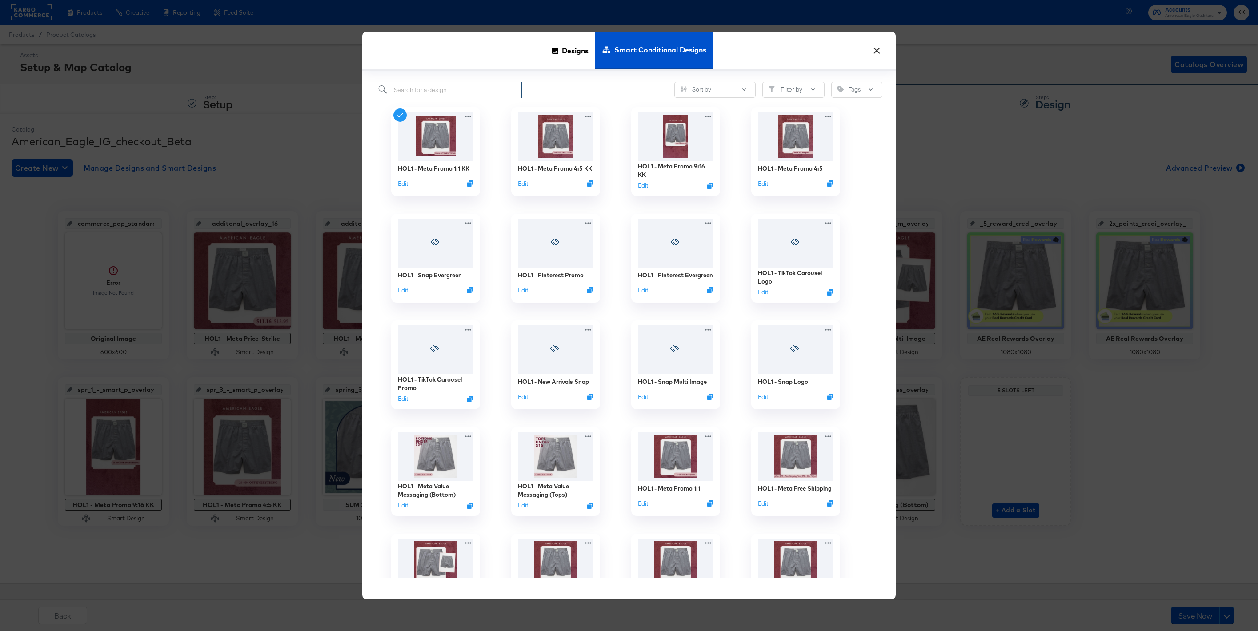
click at [425, 91] on input "search" at bounding box center [449, 90] width 146 height 16
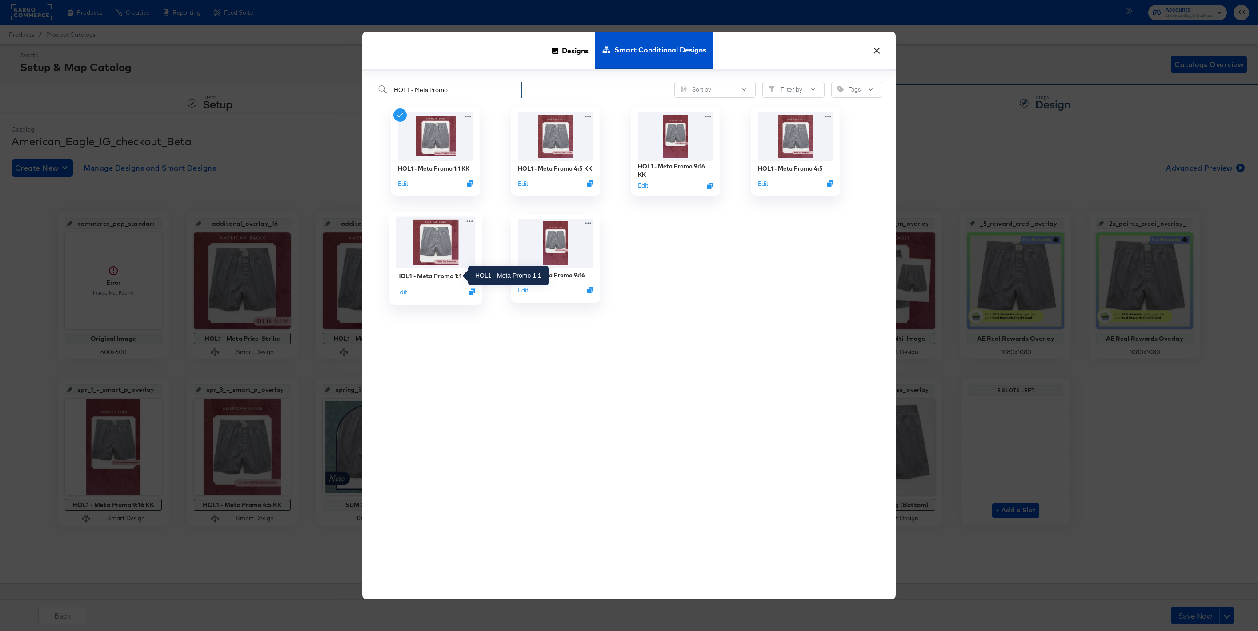
type input "HOL1 - Meta Promo"
click at [437, 278] on div "HOL1 - Meta Promo 1:1" at bounding box center [428, 276] width 65 height 8
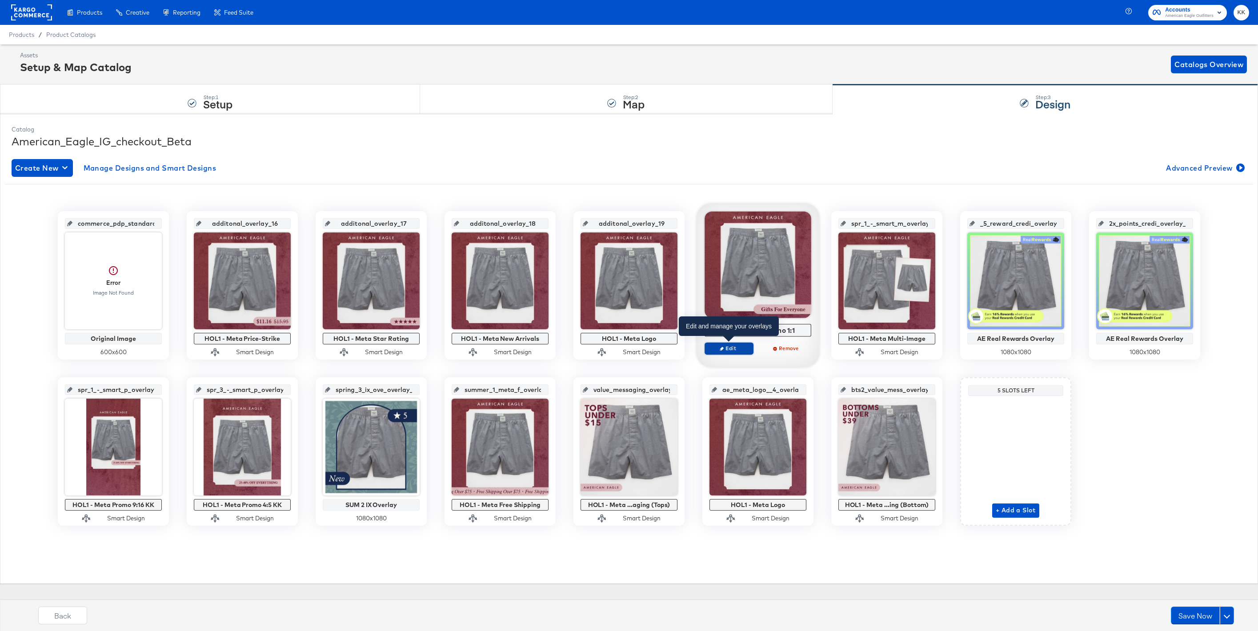
click at [734, 343] on button "Edit" at bounding box center [729, 348] width 49 height 12
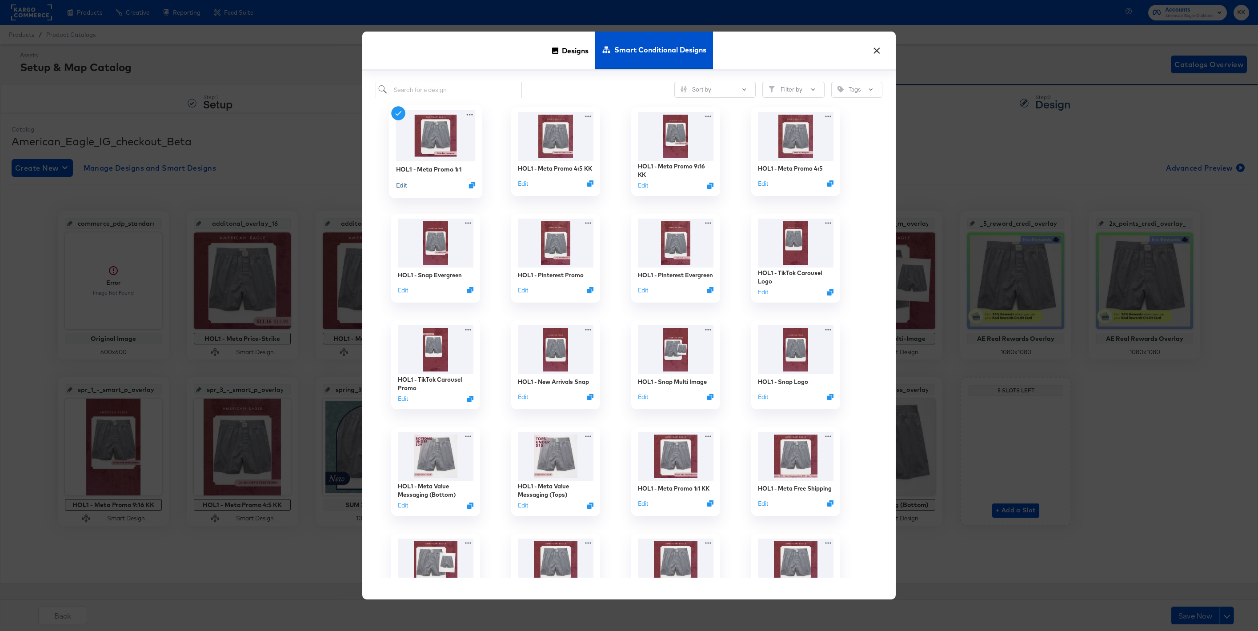
click at [403, 185] on button "Edit" at bounding box center [401, 184] width 11 height 8
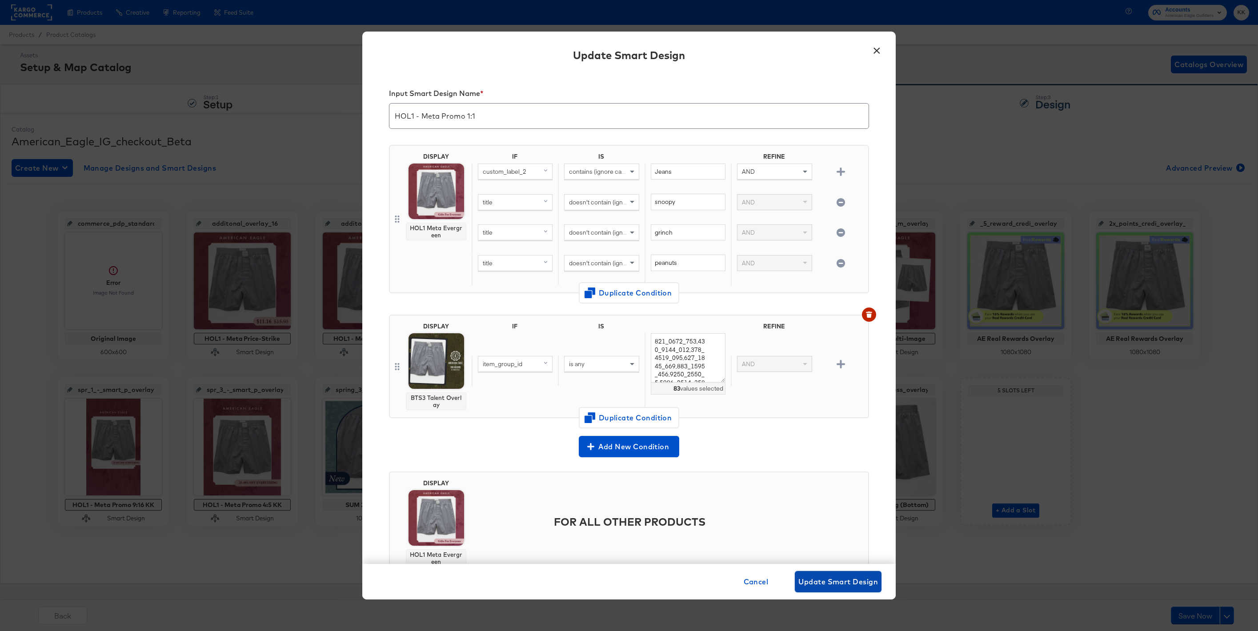
click at [802, 576] on span "Update Smart Design" at bounding box center [838, 582] width 80 height 12
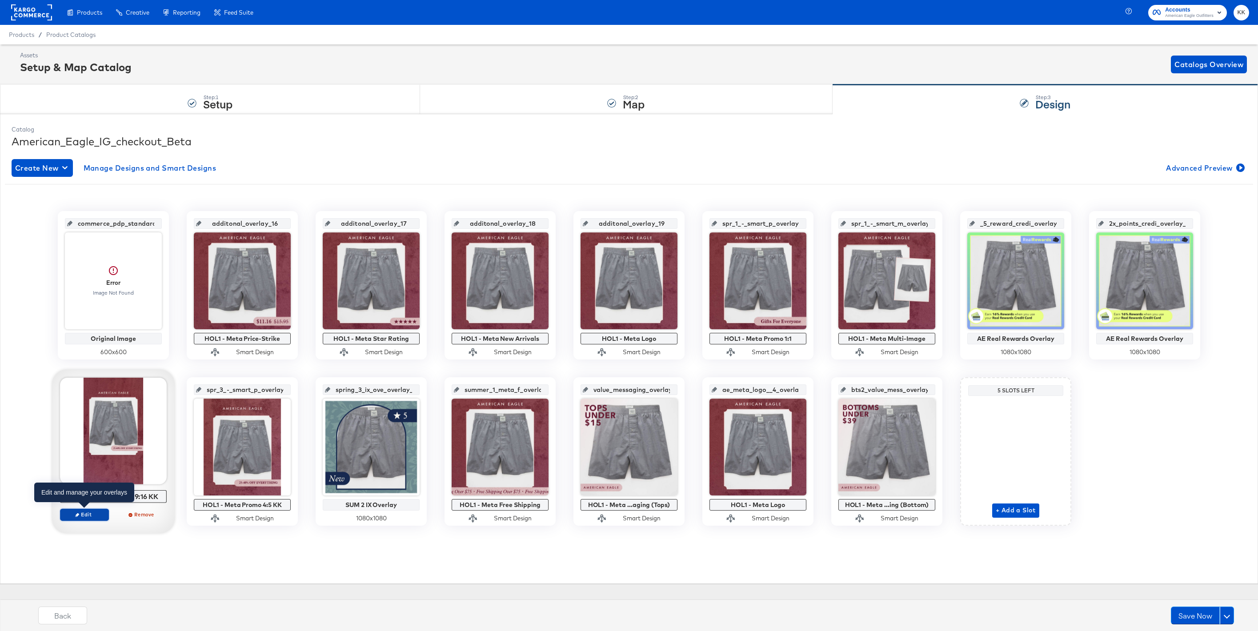
click at [93, 514] on span "Edit" at bounding box center [84, 514] width 41 height 7
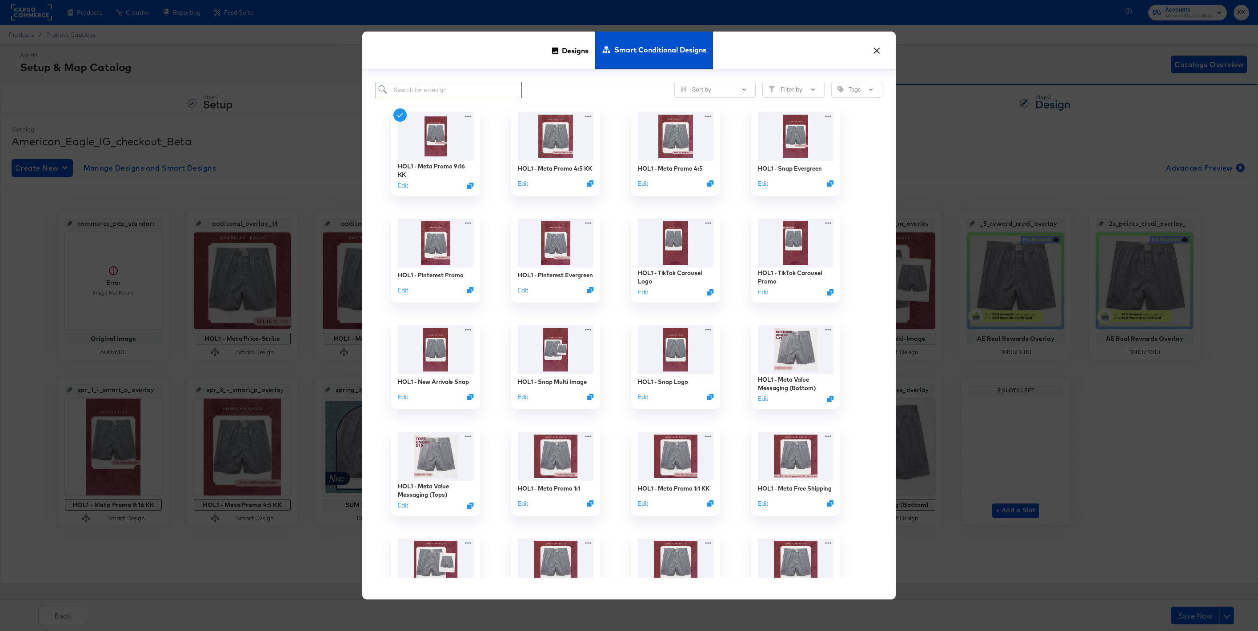
click at [417, 87] on input "search" at bounding box center [449, 90] width 146 height 16
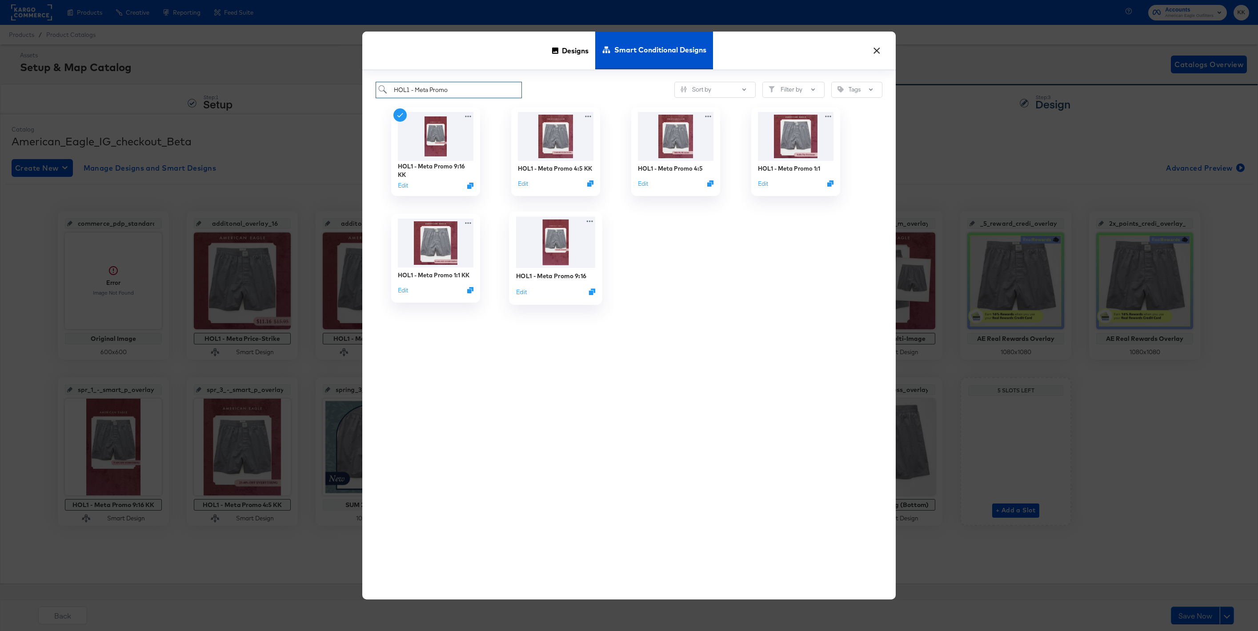
type input "HOL1 - Meta Promo"
click at [549, 240] on img at bounding box center [556, 241] width 80 height 51
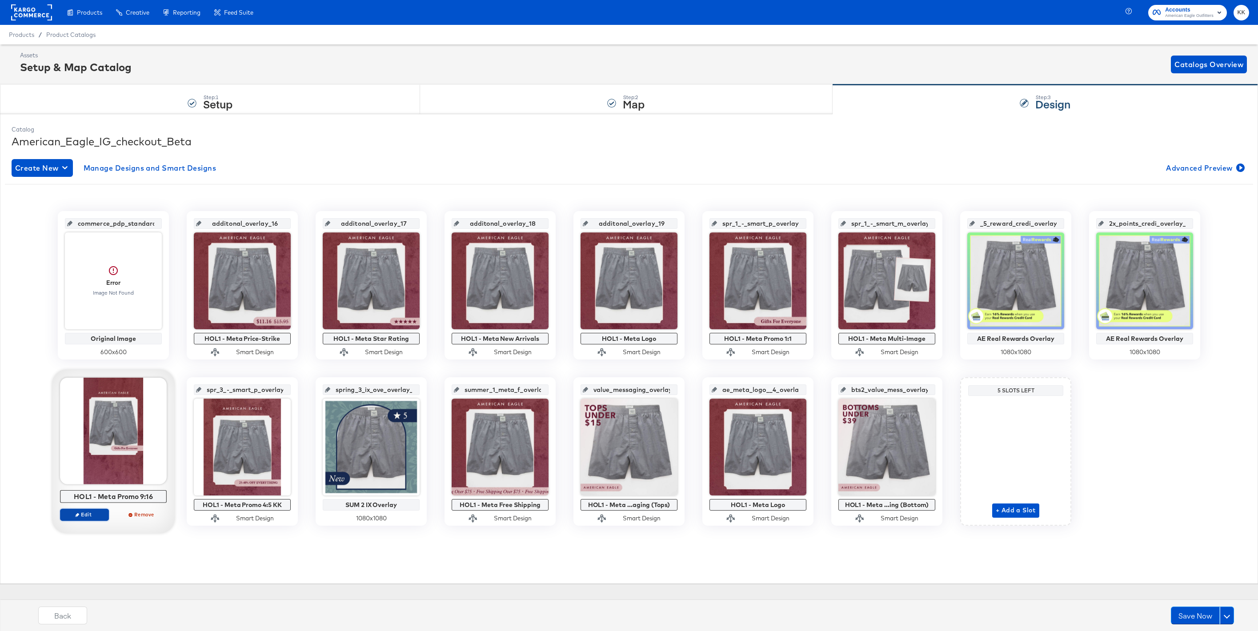
click at [86, 521] on button "Edit" at bounding box center [84, 515] width 49 height 12
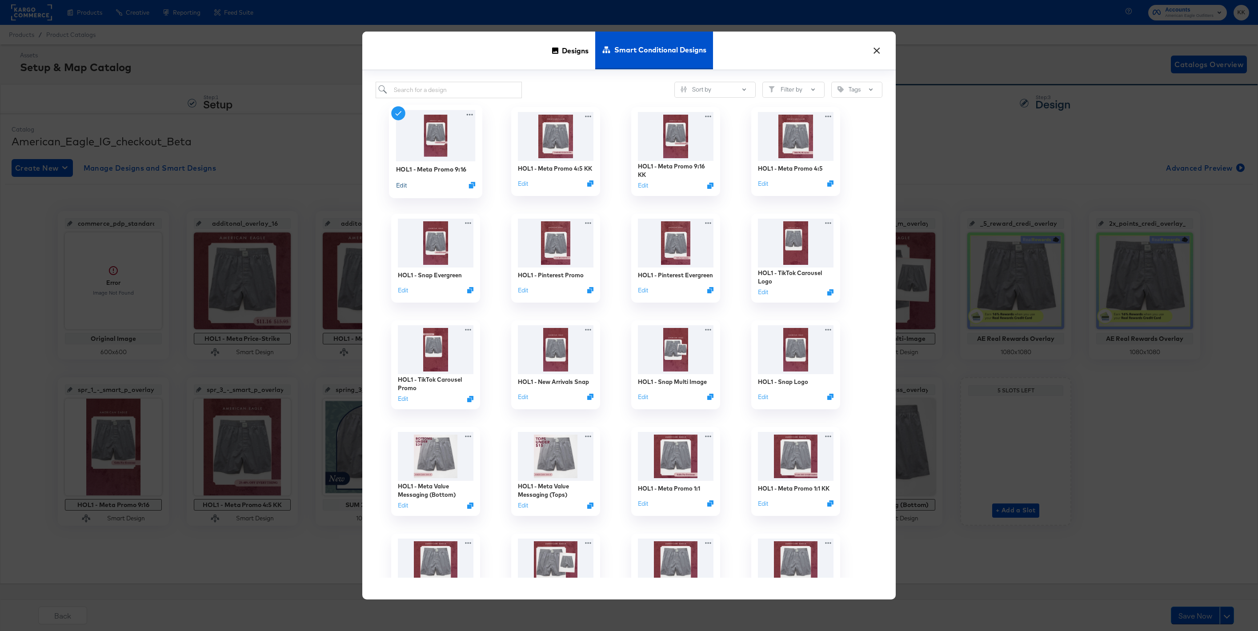
click at [404, 183] on button "Edit" at bounding box center [401, 184] width 11 height 8
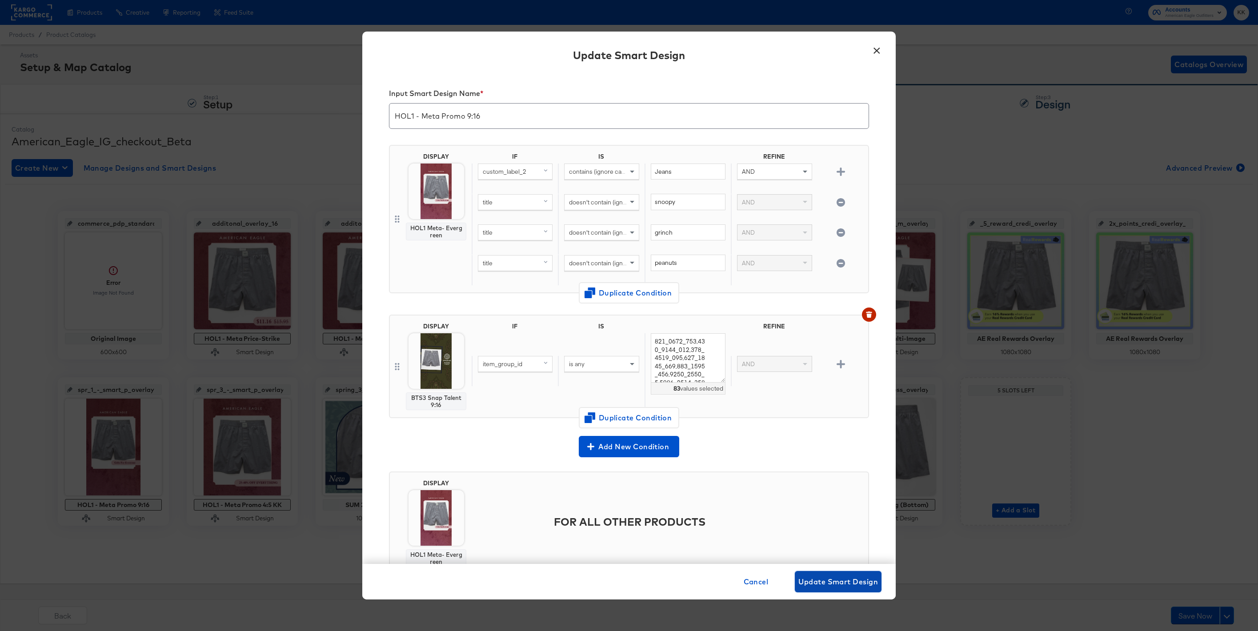
click at [834, 576] on span "Update Smart Design" at bounding box center [838, 582] width 80 height 12
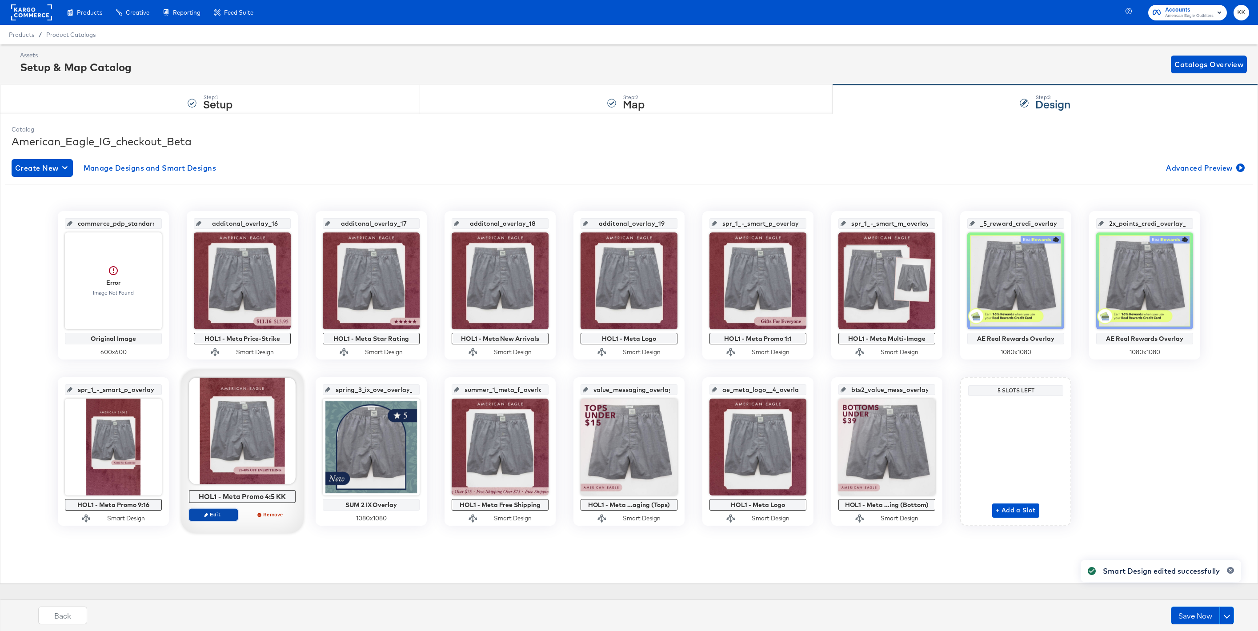
click at [209, 513] on span "Edit" at bounding box center [213, 514] width 41 height 7
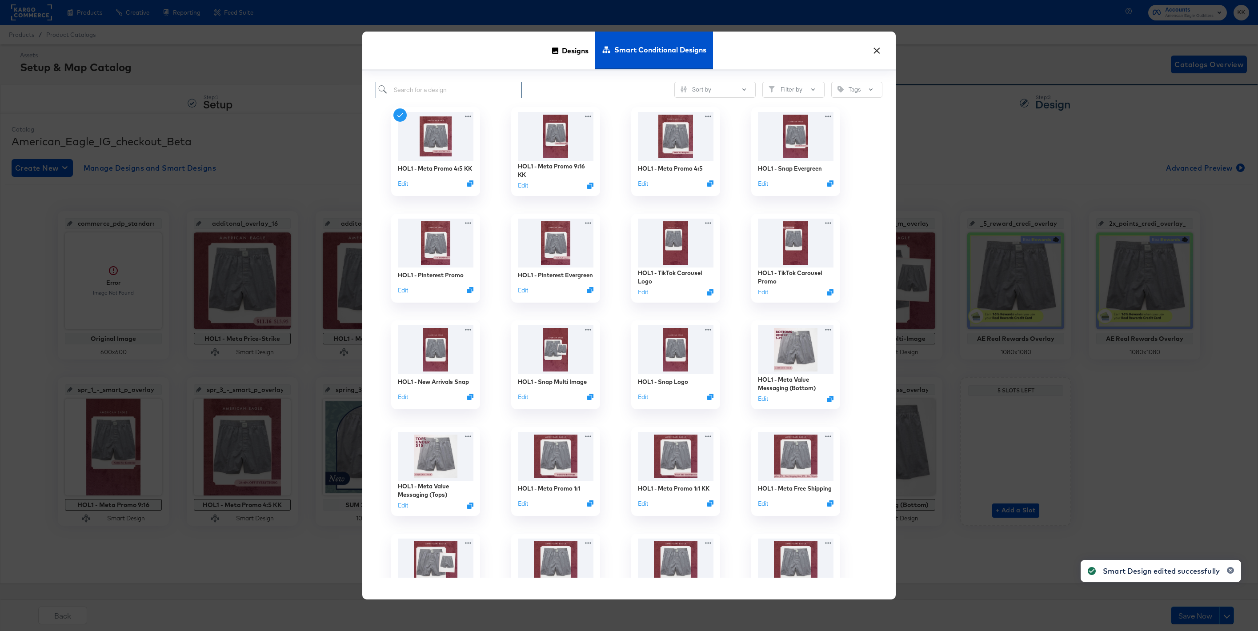
click at [422, 88] on input "search" at bounding box center [449, 90] width 146 height 16
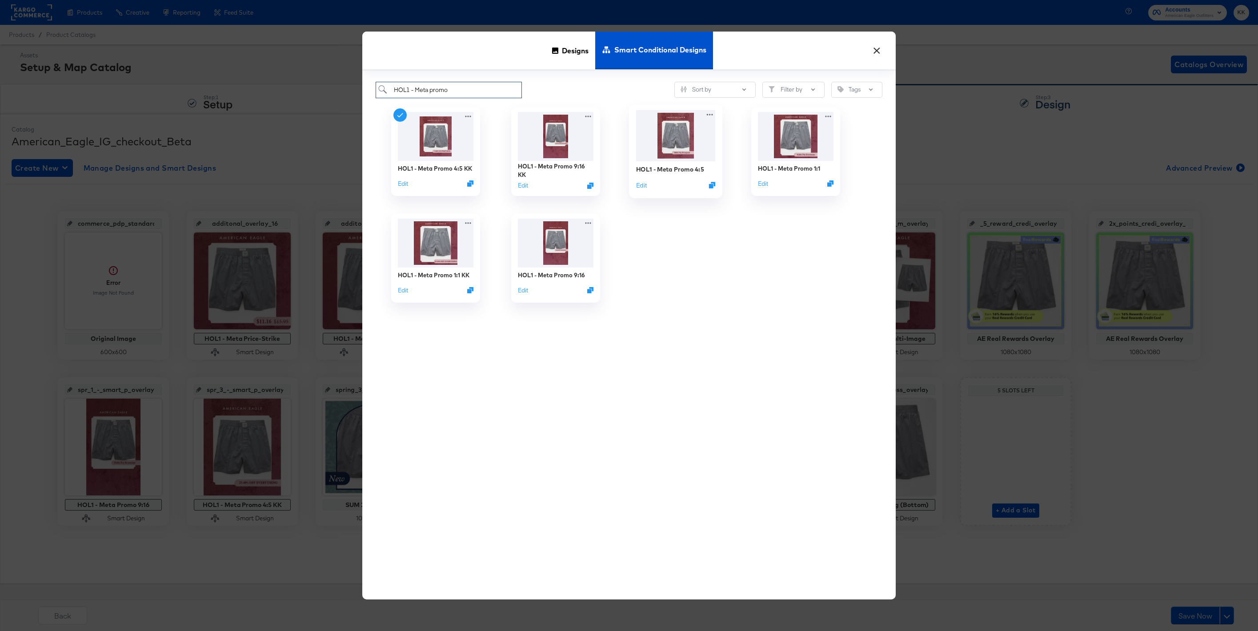
type input "HOL1 - Meta promo"
click at [687, 165] on div "HOL1 - Meta Promo 4:5" at bounding box center [670, 169] width 68 height 8
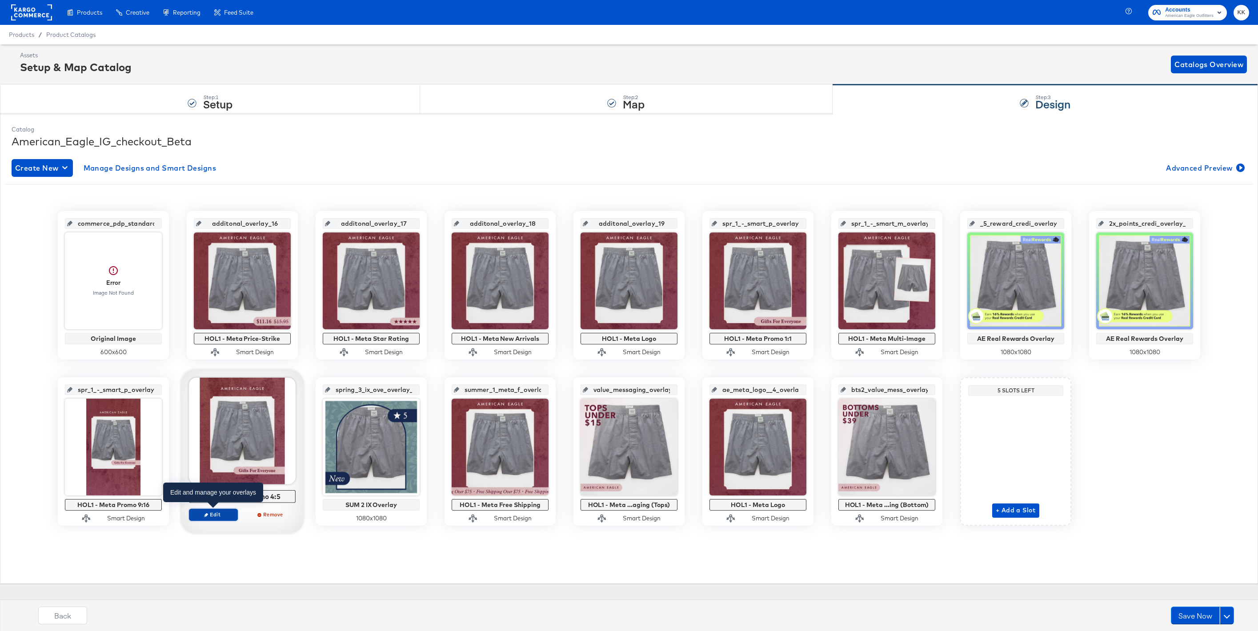
click at [217, 513] on span "Edit" at bounding box center [213, 514] width 41 height 7
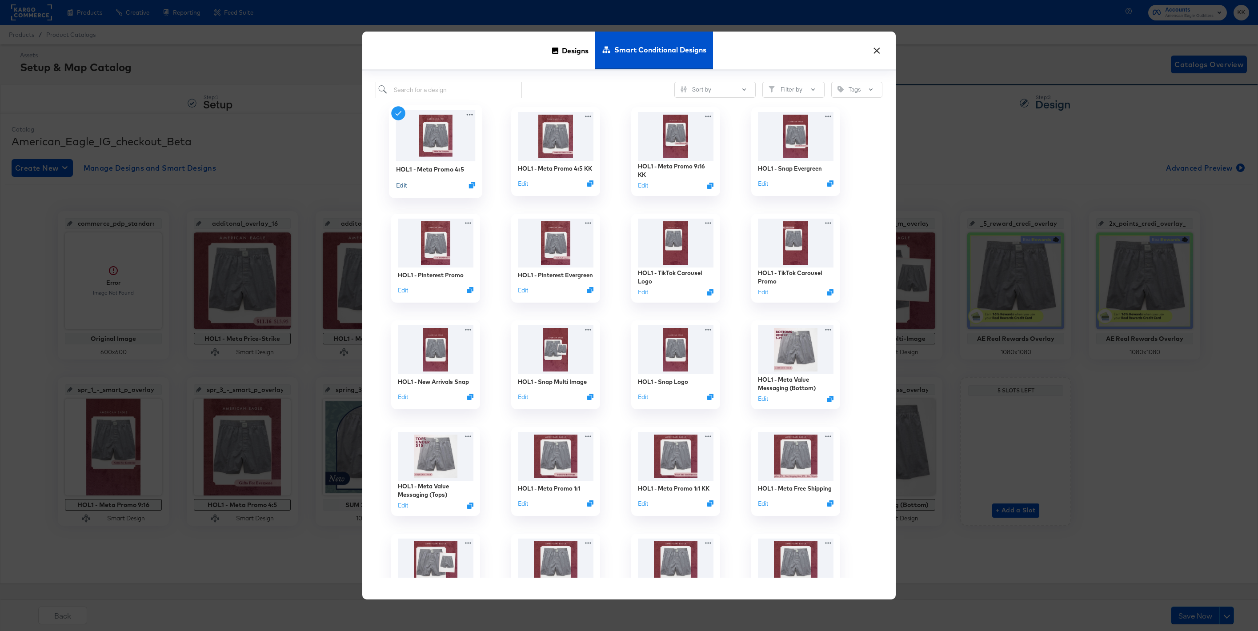
click at [401, 184] on button "Edit" at bounding box center [401, 184] width 11 height 8
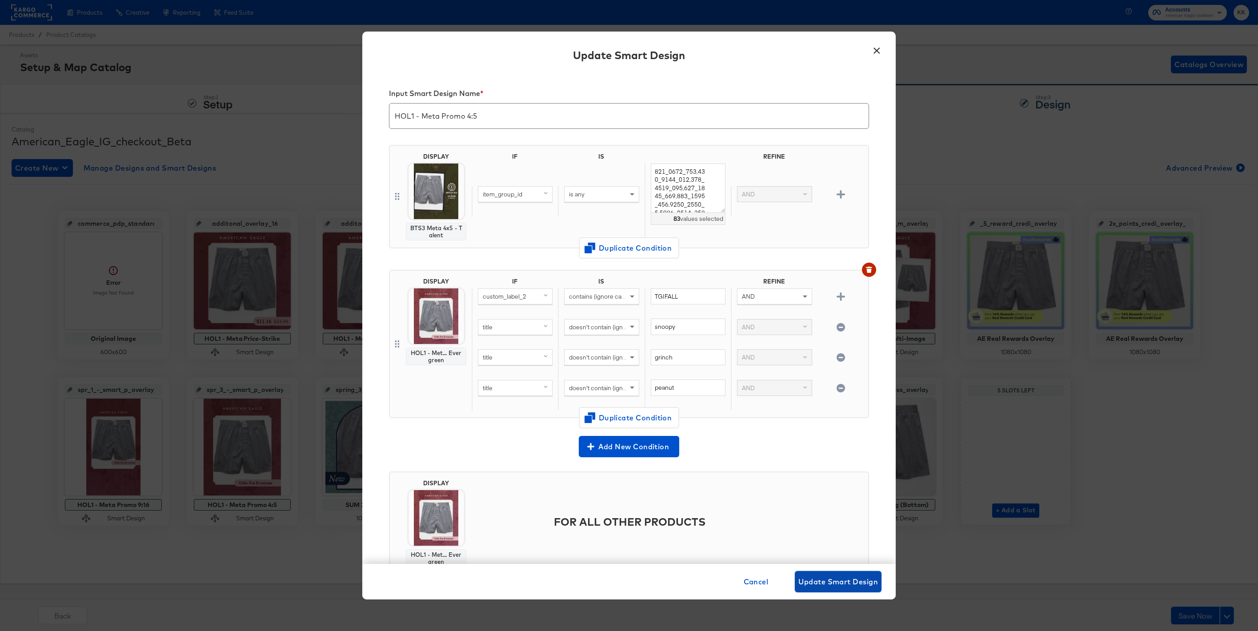
click at [821, 578] on span "Update Smart Design" at bounding box center [838, 582] width 80 height 12
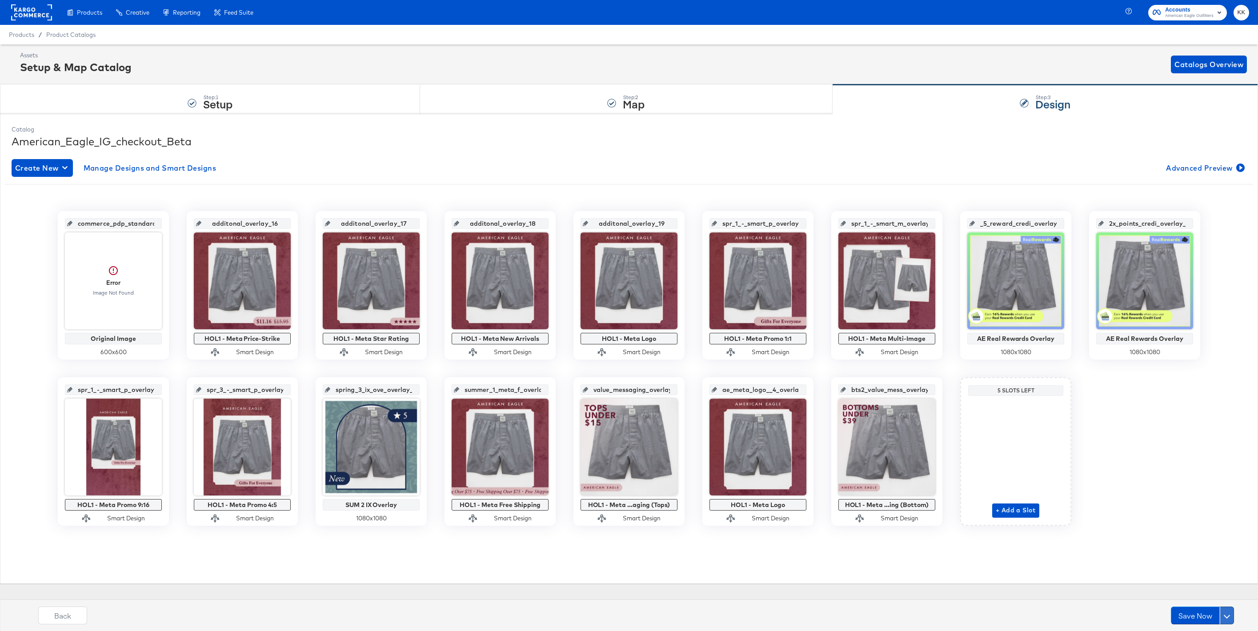
click at [1229, 617] on button at bounding box center [1227, 616] width 14 height 18
click at [1213, 600] on div "Schedule Save" at bounding box center [1205, 598] width 40 height 8
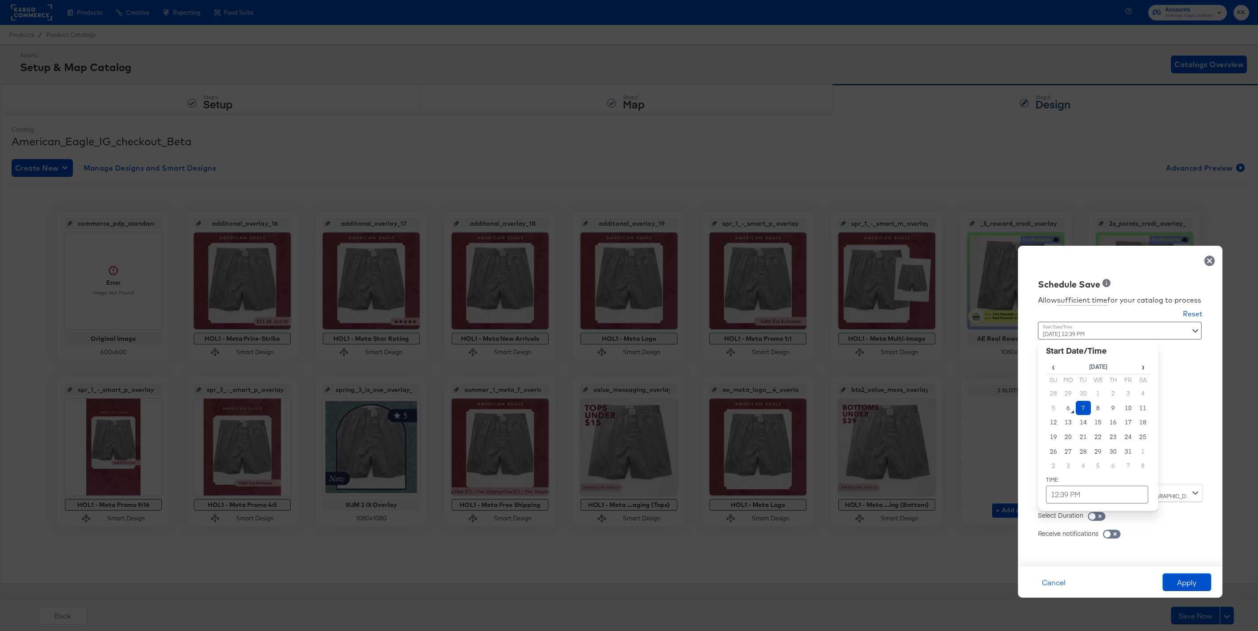
click at [1069, 476] on div "[DATE] 12:39 PM ‹ [DATE] › Su Mo Tu We Th Fr Sa 28 29 30 1 2 3 4 5 6 7 8 9 10 1…" at bounding box center [1098, 400] width 120 height 156
click at [1083, 406] on td "7" at bounding box center [1083, 408] width 15 height 15
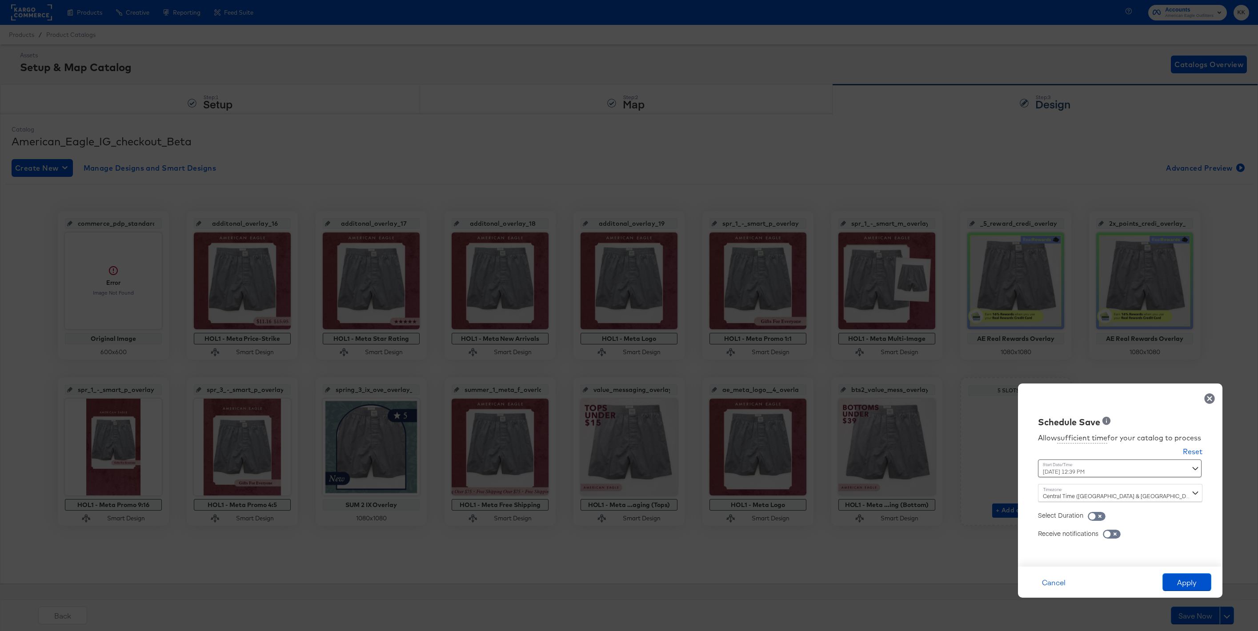
click at [1080, 511] on div "Select Duration" at bounding box center [1060, 515] width 45 height 9
click at [1086, 477] on div "[DATE] 12:39 PM ‹ [DATE] › Su Mo Tu We Th Fr Sa 28 29 30 1 2 3 4 5 6 7 8 9 10 1…" at bounding box center [1098, 469] width 120 height 18
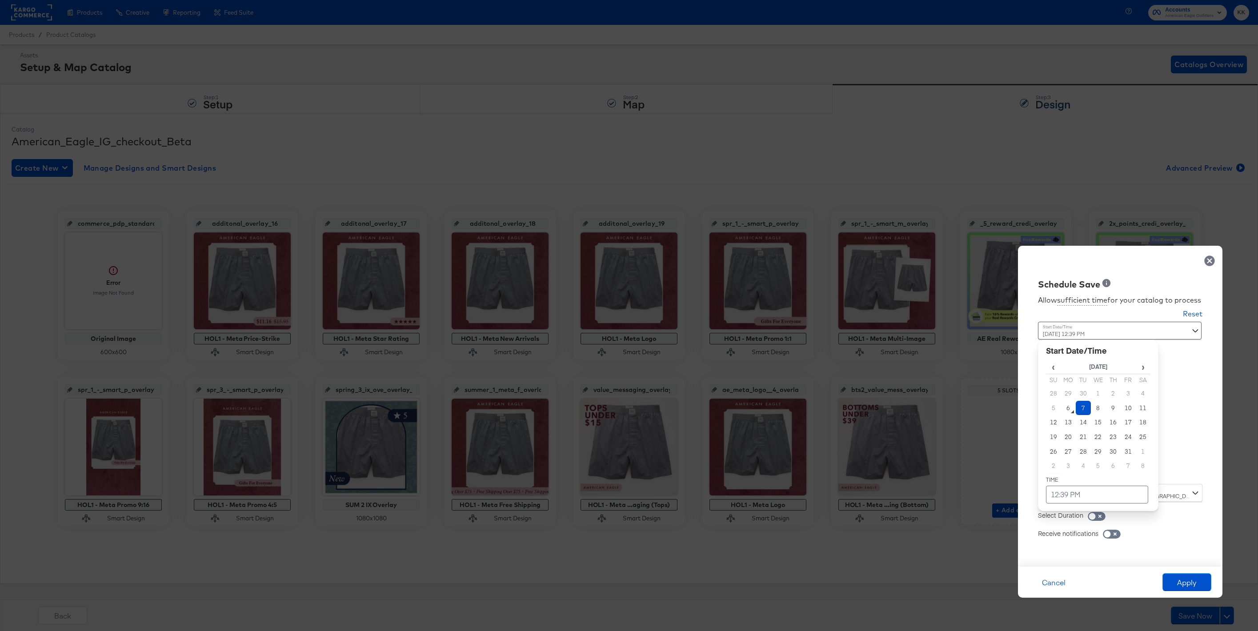
click at [1070, 493] on td "12:39 PM" at bounding box center [1097, 495] width 102 height 18
click at [1086, 396] on span "▲" at bounding box center [1080, 401] width 18 height 18
click at [1101, 431] on span "▼" at bounding box center [1099, 428] width 18 height 18
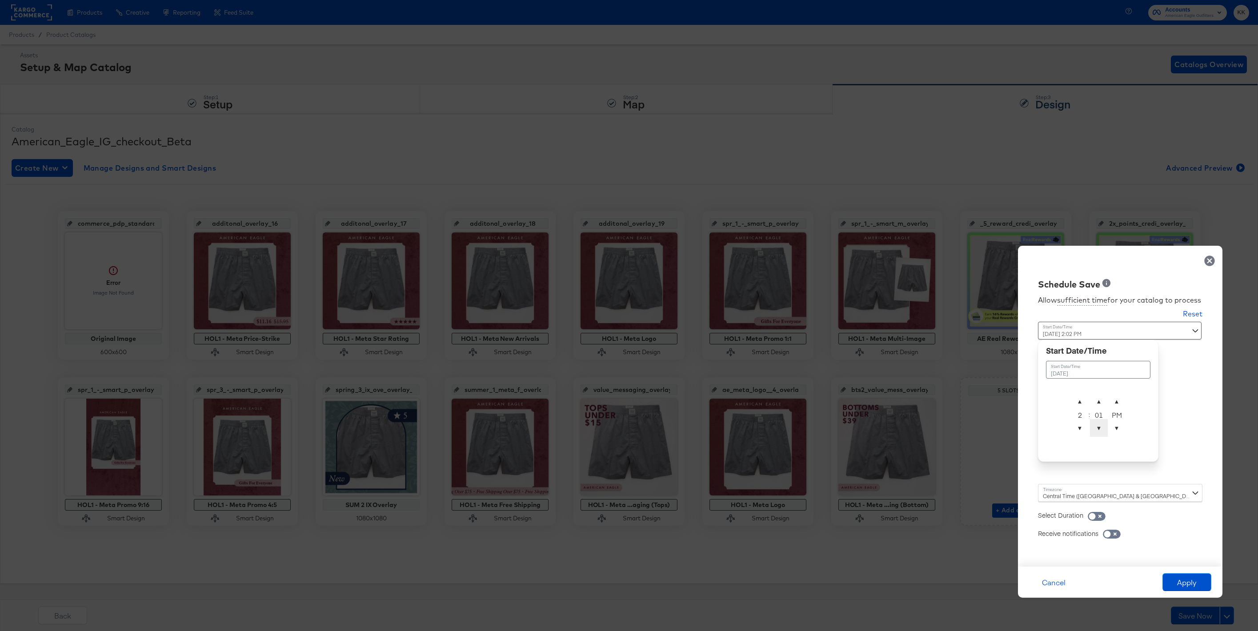
click at [1101, 431] on span "▼" at bounding box center [1099, 428] width 18 height 18
type input "[DATE] 2:00 AM"
click at [1109, 392] on span "▲" at bounding box center [1117, 401] width 18 height 18
click at [1060, 491] on div "Central Time ([GEOGRAPHIC_DATA] & [GEOGRAPHIC_DATA]) ([GEOGRAPHIC_DATA]/[GEOGRA…" at bounding box center [1120, 493] width 164 height 18
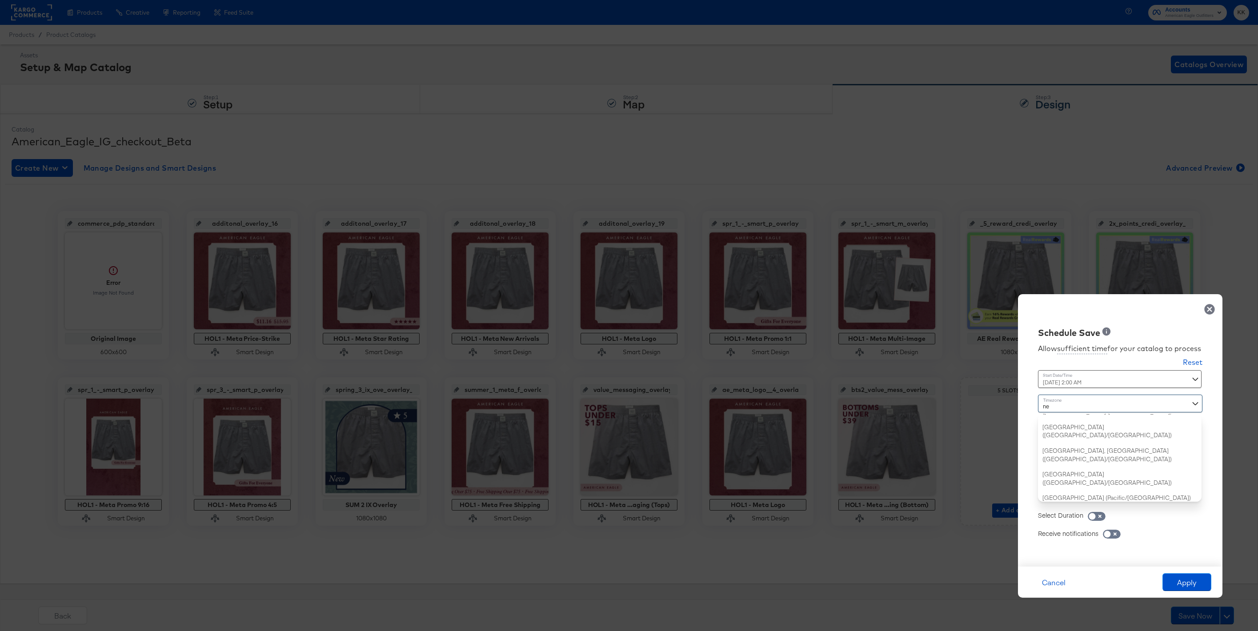
type input "new"
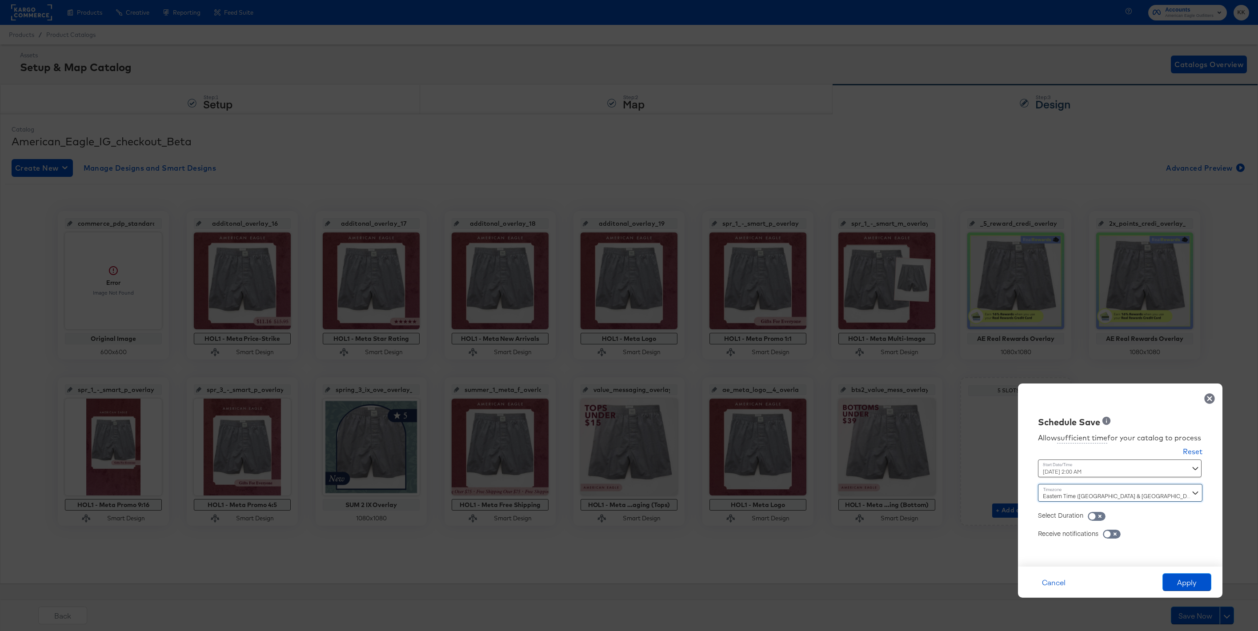
click at [1179, 573] on div "Cancel Apply" at bounding box center [1120, 582] width 204 height 31
click at [1179, 574] on button "Apply" at bounding box center [1186, 582] width 49 height 18
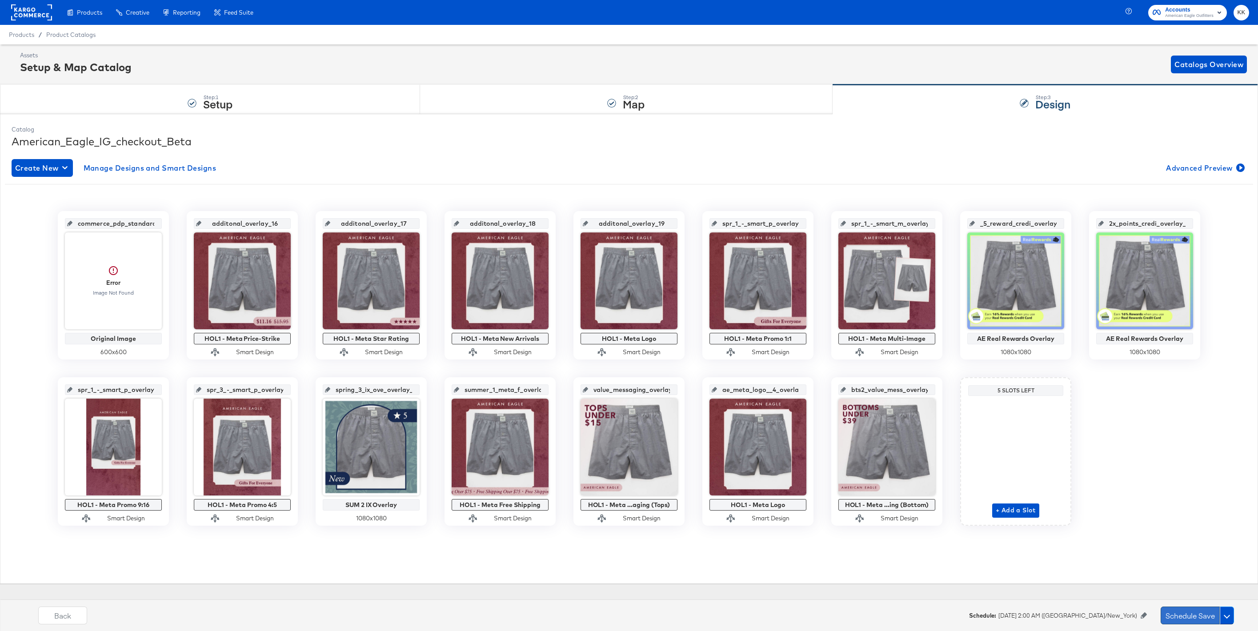
click at [1177, 623] on button "Schedule Save" at bounding box center [1190, 616] width 59 height 18
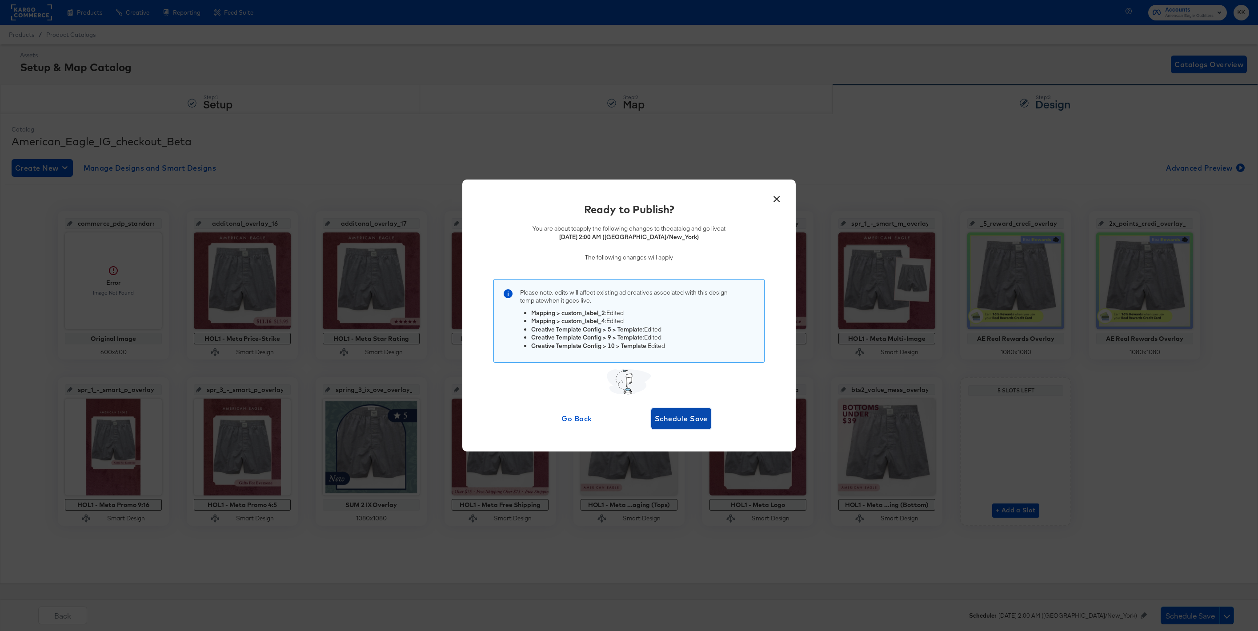
click at [690, 421] on span "Schedule Save" at bounding box center [681, 418] width 53 height 12
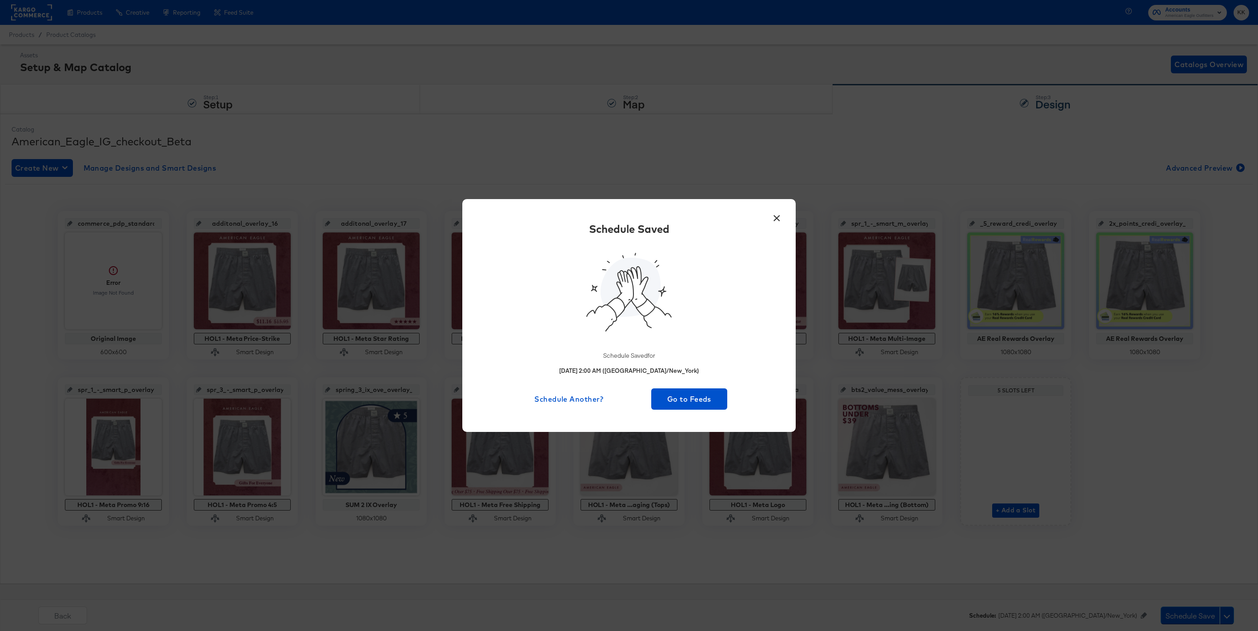
click at [684, 409] on div "× Schedule Saved Schedule Saved for [DATE] 2:00 AM ([GEOGRAPHIC_DATA]/New_York)…" at bounding box center [628, 315] width 333 height 232
click at [681, 397] on span "Go to Feeds" at bounding box center [689, 399] width 69 height 12
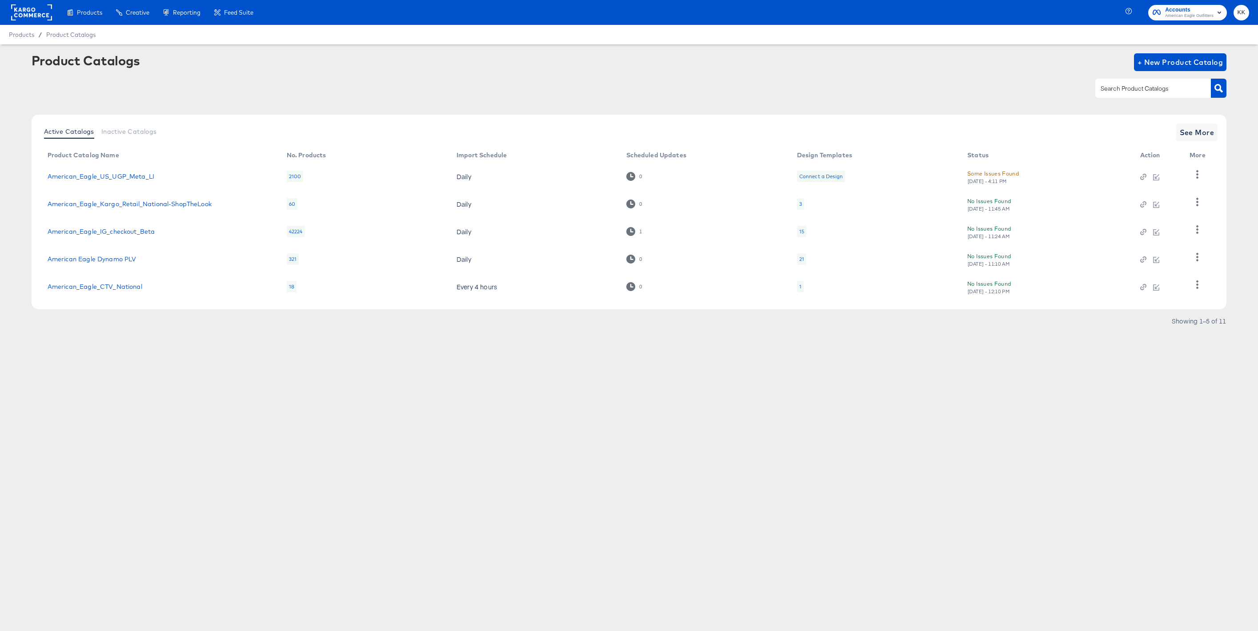
click at [28, 20] on div at bounding box center [31, 12] width 41 height 25
click at [26, 16] on rect at bounding box center [31, 12] width 41 height 16
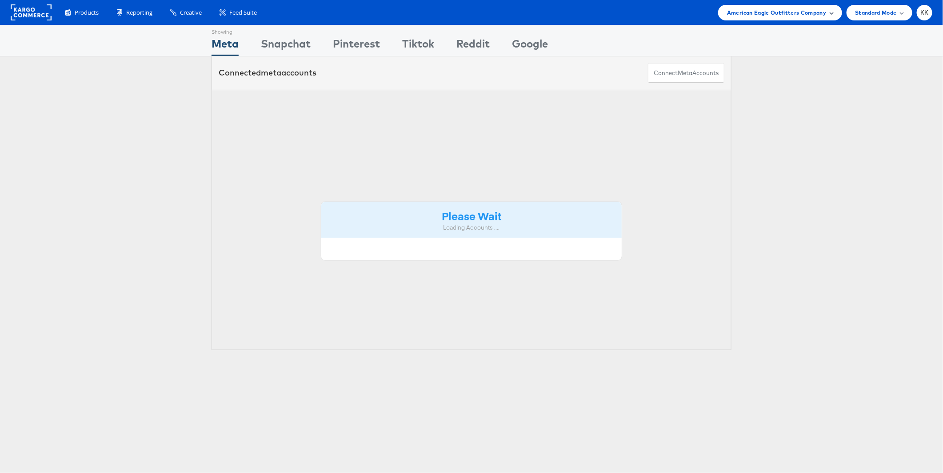
click at [817, 12] on span "American Eagle Outfitters Company" at bounding box center [776, 12] width 99 height 9
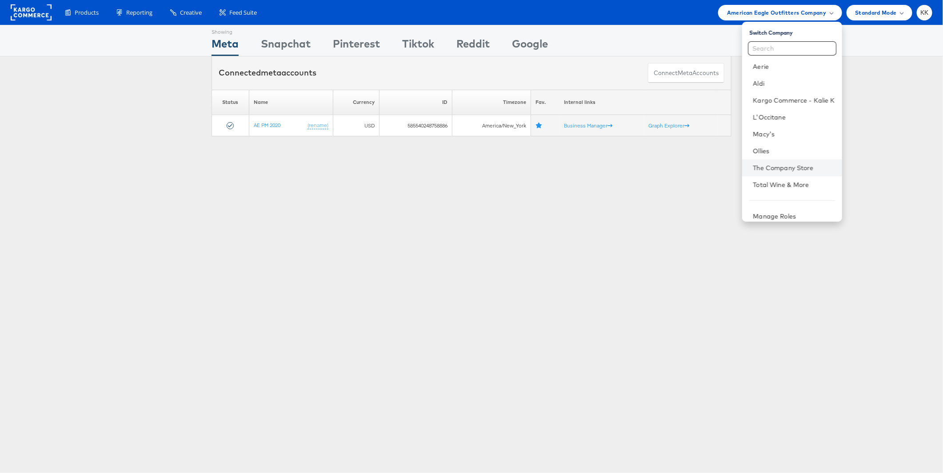
click at [779, 161] on li "The Company Store" at bounding box center [792, 168] width 100 height 17
click at [806, 172] on link "The Company Store" at bounding box center [794, 168] width 82 height 9
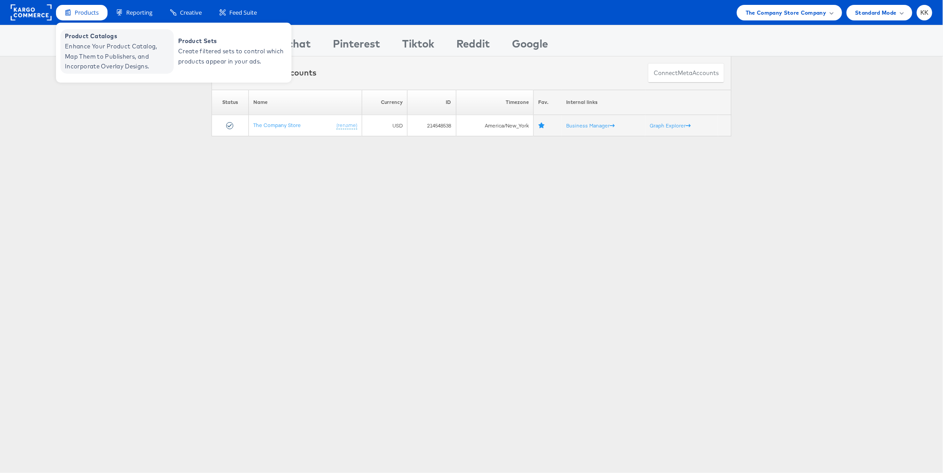
click at [95, 44] on span "Enhance Your Product Catalog, Map Them to Publishers, and Incorporate Overlay D…" at bounding box center [118, 56] width 107 height 30
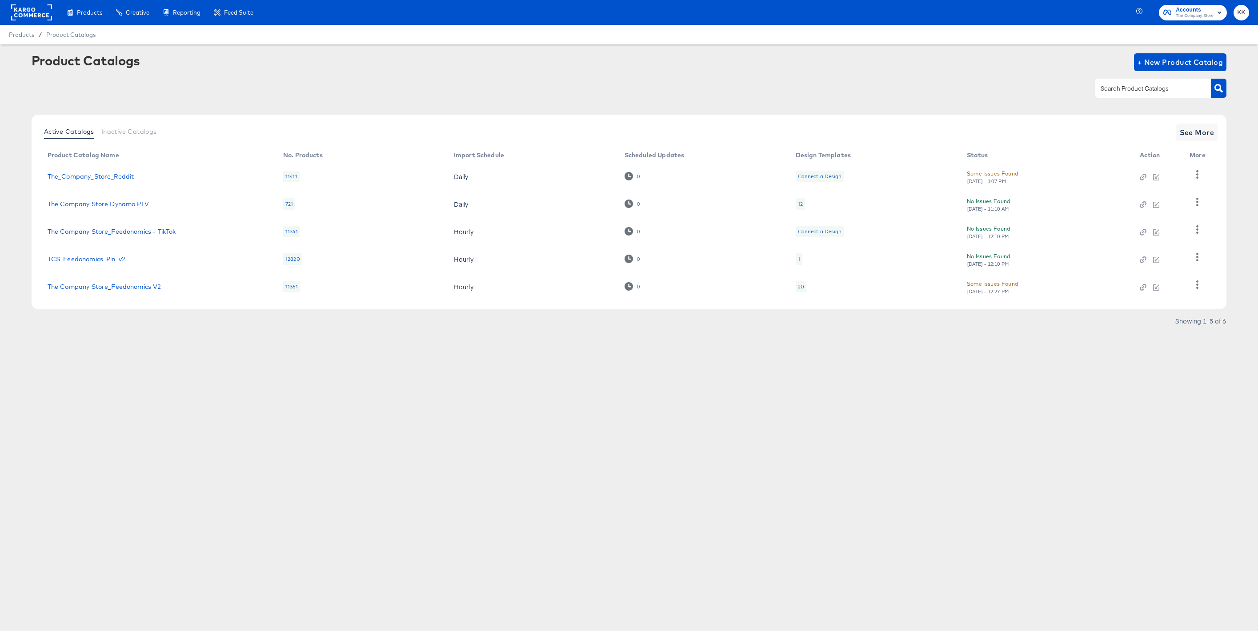
click at [374, 453] on div "Products Creative Reporting Feed Suite Accounts The Company Store KK Products /…" at bounding box center [629, 315] width 1258 height 631
click at [379, 360] on div "Products Creative Reporting Feed Suite Accounts The Company Store KK Products /…" at bounding box center [629, 315] width 1258 height 631
click at [376, 354] on article "Product Catalogs + New Product Catalog Active Catalogs Inactive Catalogs See Mo…" at bounding box center [629, 201] width 1258 height 315
